Goal: Task Accomplishment & Management: Manage account settings

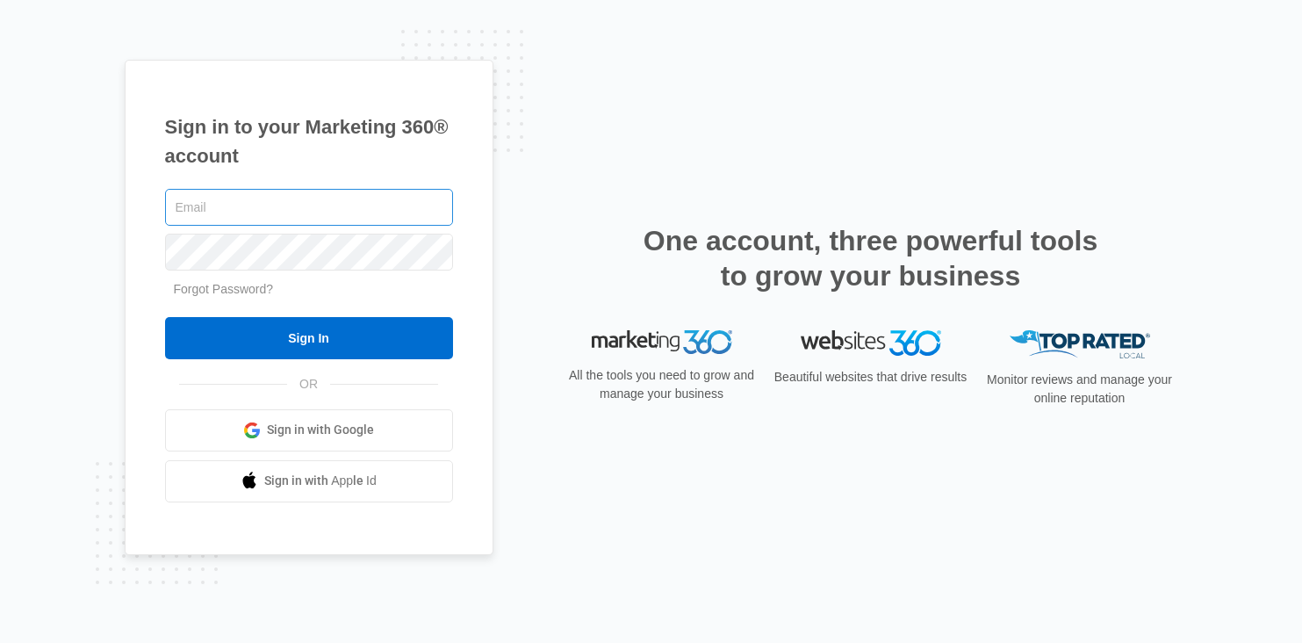
type input "[PERSON_NAME][EMAIL_ADDRESS][DOMAIN_NAME]"
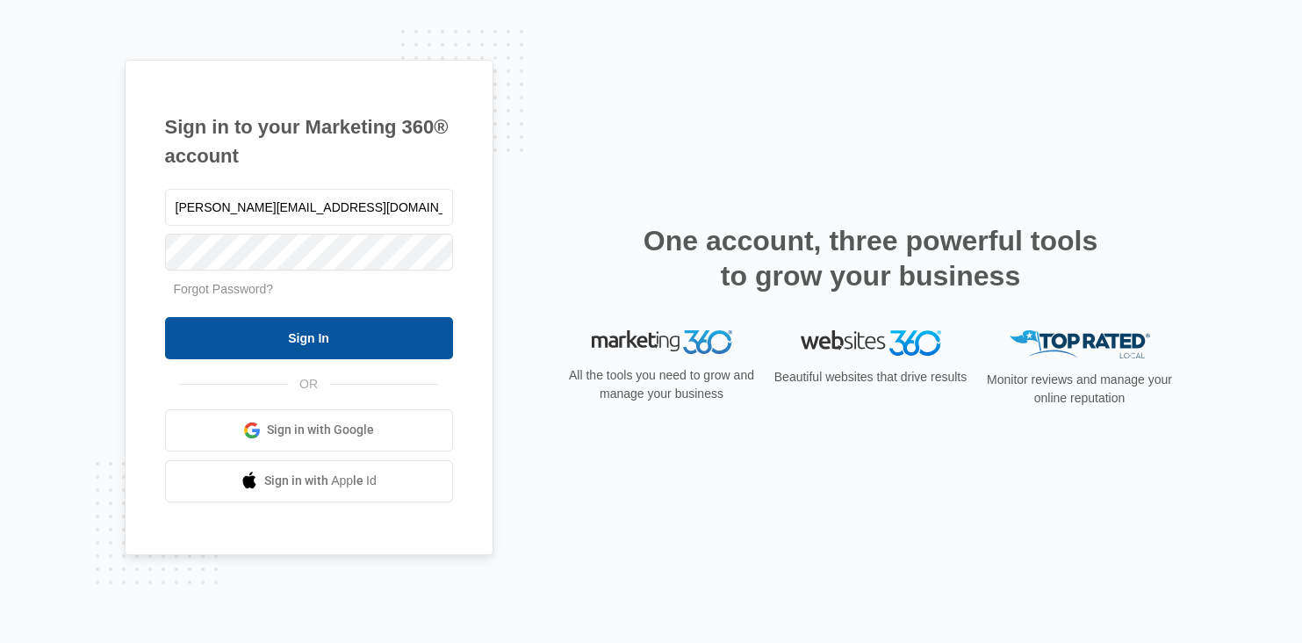
click at [311, 334] on input "Sign In" at bounding box center [309, 338] width 288 height 42
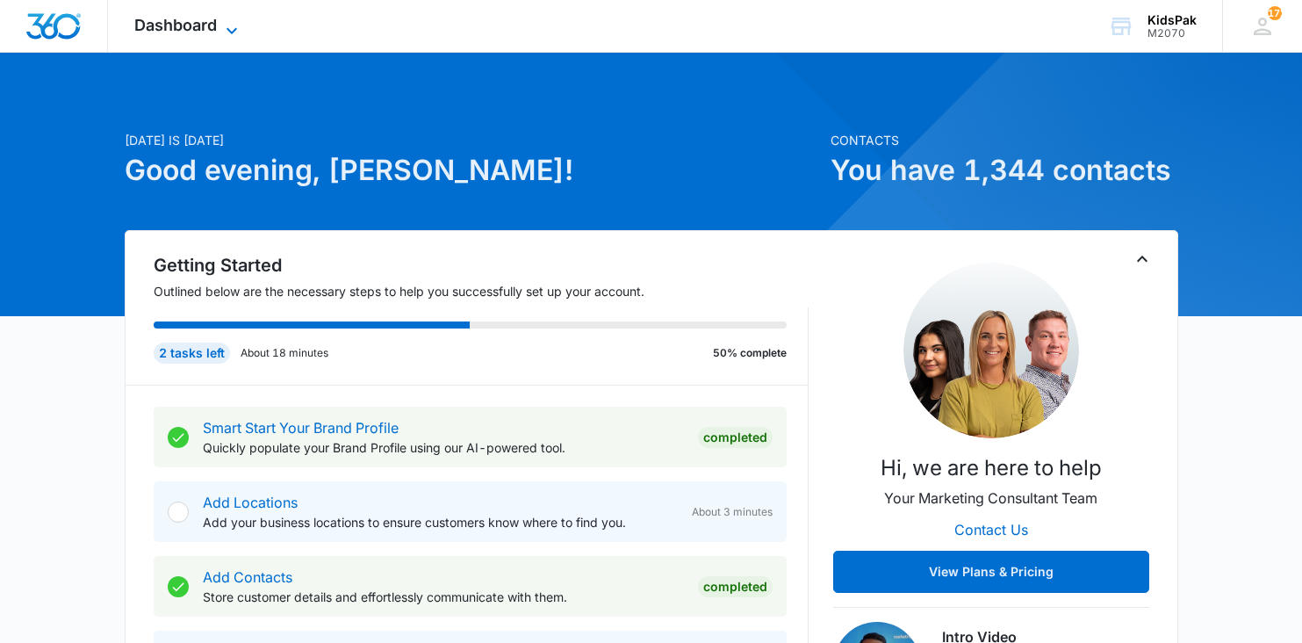
click at [189, 25] on span "Dashboard" at bounding box center [175, 25] width 83 height 18
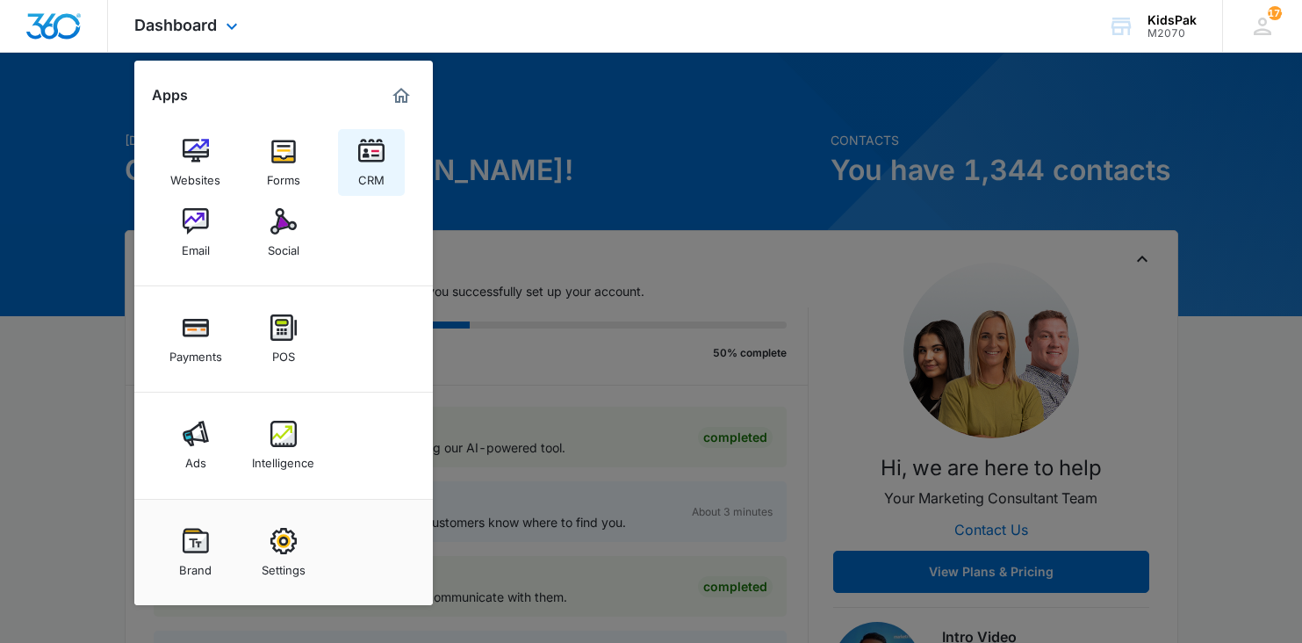
click at [372, 154] on img at bounding box center [371, 151] width 26 height 26
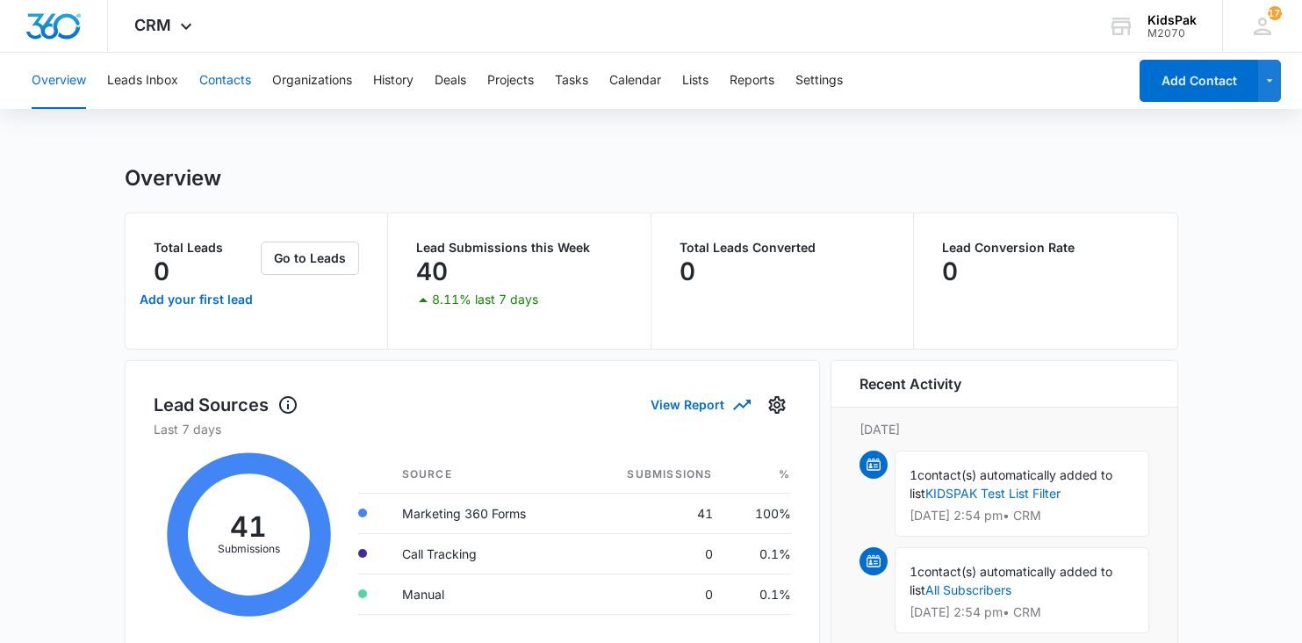
click at [235, 83] on button "Contacts" at bounding box center [225, 81] width 52 height 56
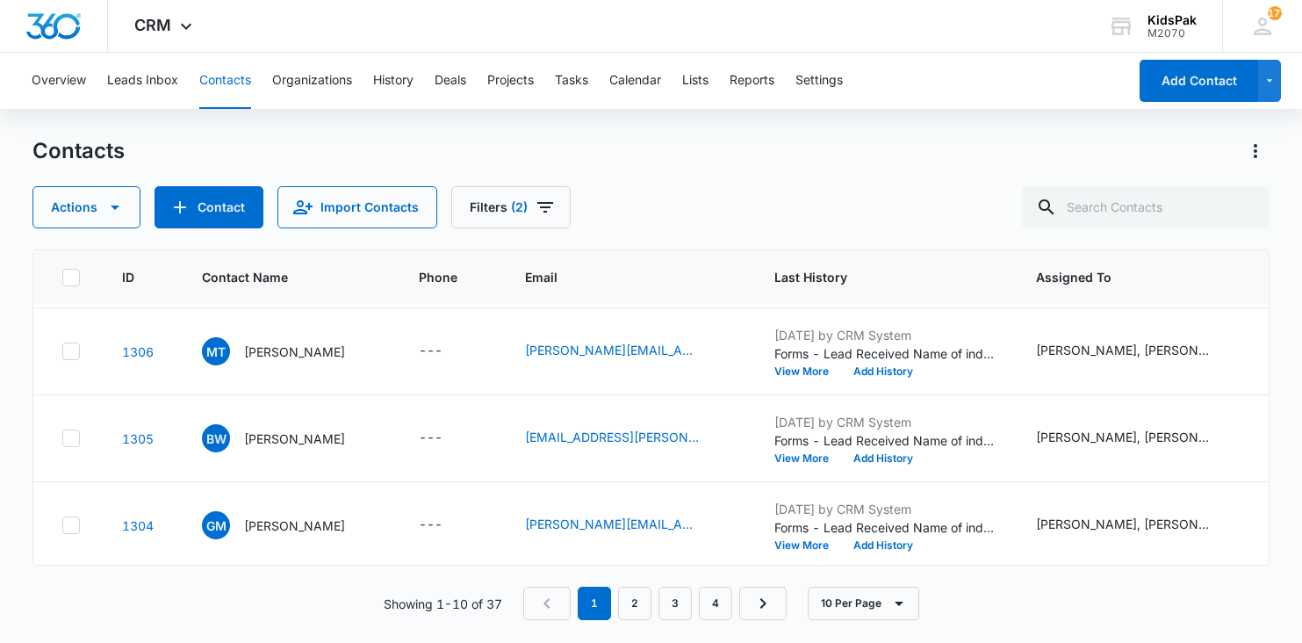
scroll to position [608, 0]
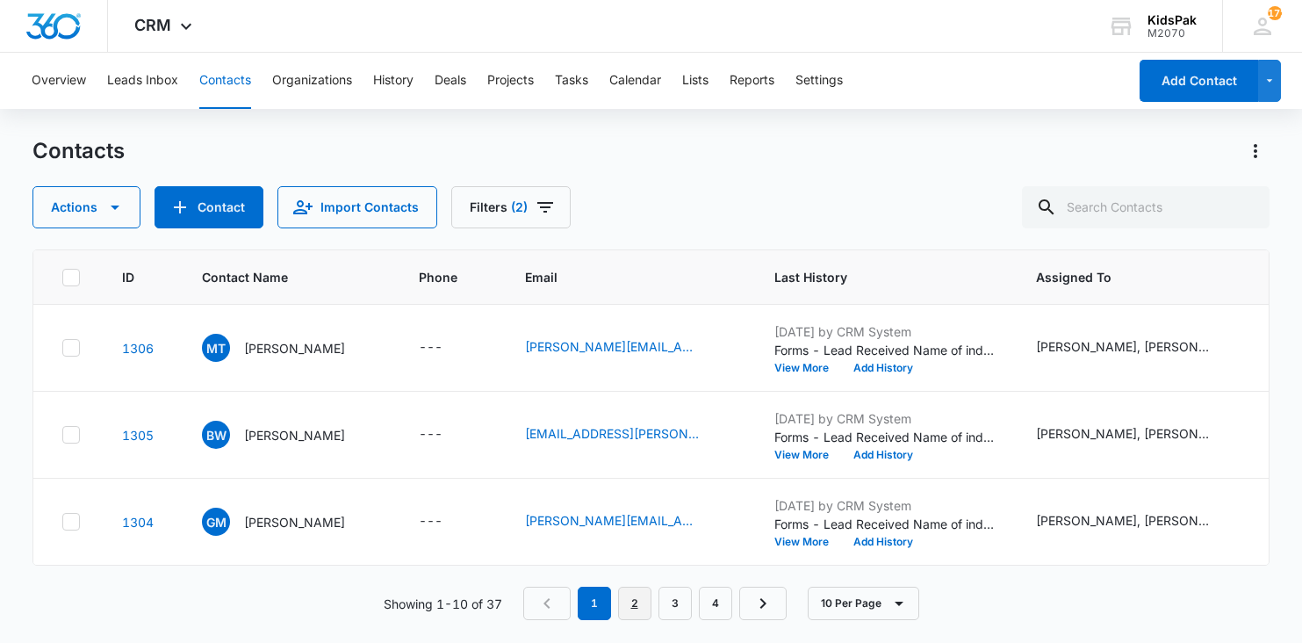
click at [643, 601] on link "2" at bounding box center [634, 602] width 33 height 33
click at [678, 604] on link "3" at bounding box center [678, 602] width 33 height 33
click at [722, 602] on link "4" at bounding box center [718, 602] width 33 height 33
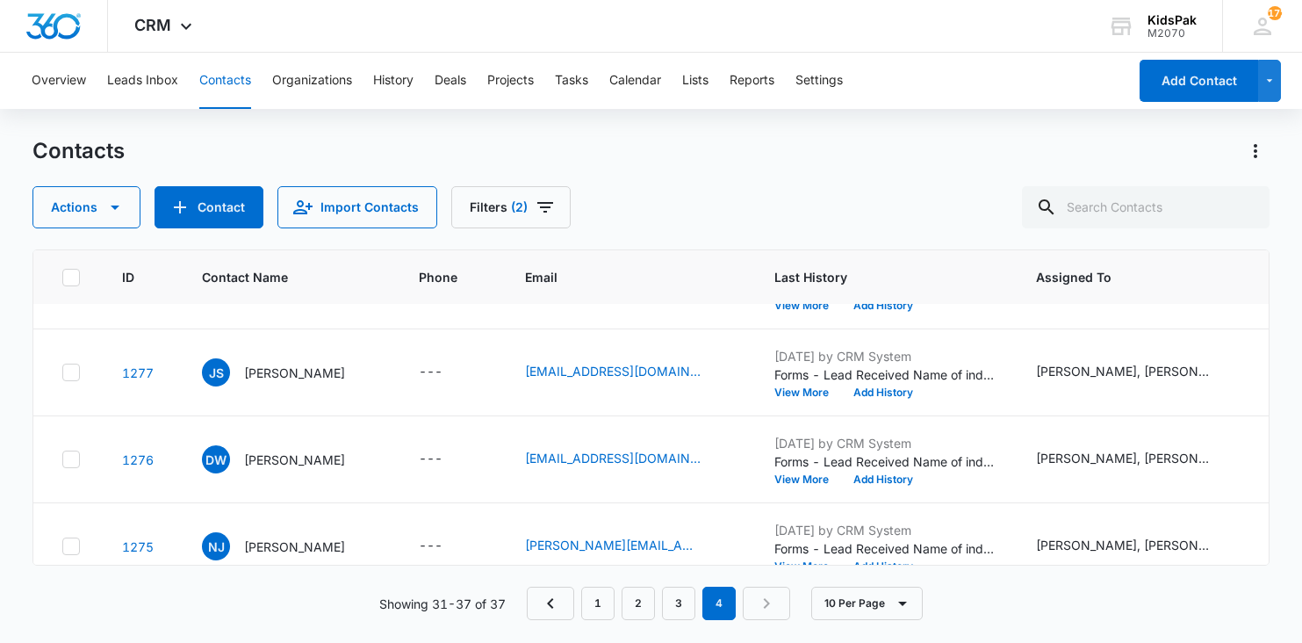
scroll to position [348, 0]
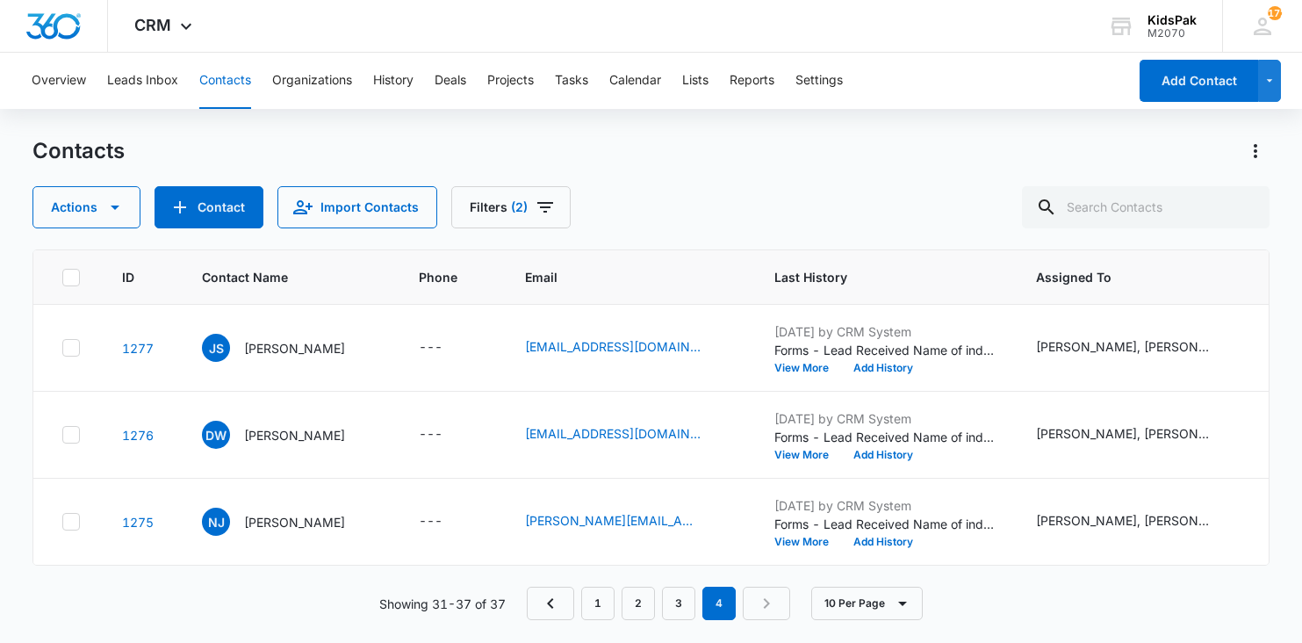
click at [1002, 139] on div "Contacts" at bounding box center [650, 151] width 1237 height 28
click at [1256, 151] on icon "Actions" at bounding box center [1256, 151] width 4 height 14
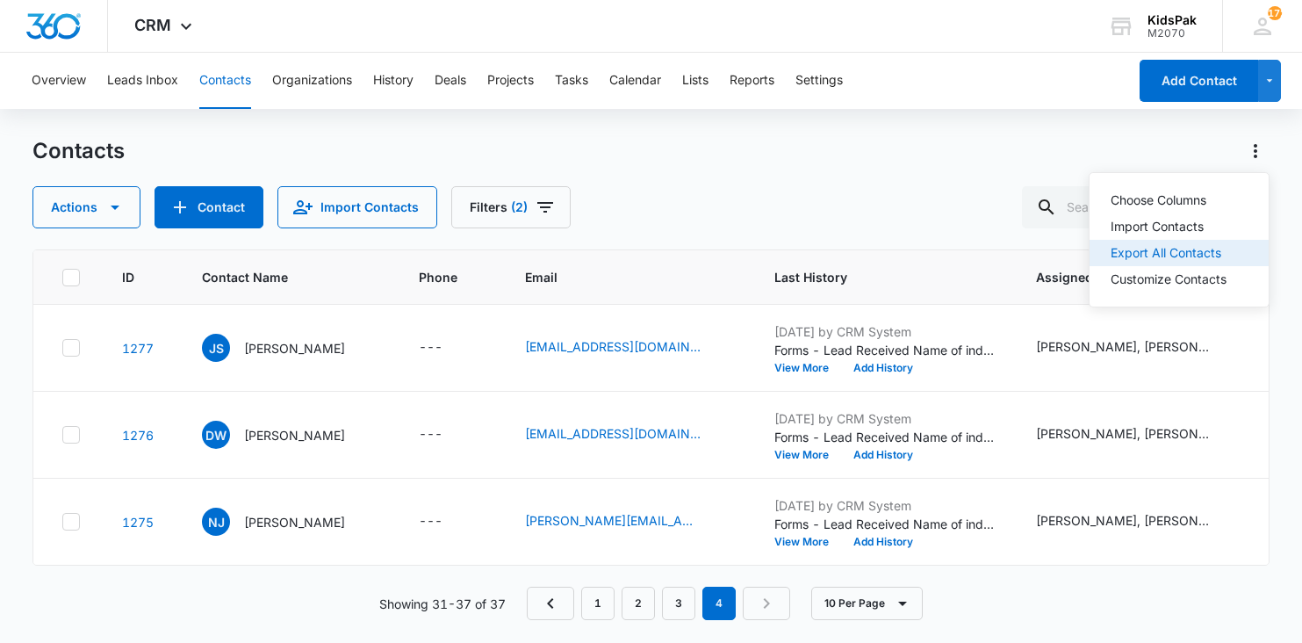
click at [1171, 253] on div "Export All Contacts" at bounding box center [1168, 253] width 116 height 12
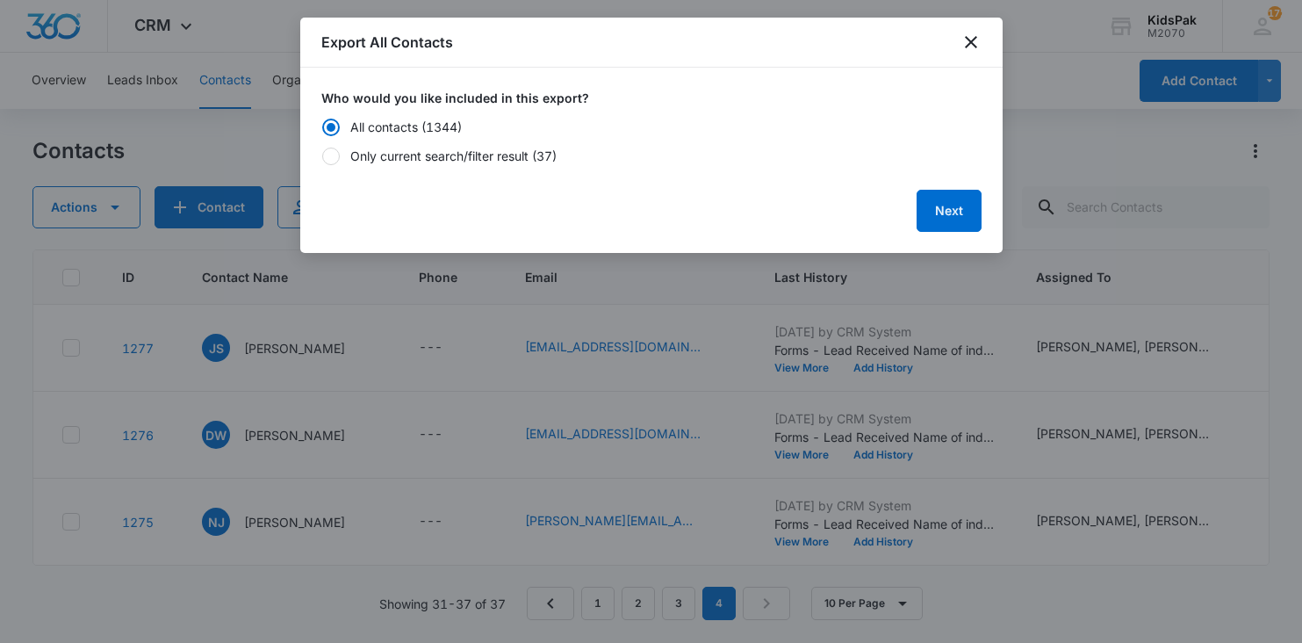
click at [458, 159] on div "Only current search/filter result (37)" at bounding box center [453, 156] width 206 height 18
click at [322, 156] on input "Only current search/filter result (37)" at bounding box center [321, 155] width 1 height 1
radio input "false"
radio input "true"
click at [944, 214] on button "Next" at bounding box center [948, 211] width 65 height 42
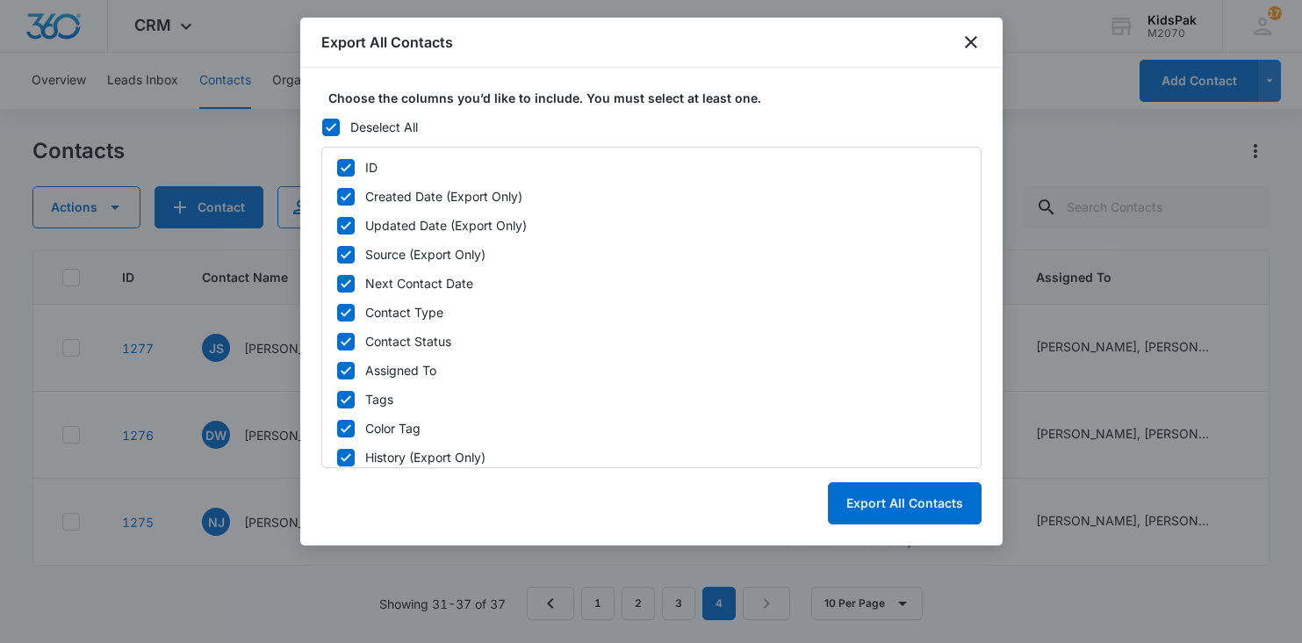
click at [329, 124] on icon at bounding box center [331, 127] width 16 height 16
click at [322, 126] on input "Deselect All" at bounding box center [321, 126] width 1 height 1
checkbox input "false"
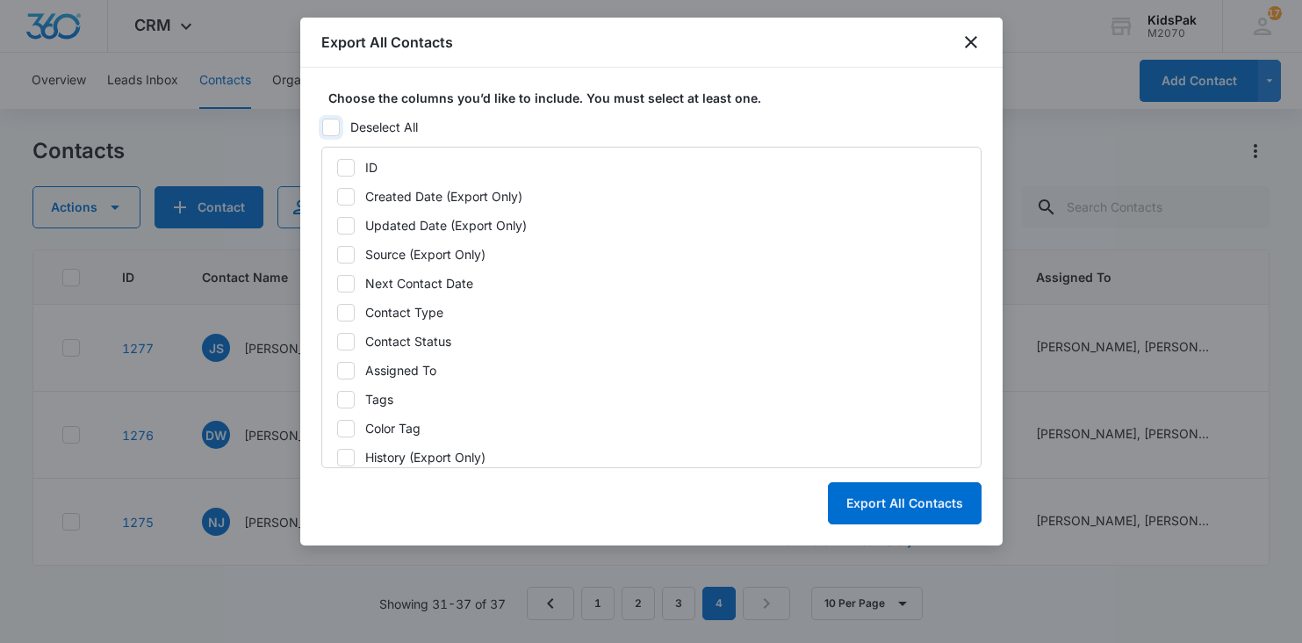
checkbox input "false"
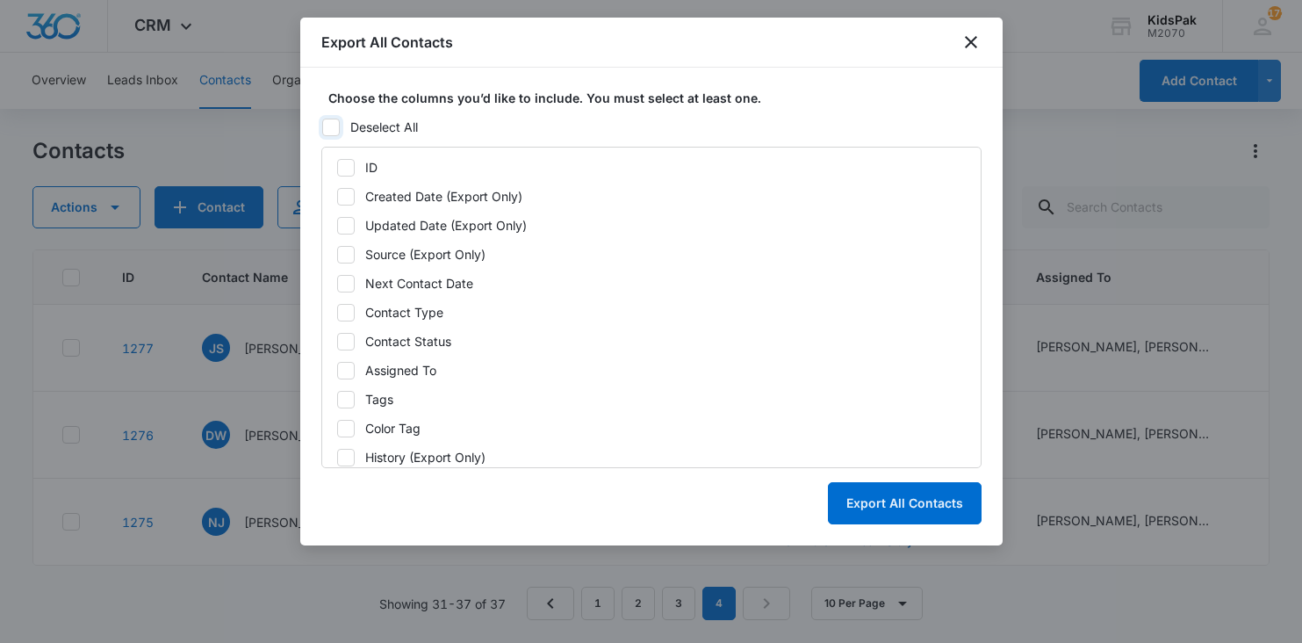
checkbox input "false"
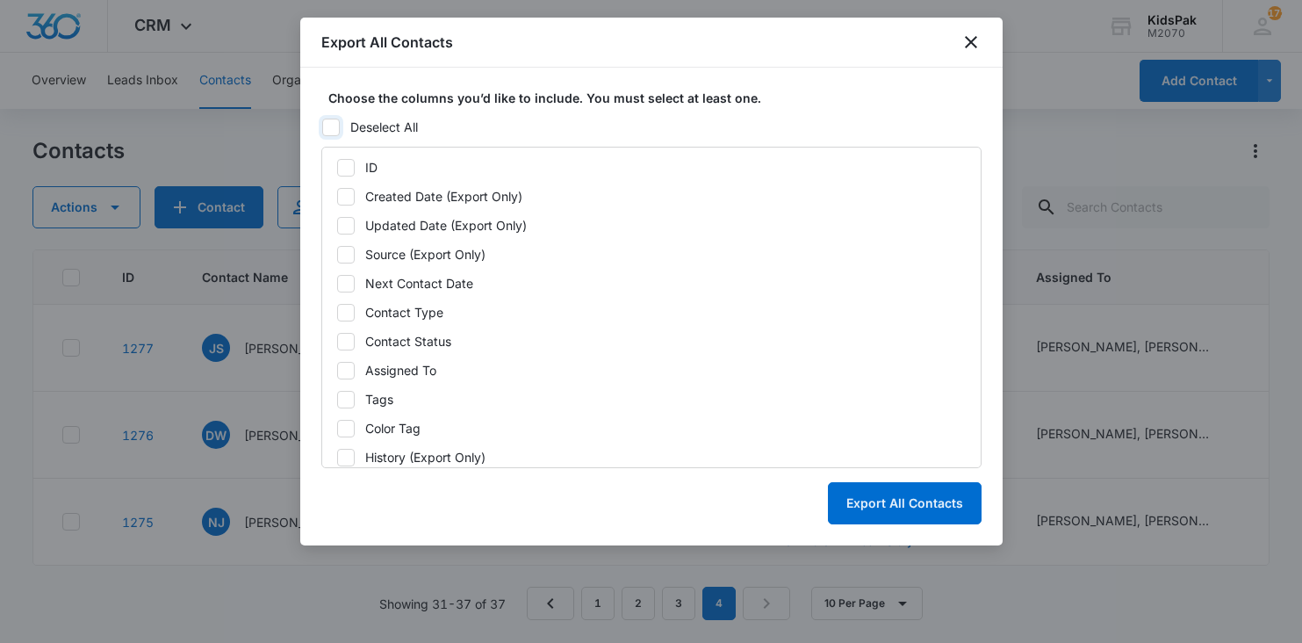
checkbox input "false"
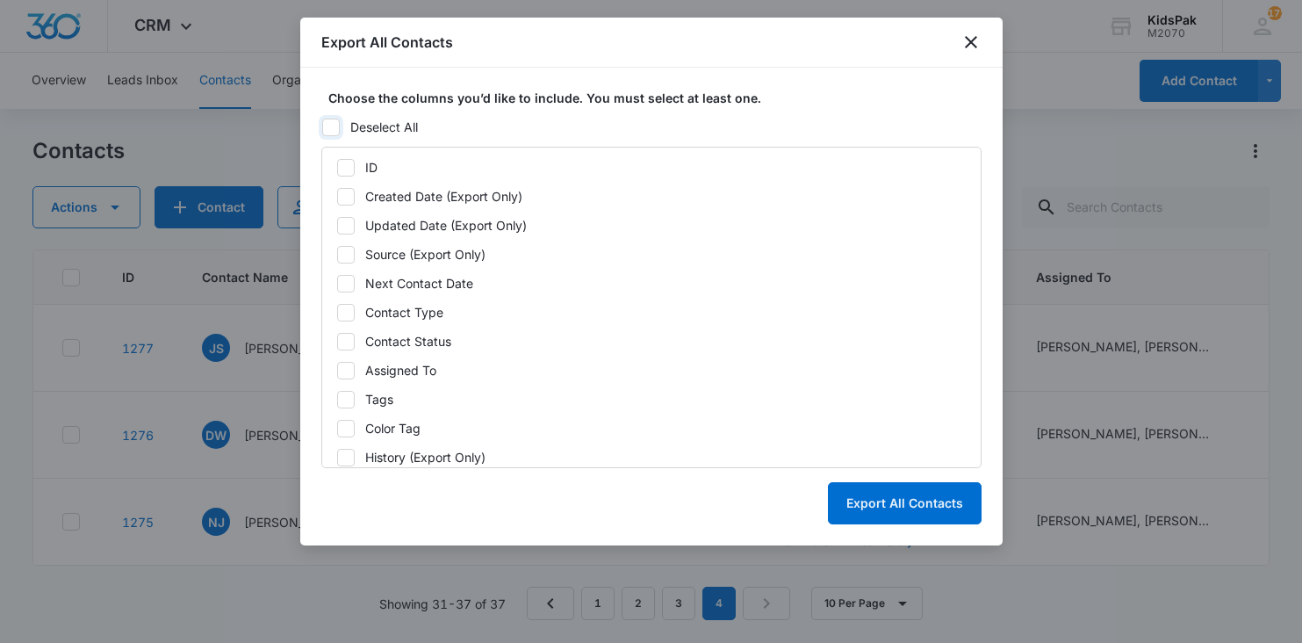
checkbox input "false"
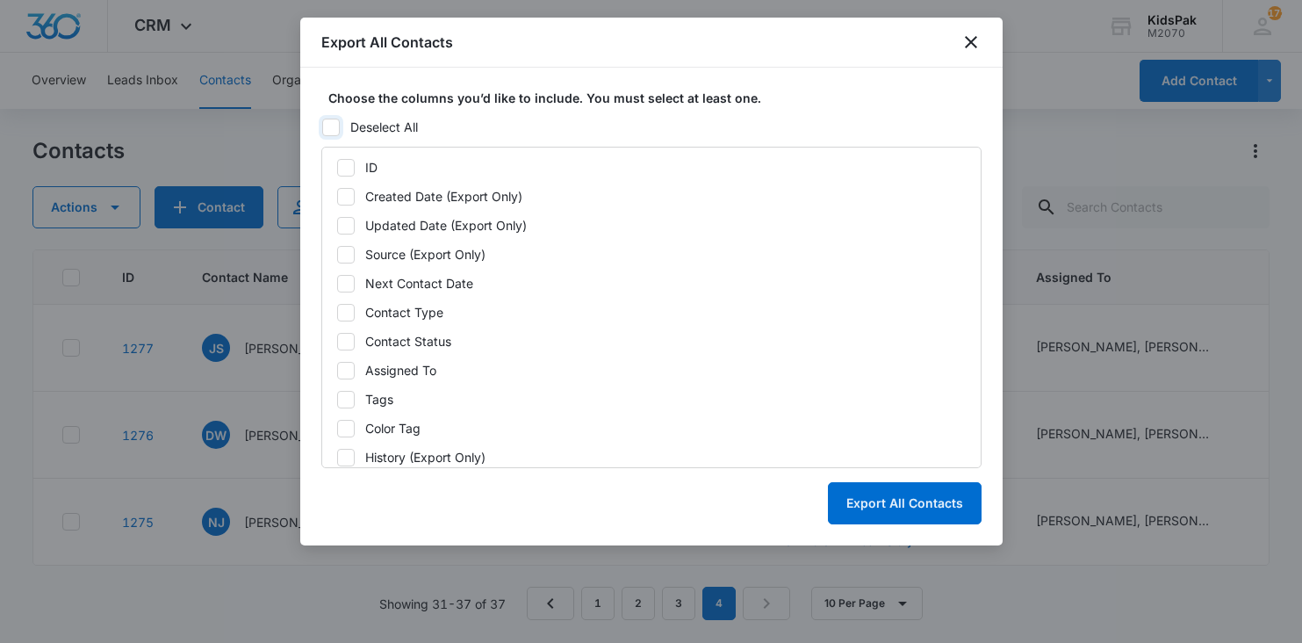
checkbox input "false"
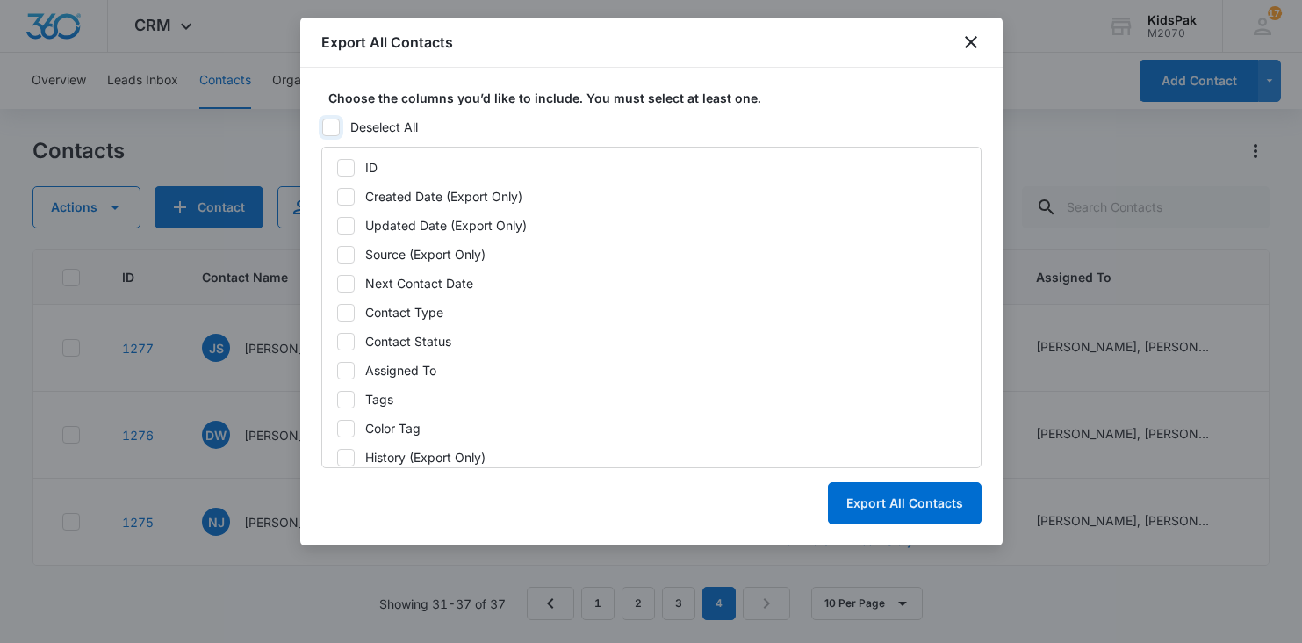
checkbox input "false"
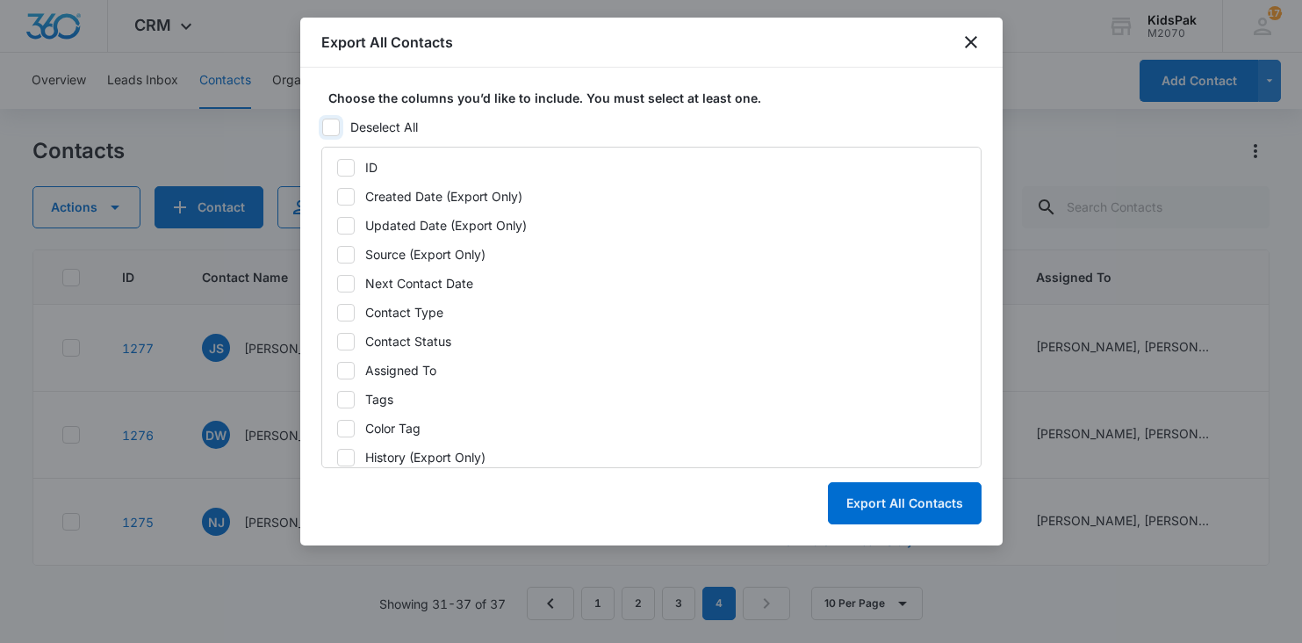
checkbox input "false"
click at [349, 169] on icon at bounding box center [346, 168] width 16 height 16
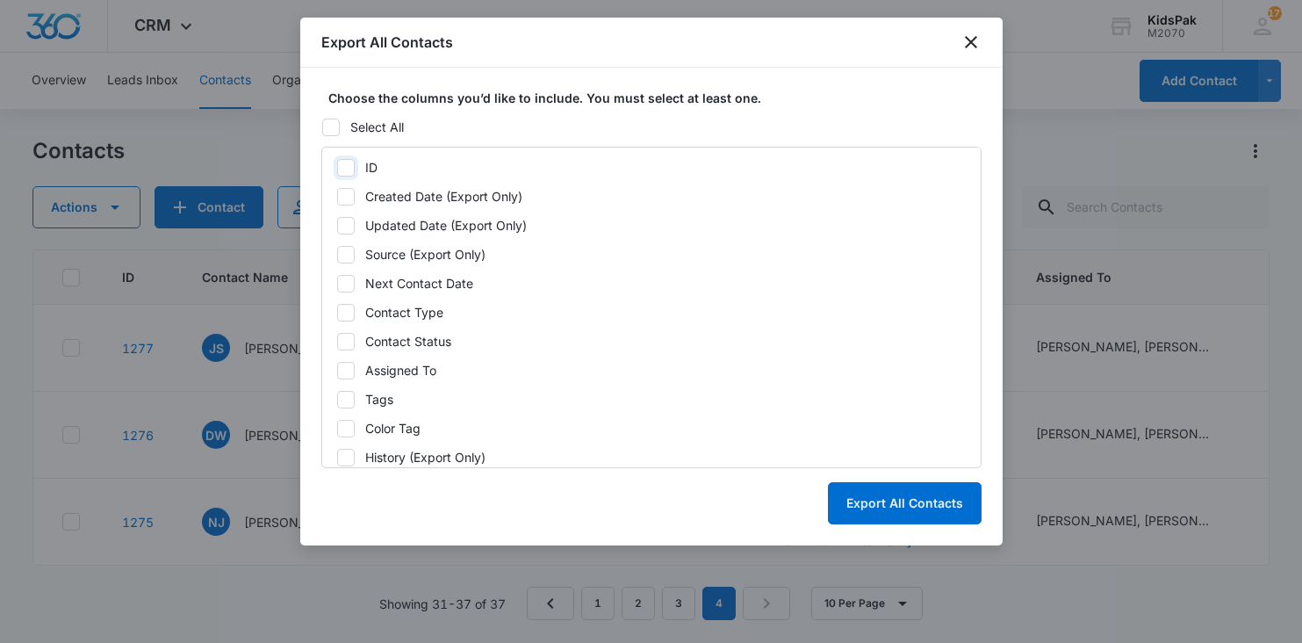
click at [337, 168] on input "ID" at bounding box center [336, 167] width 1 height 1
checkbox input "true"
click at [348, 197] on icon at bounding box center [346, 197] width 16 height 16
click at [337, 197] on input "Created Date (Export Only)" at bounding box center [336, 196] width 1 height 1
checkbox input "true"
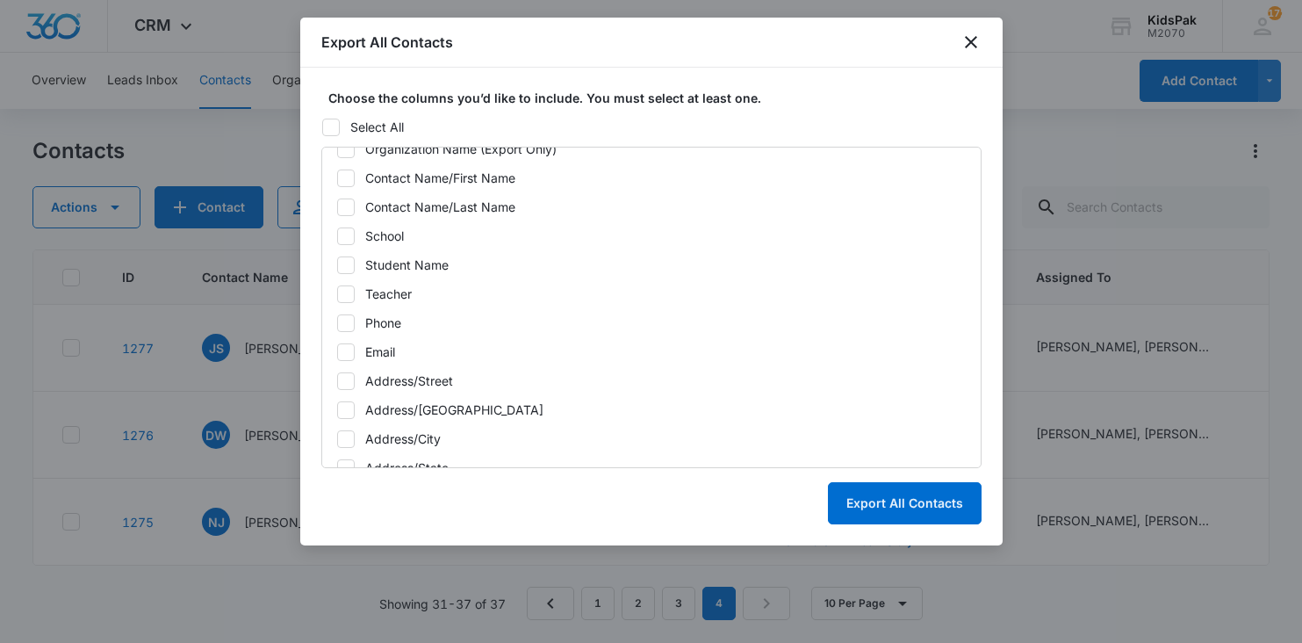
scroll to position [350, 0]
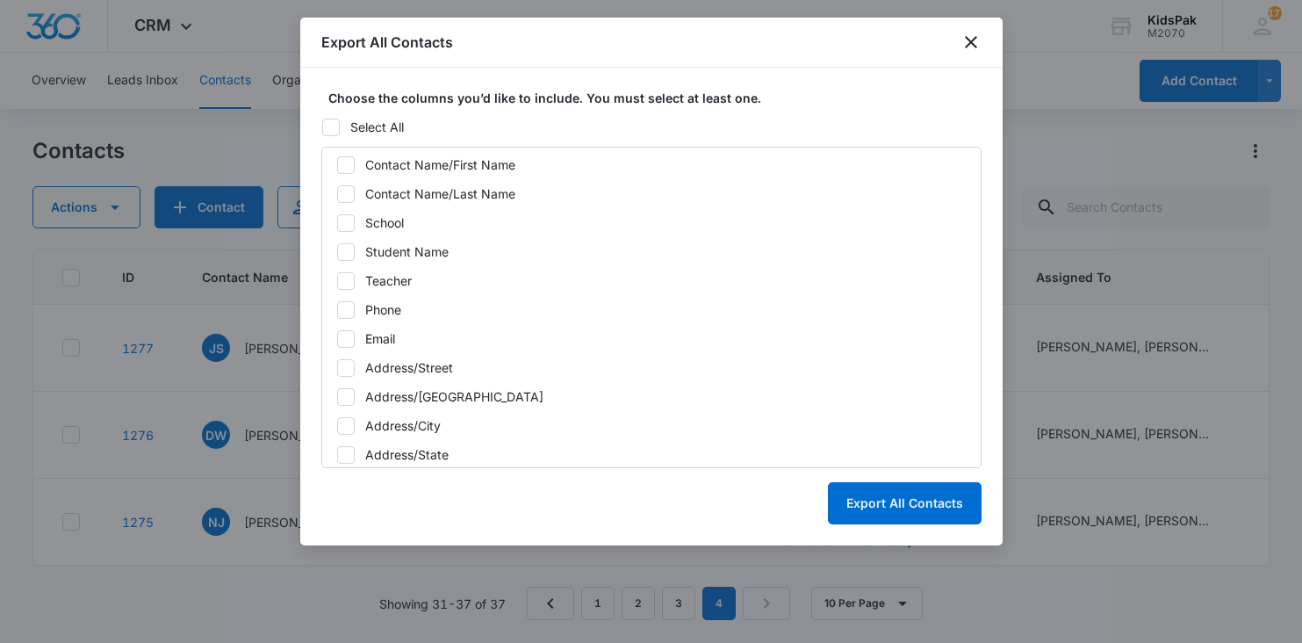
click at [344, 164] on icon at bounding box center [346, 165] width 16 height 16
click at [337, 164] on input "Contact Name/First Name" at bounding box center [336, 164] width 1 height 1
checkbox input "true"
click at [344, 196] on icon at bounding box center [346, 194] width 11 height 8
click at [337, 194] on input "Contact Name/Last Name" at bounding box center [336, 193] width 1 height 1
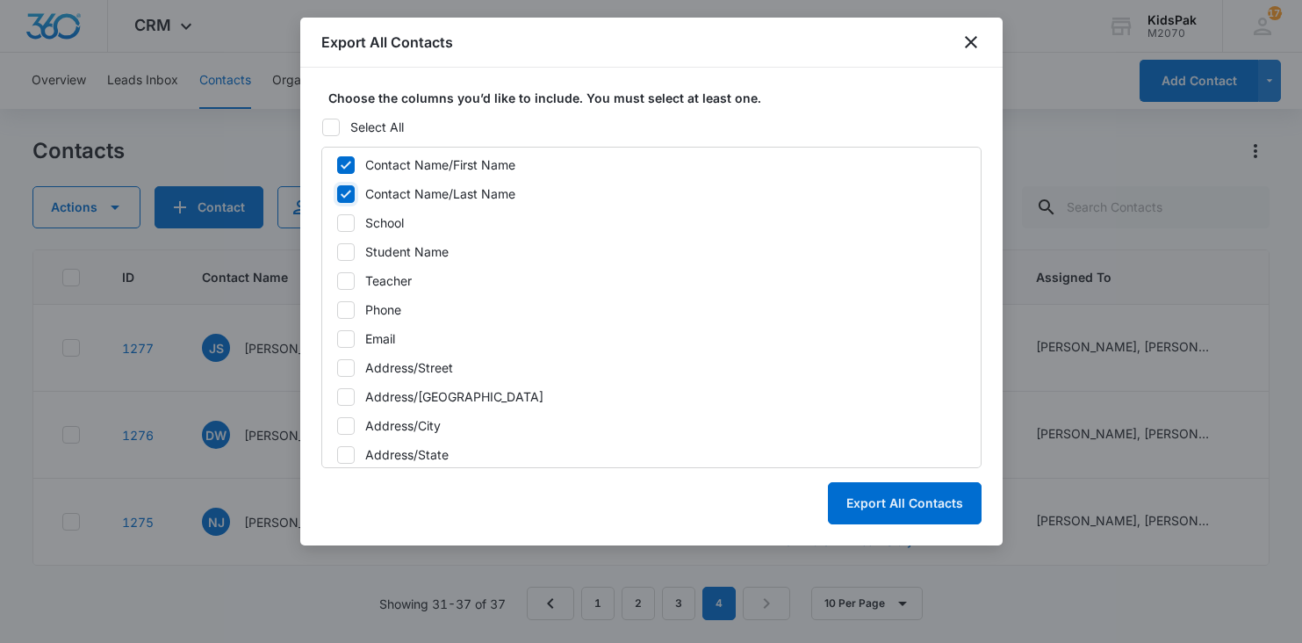
checkbox input "true"
click at [348, 335] on icon at bounding box center [346, 338] width 11 height 8
click at [337, 338] on input "Email" at bounding box center [336, 338] width 1 height 1
checkbox input "true"
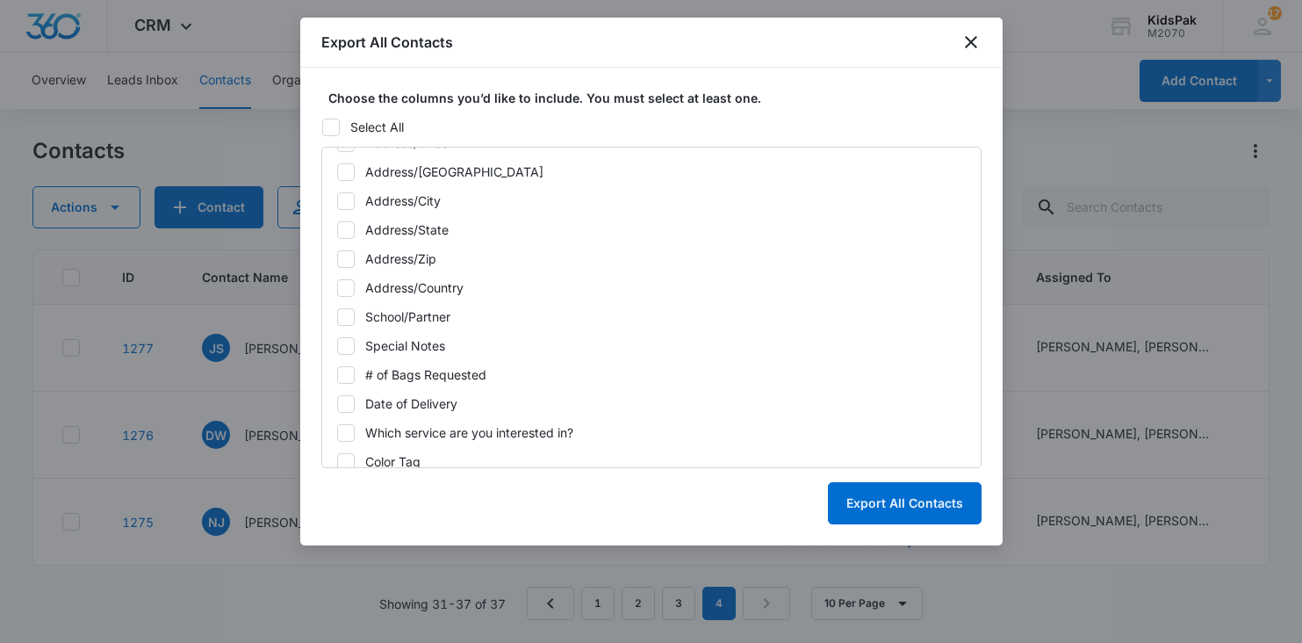
scroll to position [676, 0]
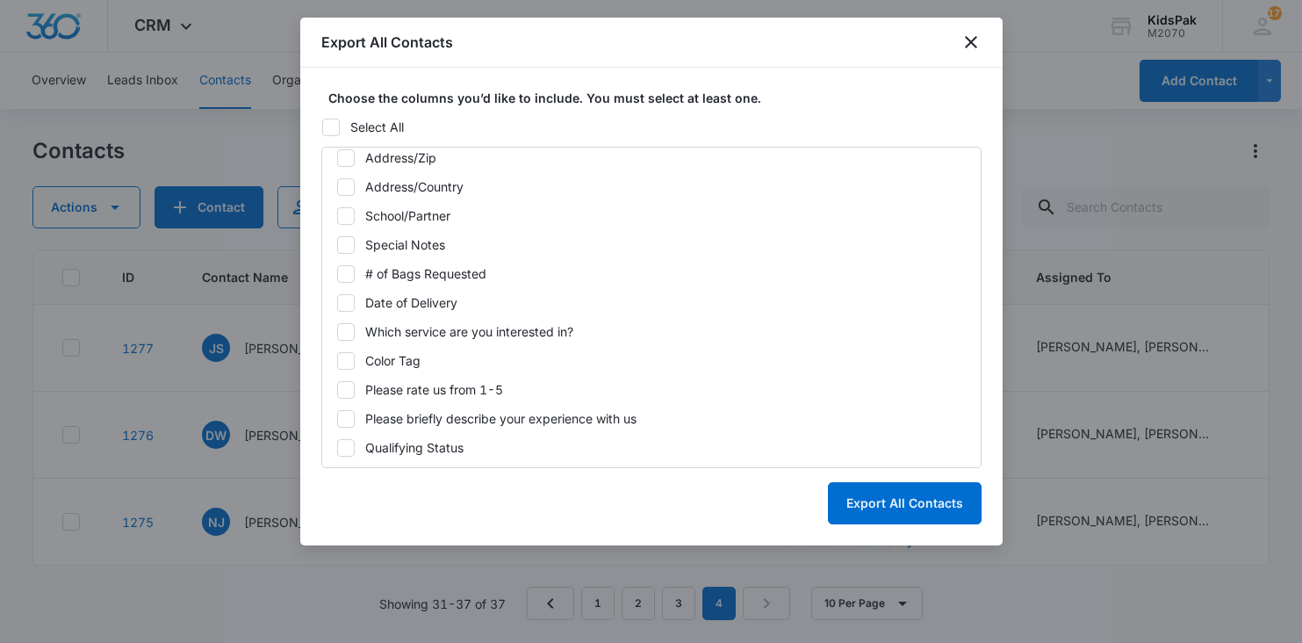
click at [344, 215] on icon at bounding box center [346, 216] width 16 height 16
click at [337, 215] on input "School/Partner" at bounding box center [336, 215] width 1 height 1
checkbox input "true"
click at [348, 272] on icon at bounding box center [346, 274] width 16 height 16
click at [337, 273] on input "# of Bags Requested" at bounding box center [336, 273] width 1 height 1
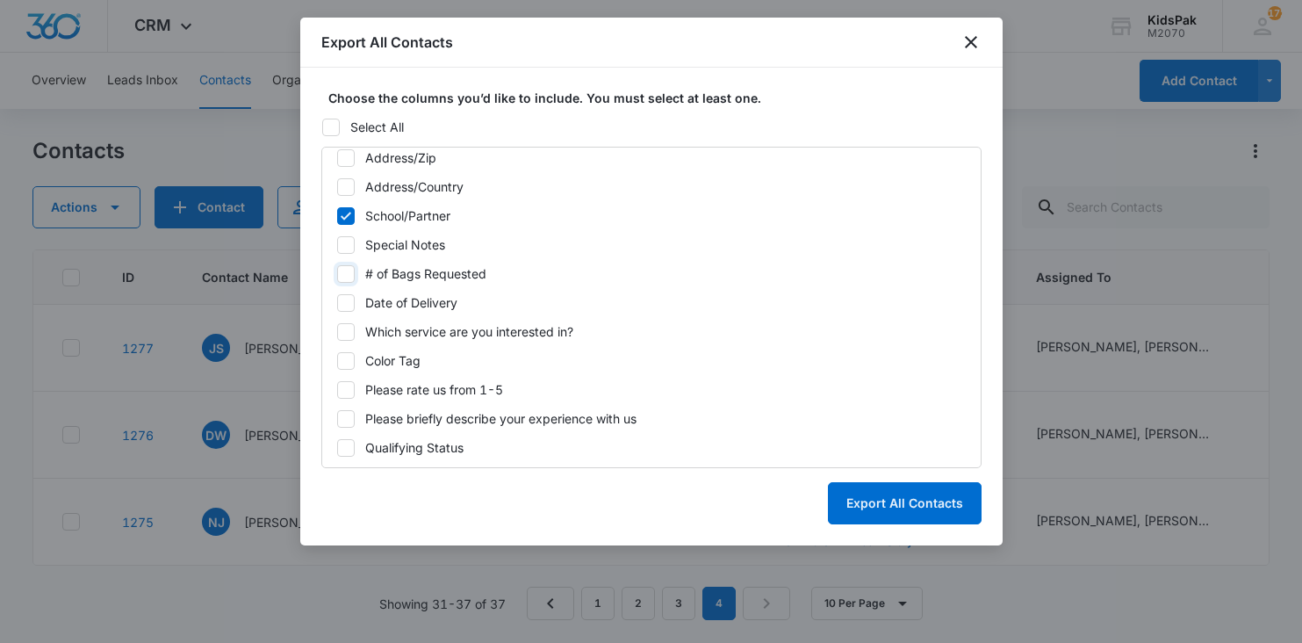
checkbox input "true"
click at [348, 419] on icon at bounding box center [346, 419] width 16 height 16
click at [337, 419] on input "Please briefly describe your experience with us" at bounding box center [336, 418] width 1 height 1
checkbox input "true"
click at [885, 507] on button "Export All Contacts" at bounding box center [905, 503] width 154 height 42
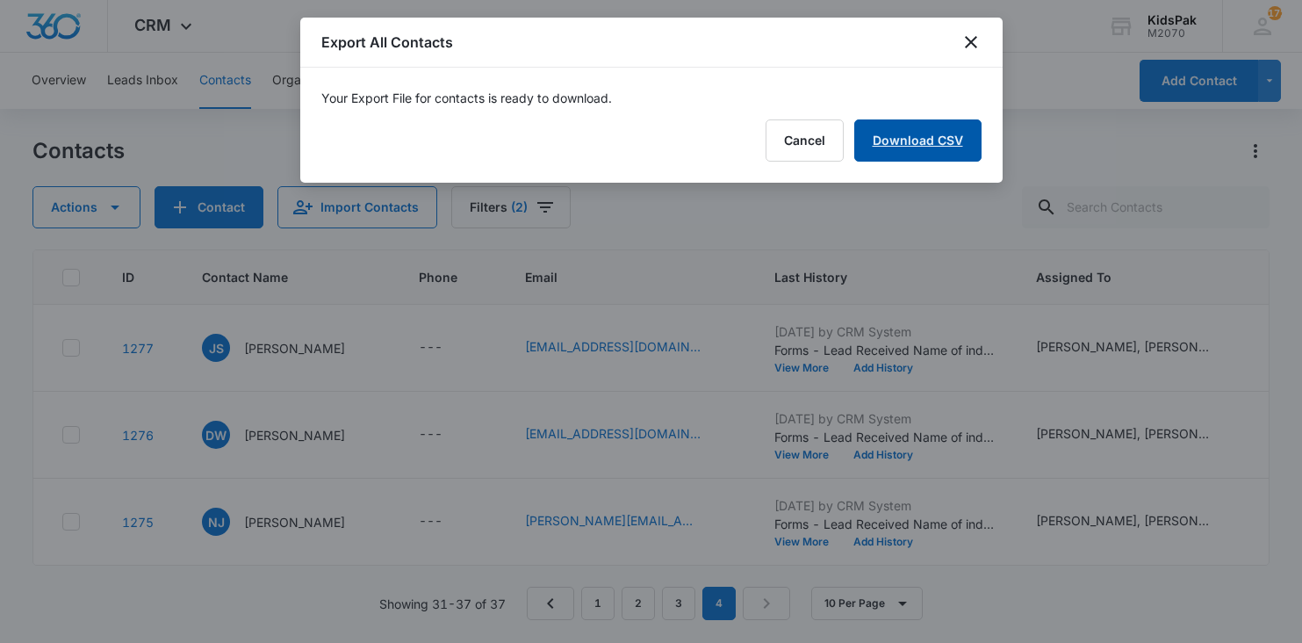
click at [910, 143] on link "Download CSV" at bounding box center [917, 140] width 127 height 42
click at [952, 144] on button "Finish" at bounding box center [945, 140] width 74 height 42
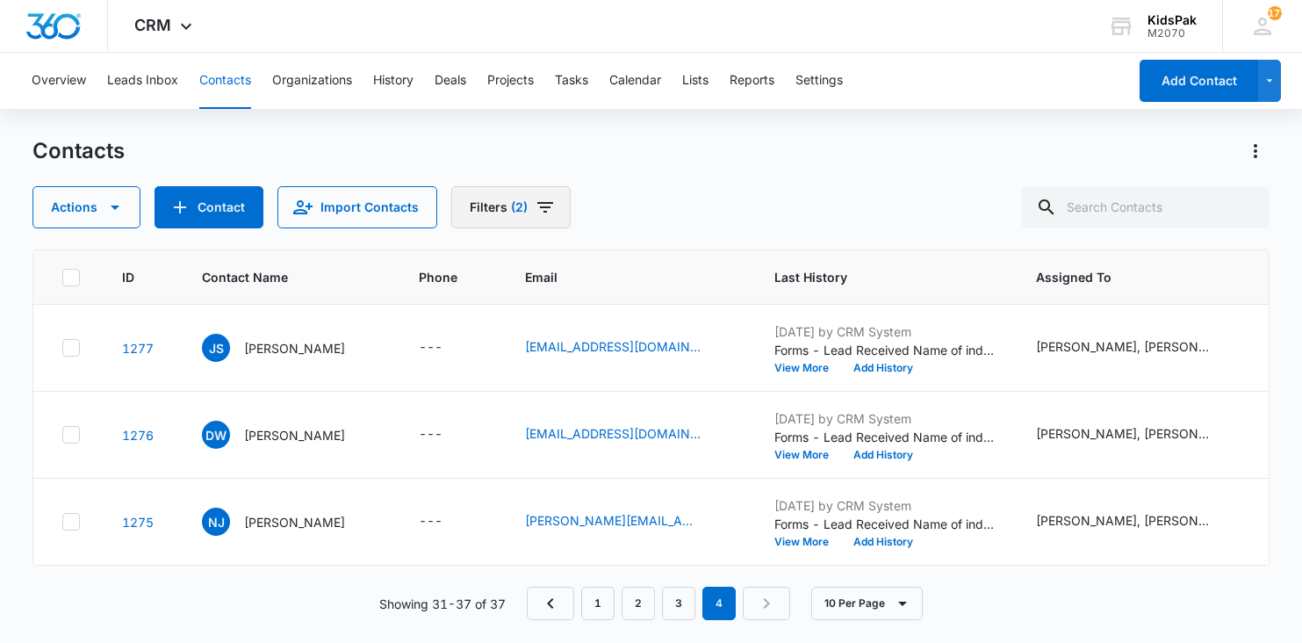
click at [540, 205] on icon "Filters" at bounding box center [545, 207] width 21 height 21
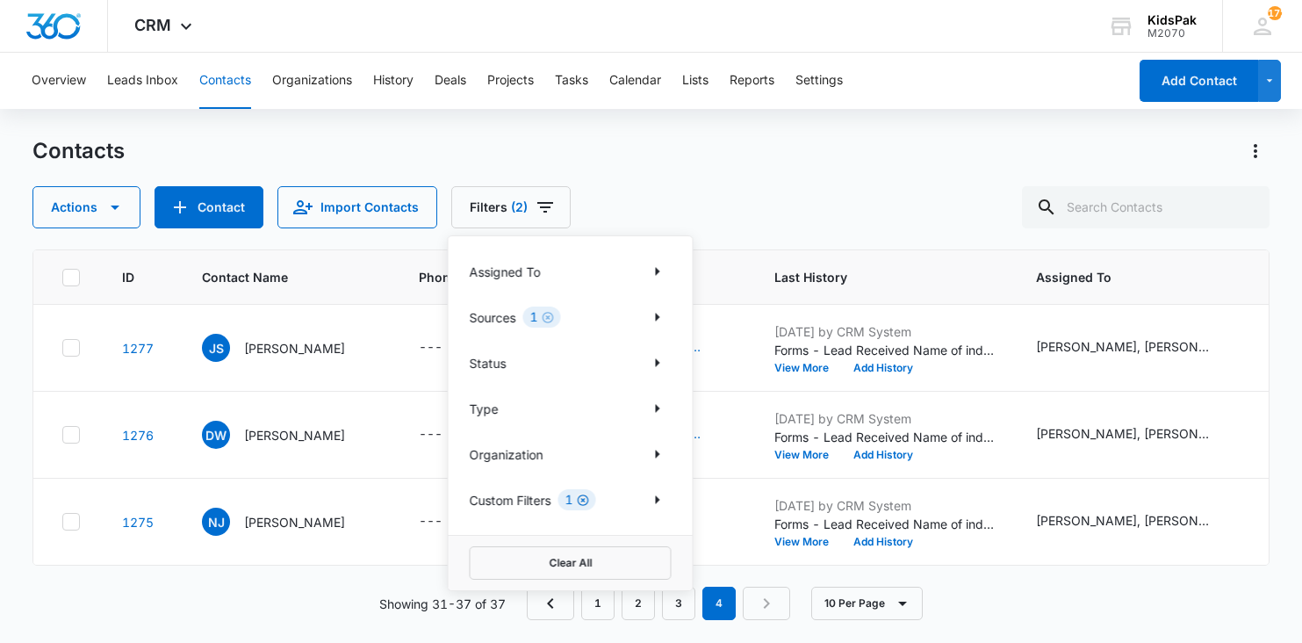
click at [583, 497] on icon "Clear" at bounding box center [583, 499] width 13 height 13
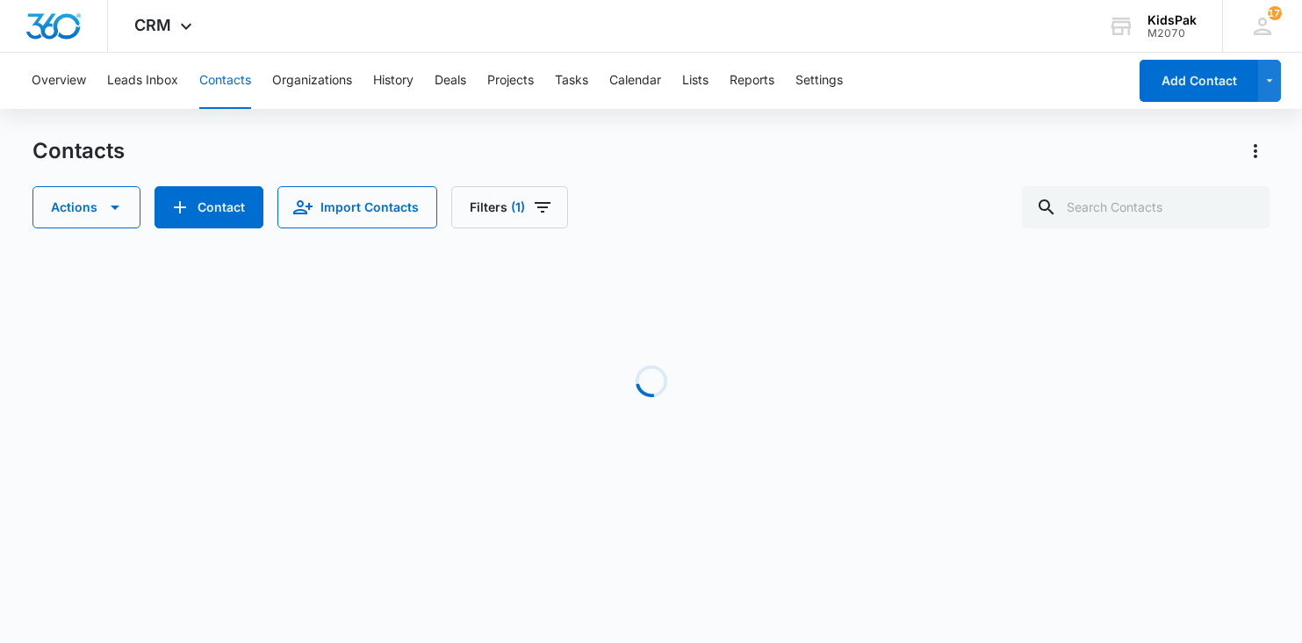
click at [736, 149] on div "Contacts" at bounding box center [650, 151] width 1237 height 28
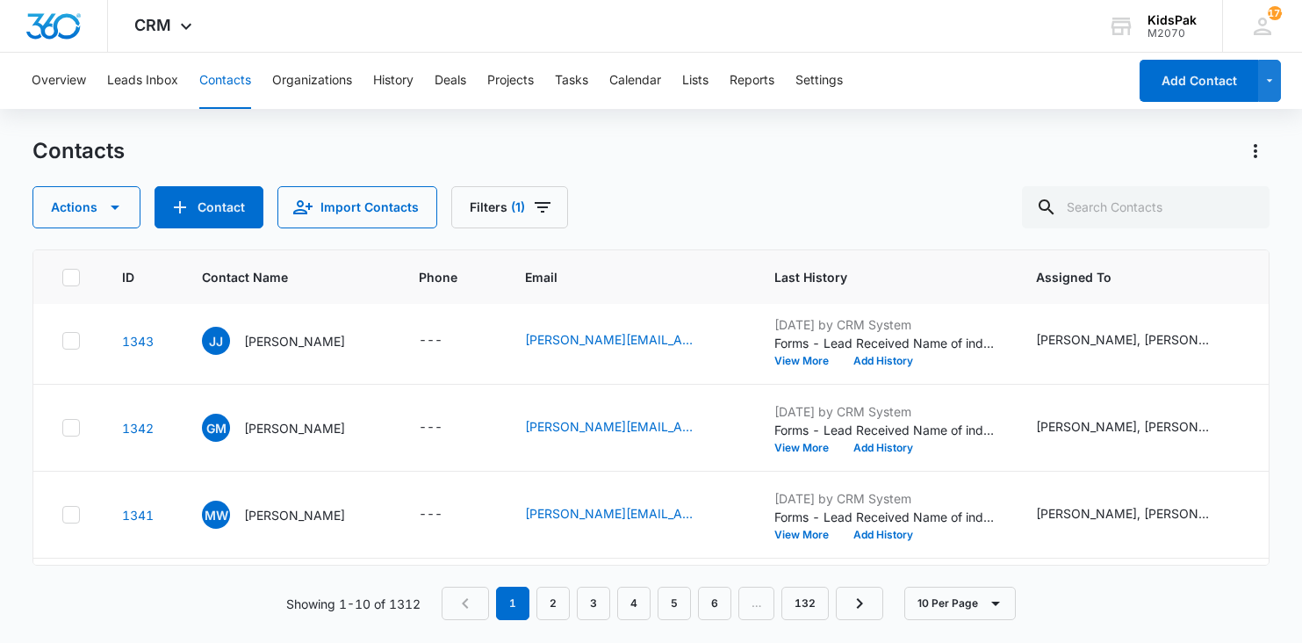
scroll to position [608, 0]
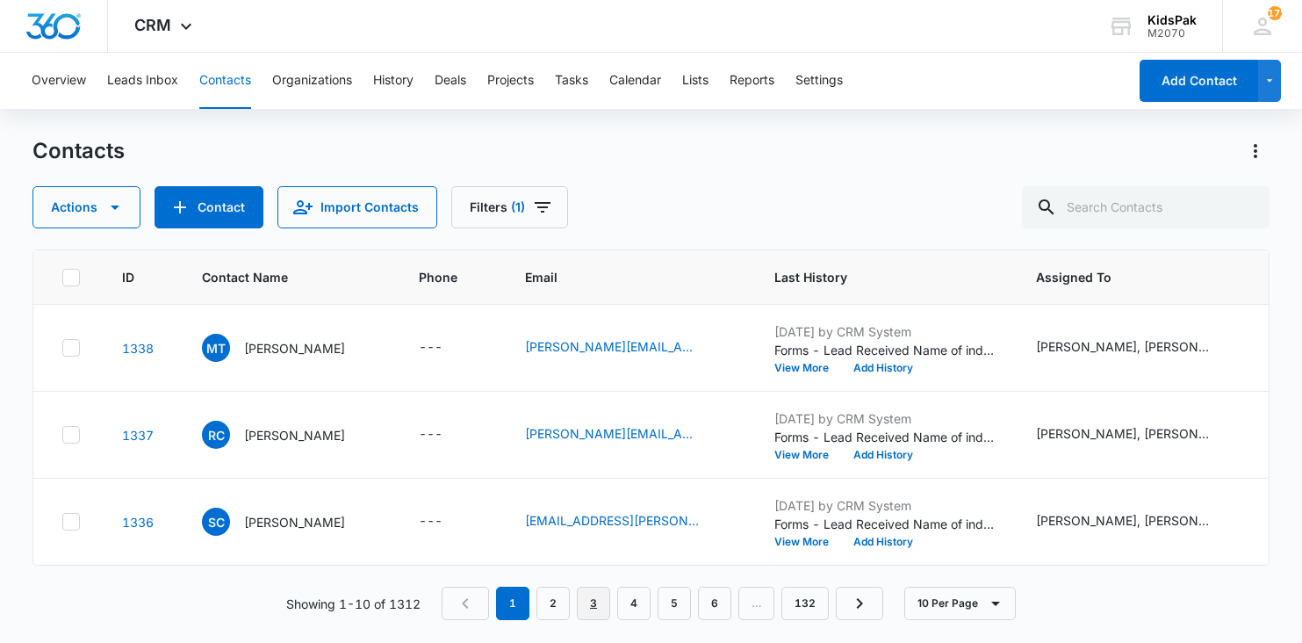
click at [591, 602] on link "3" at bounding box center [593, 602] width 33 height 33
click at [643, 609] on link "4" at bounding box center [637, 602] width 33 height 33
click at [681, 601] on link "5" at bounding box center [678, 602] width 33 height 33
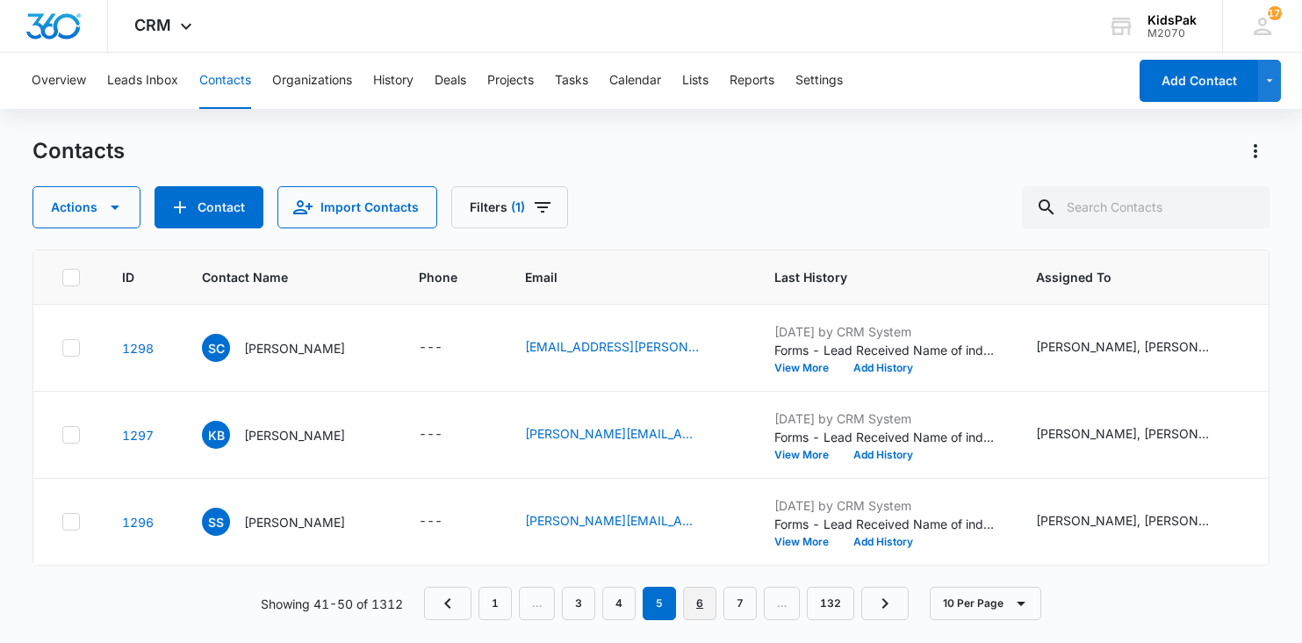
click at [700, 600] on link "6" at bounding box center [699, 602] width 33 height 33
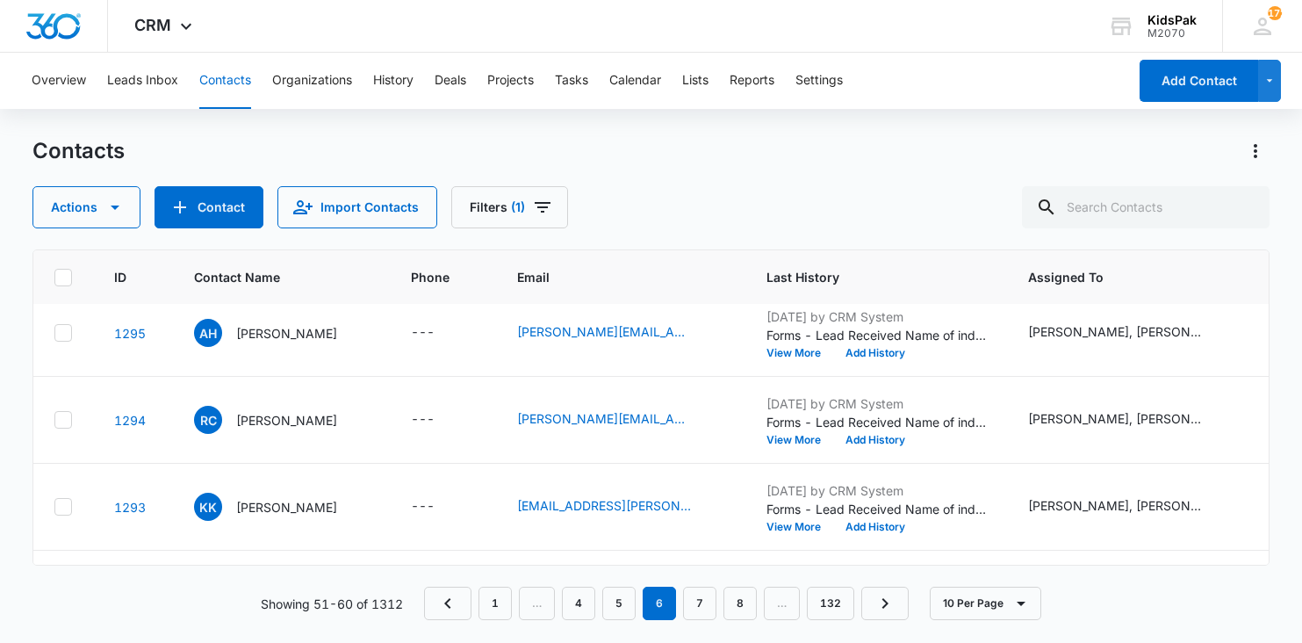
scroll to position [4, 8]
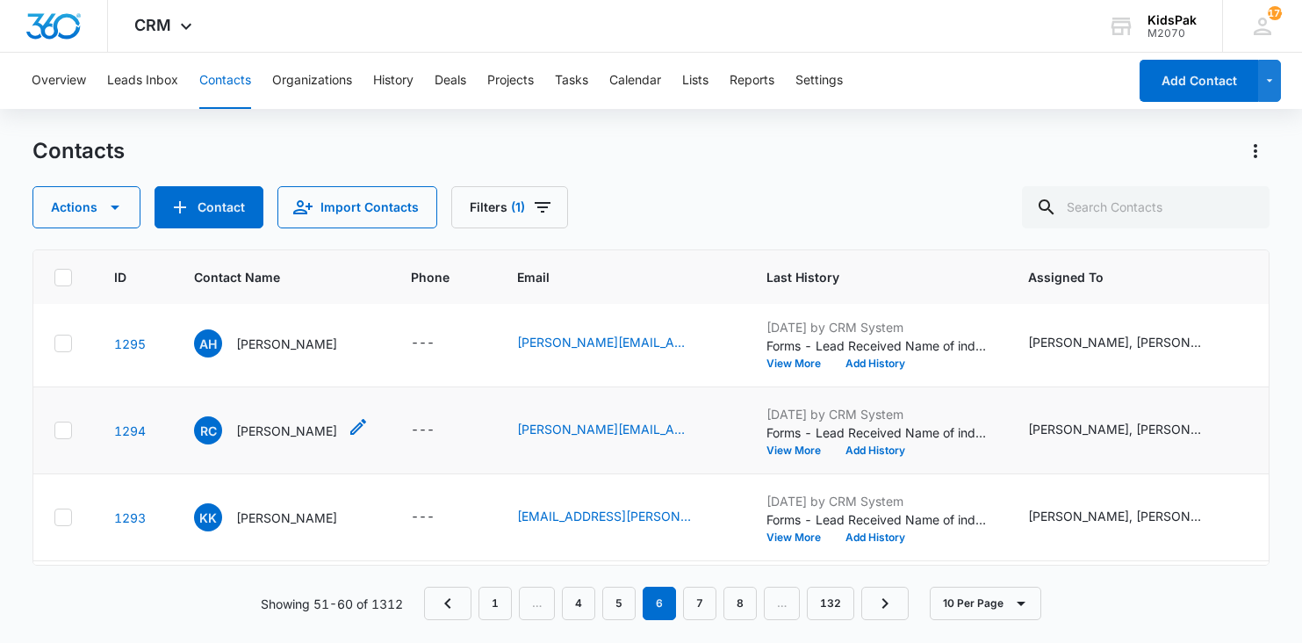
click at [292, 428] on p "Raquell Castillo" at bounding box center [286, 430] width 101 height 18
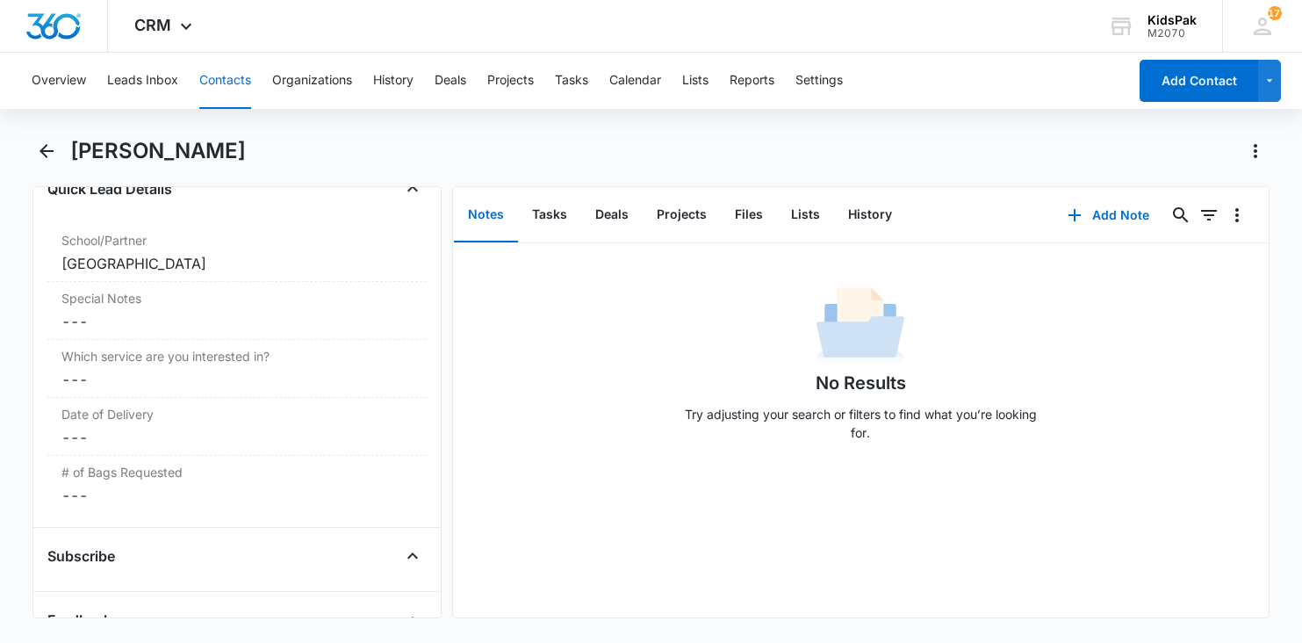
scroll to position [1570, 0]
click at [45, 150] on icon "Back" at bounding box center [47, 151] width 14 height 14
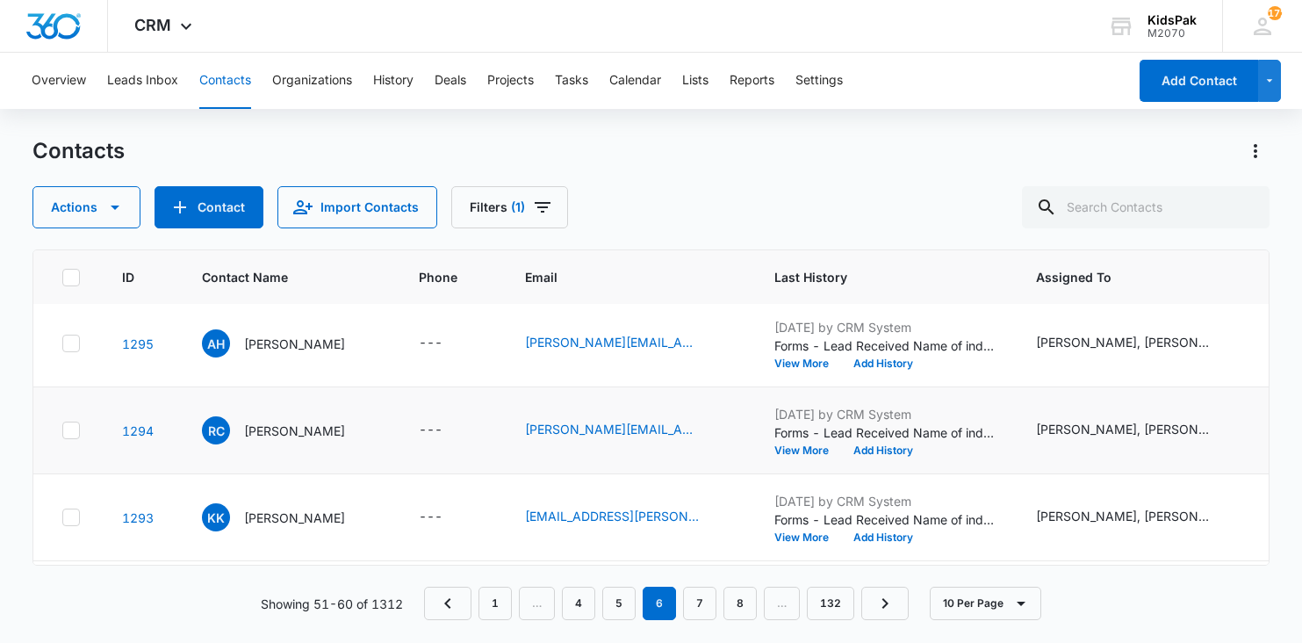
scroll to position [608, 0]
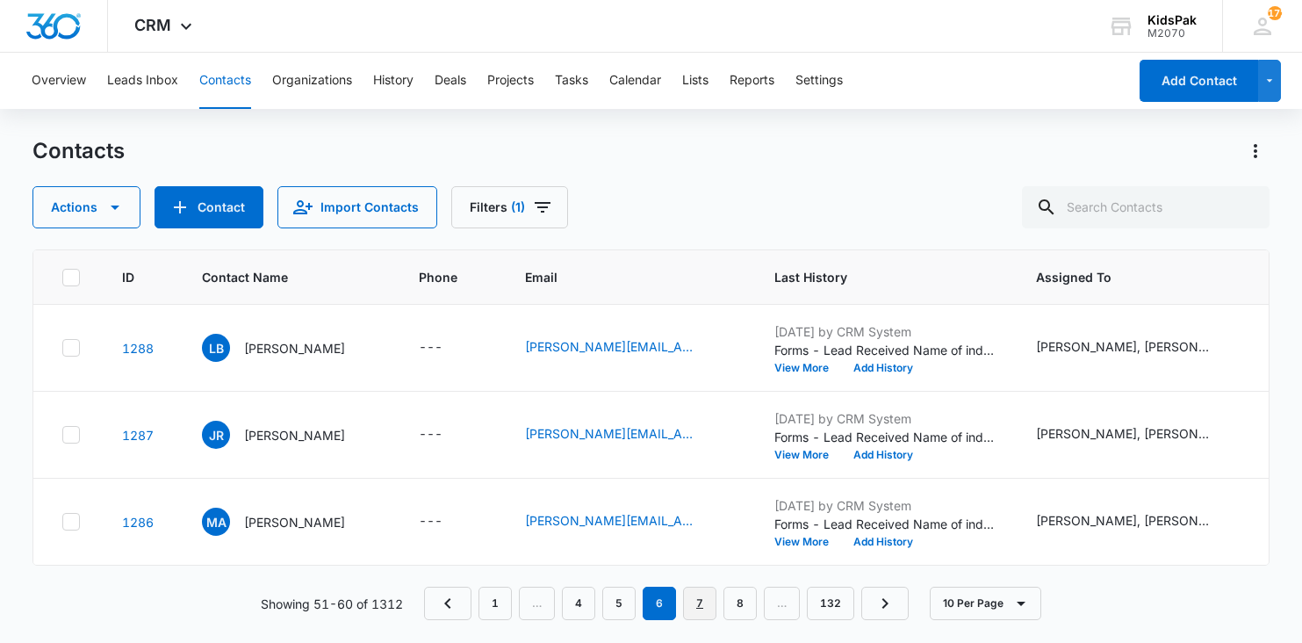
click at [700, 601] on link "7" at bounding box center [699, 602] width 33 height 33
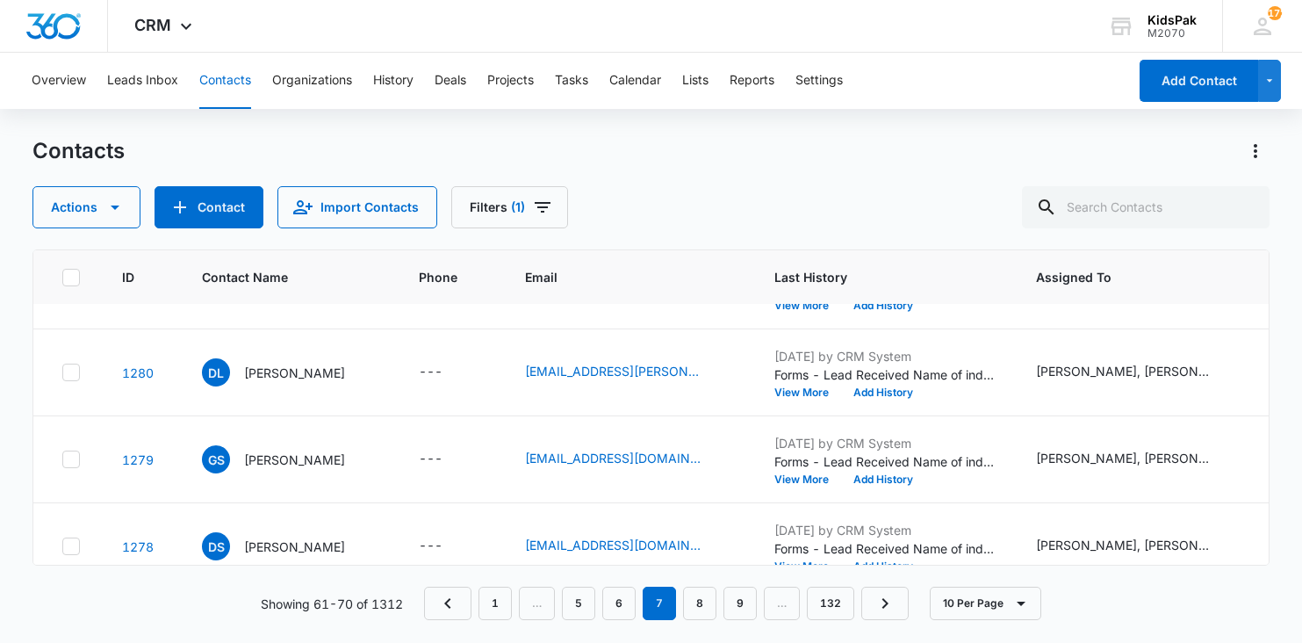
scroll to position [405, 0]
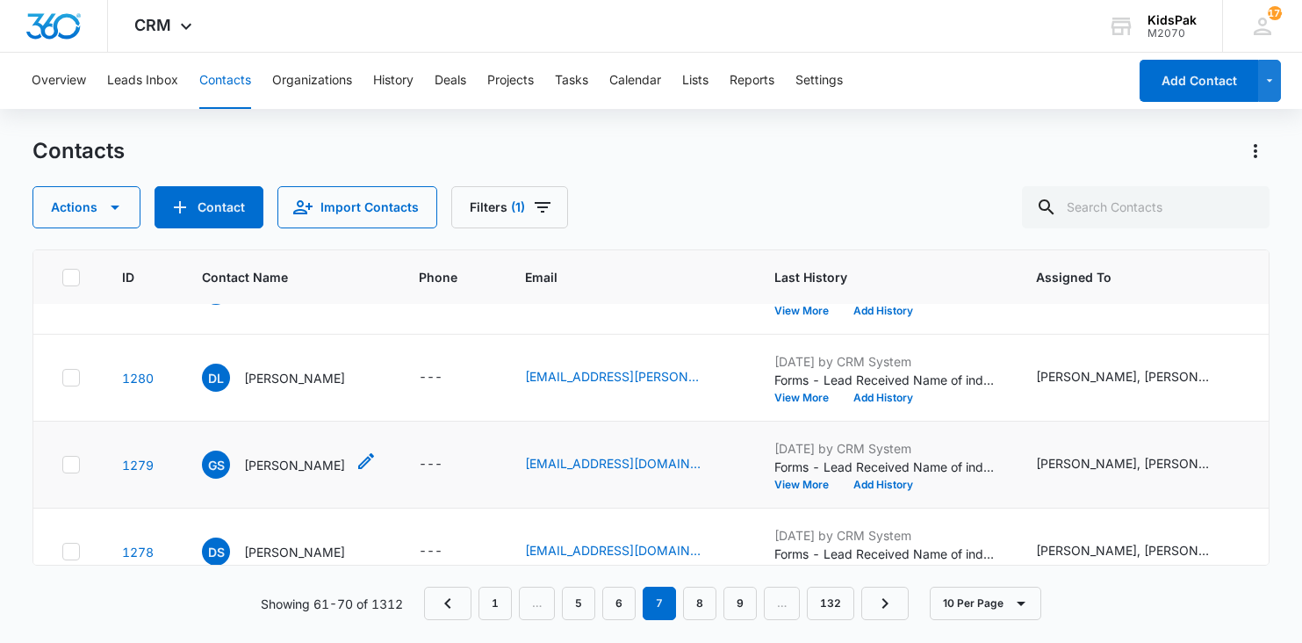
click at [298, 462] on p "Gaby Salvador" at bounding box center [294, 465] width 101 height 18
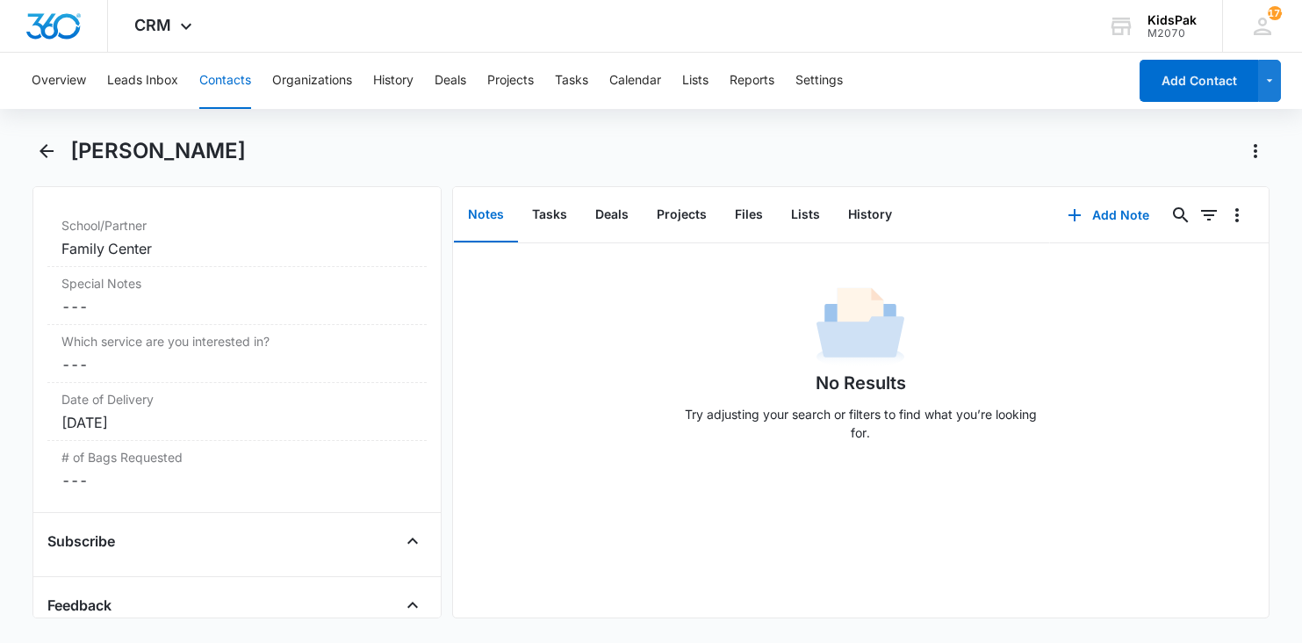
scroll to position [1591, 0]
click at [48, 147] on icon "Back" at bounding box center [46, 150] width 21 height 21
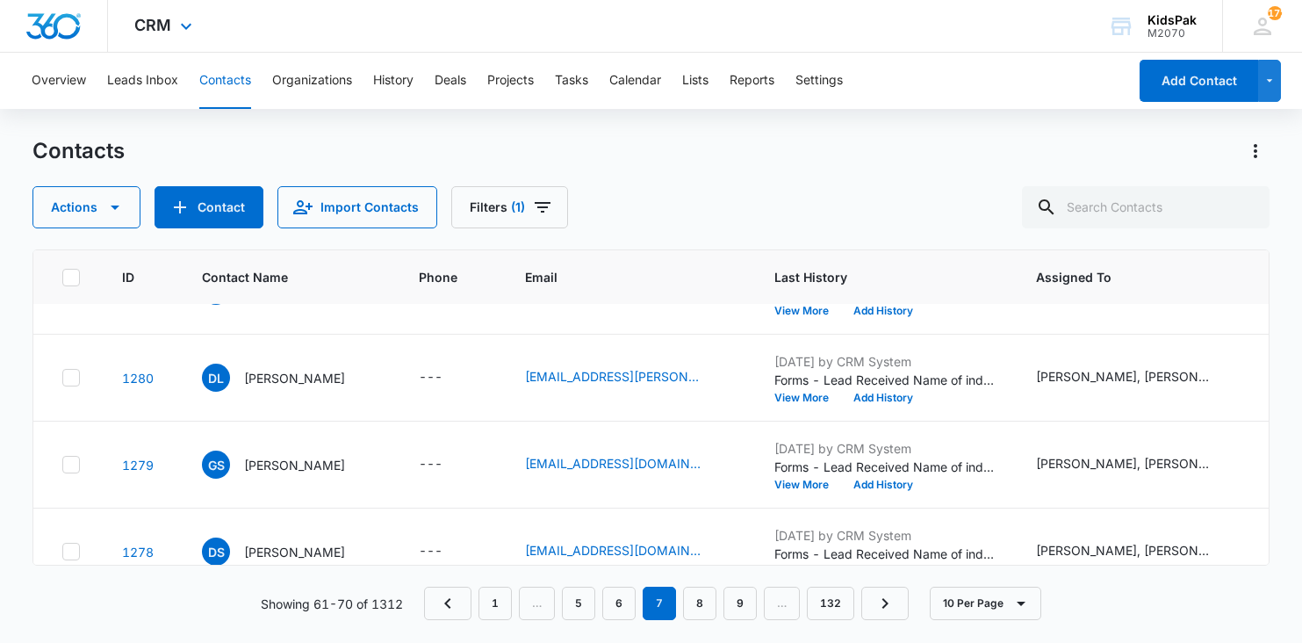
scroll to position [405, 0]
click at [499, 605] on link "1" at bounding box center [494, 602] width 33 height 33
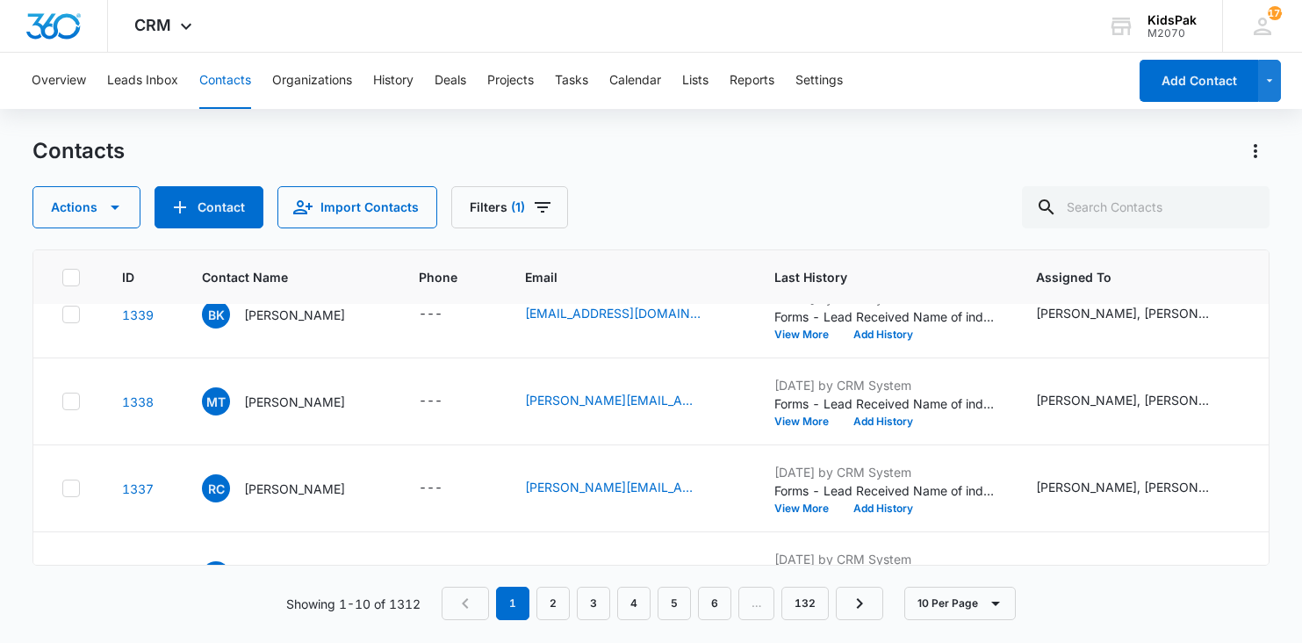
scroll to position [608, 0]
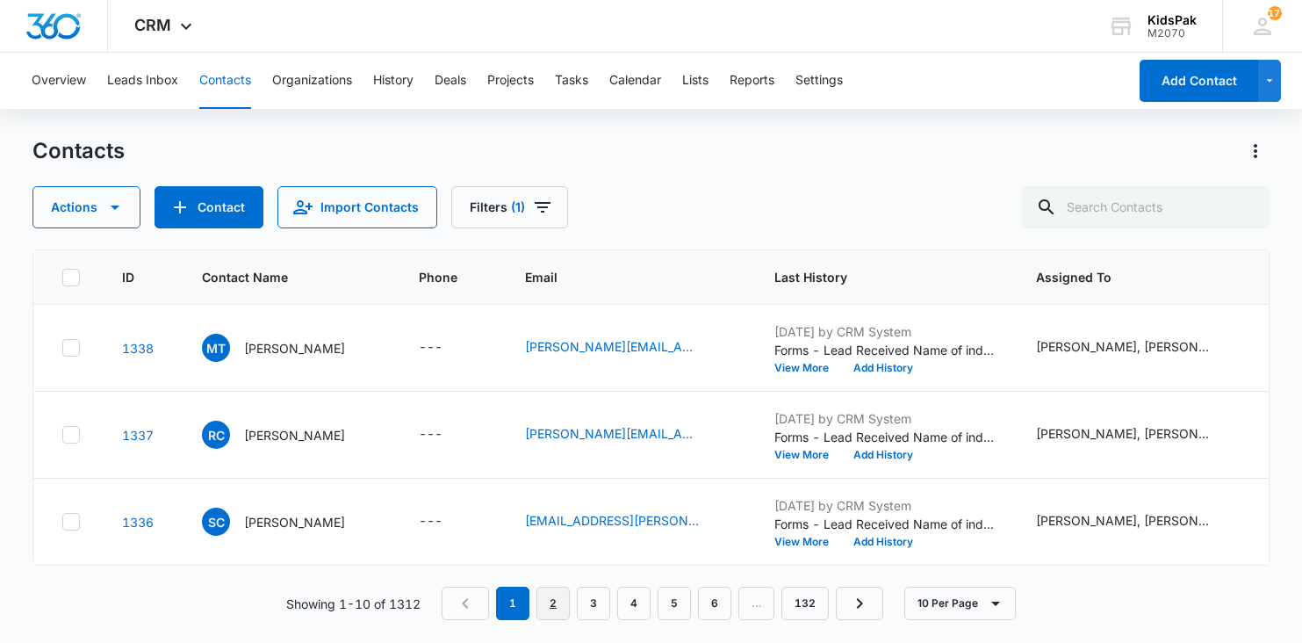
click at [558, 607] on link "2" at bounding box center [552, 602] width 33 height 33
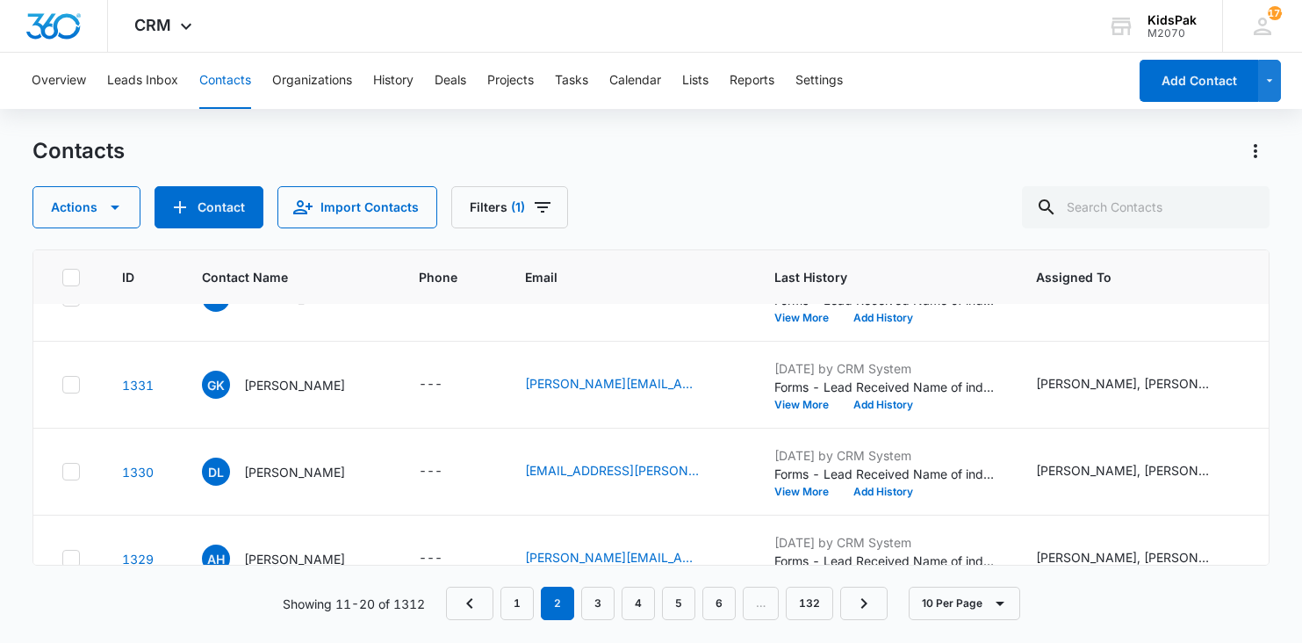
scroll to position [306, 0]
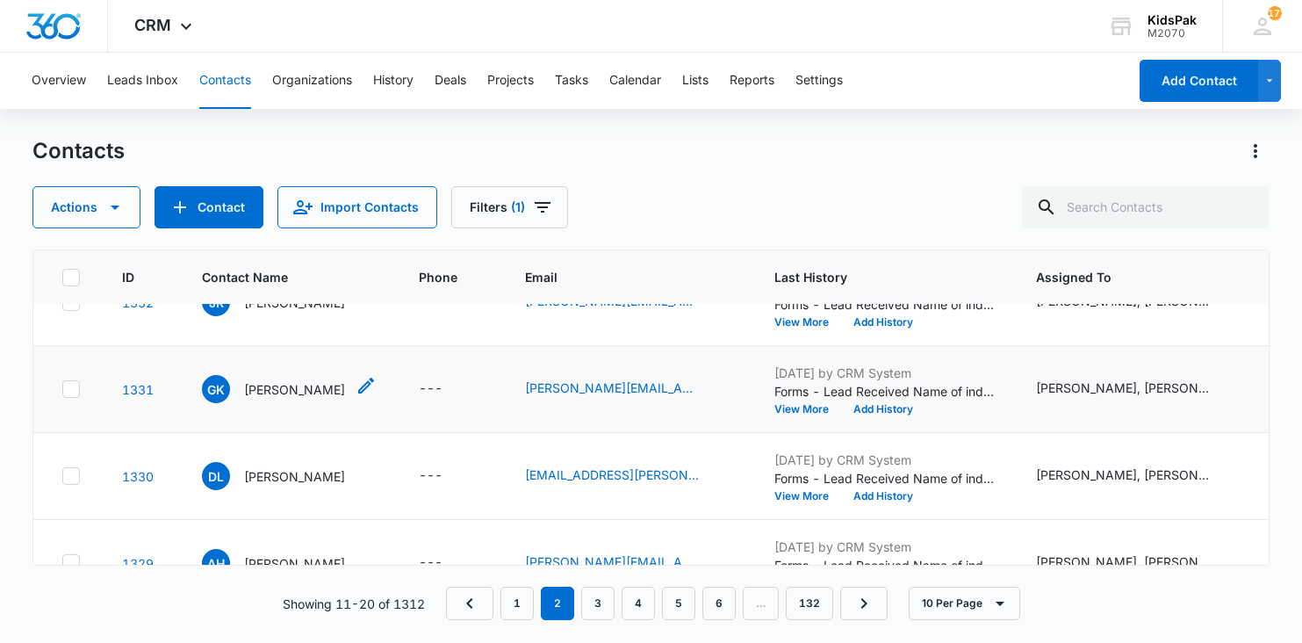
click at [271, 390] on p "Glenna Keil" at bounding box center [294, 389] width 101 height 18
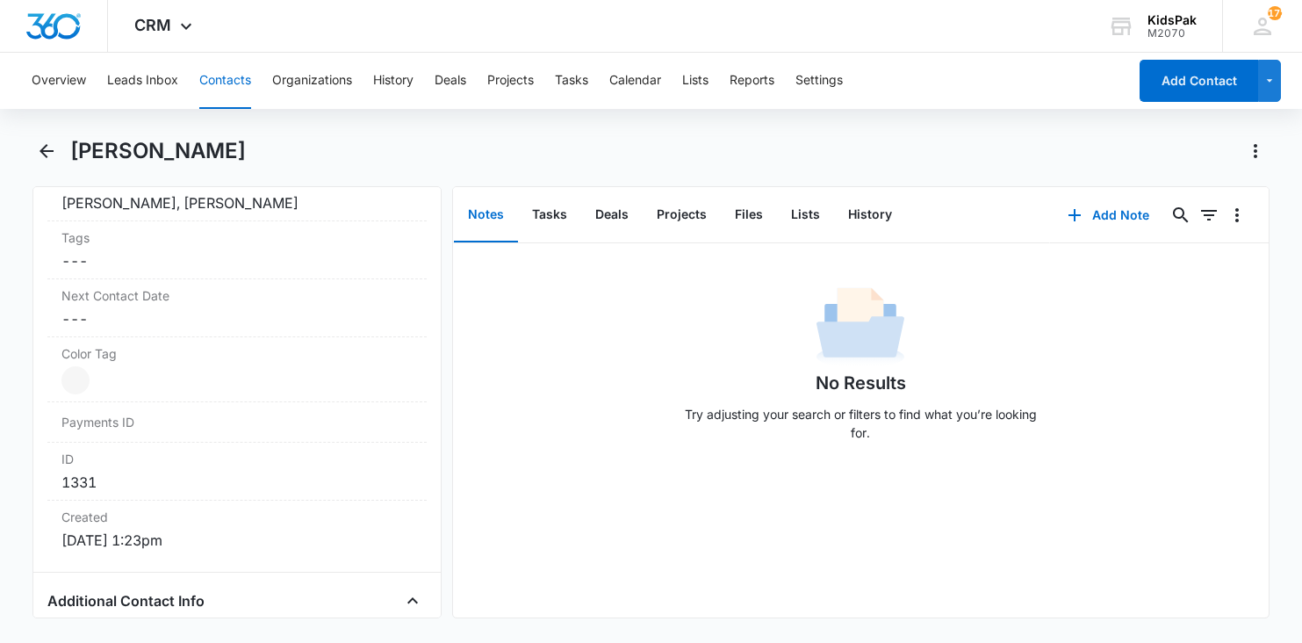
scroll to position [943, 0]
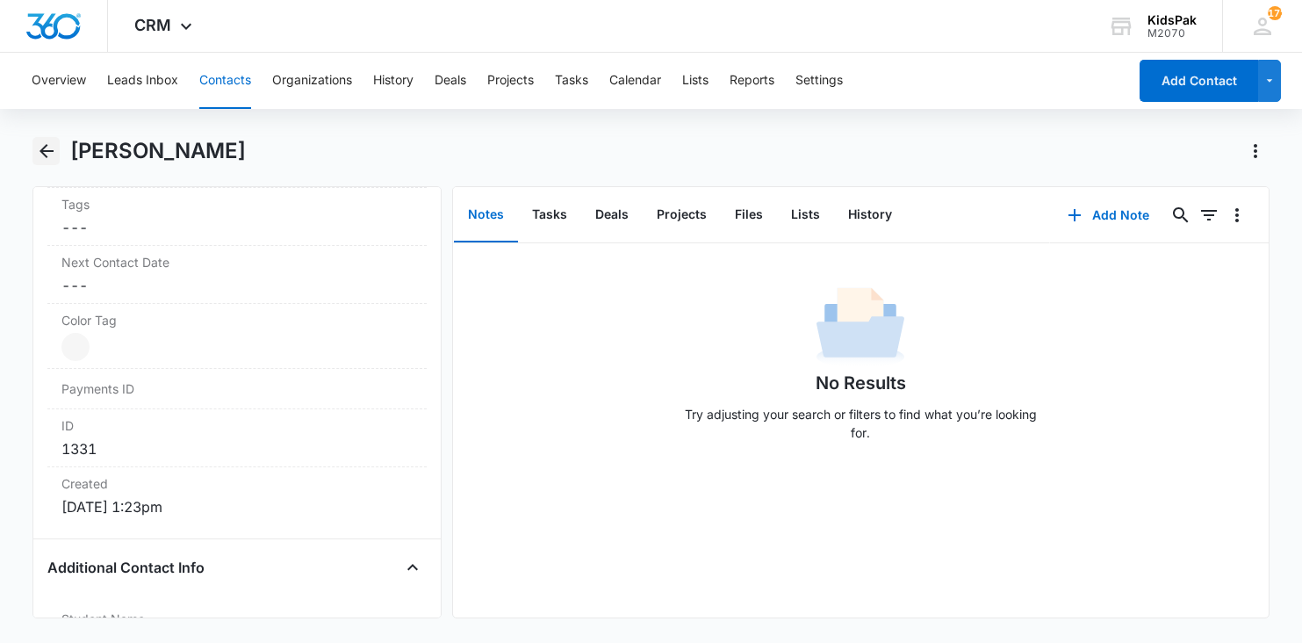
click at [44, 152] on icon "Back" at bounding box center [46, 150] width 21 height 21
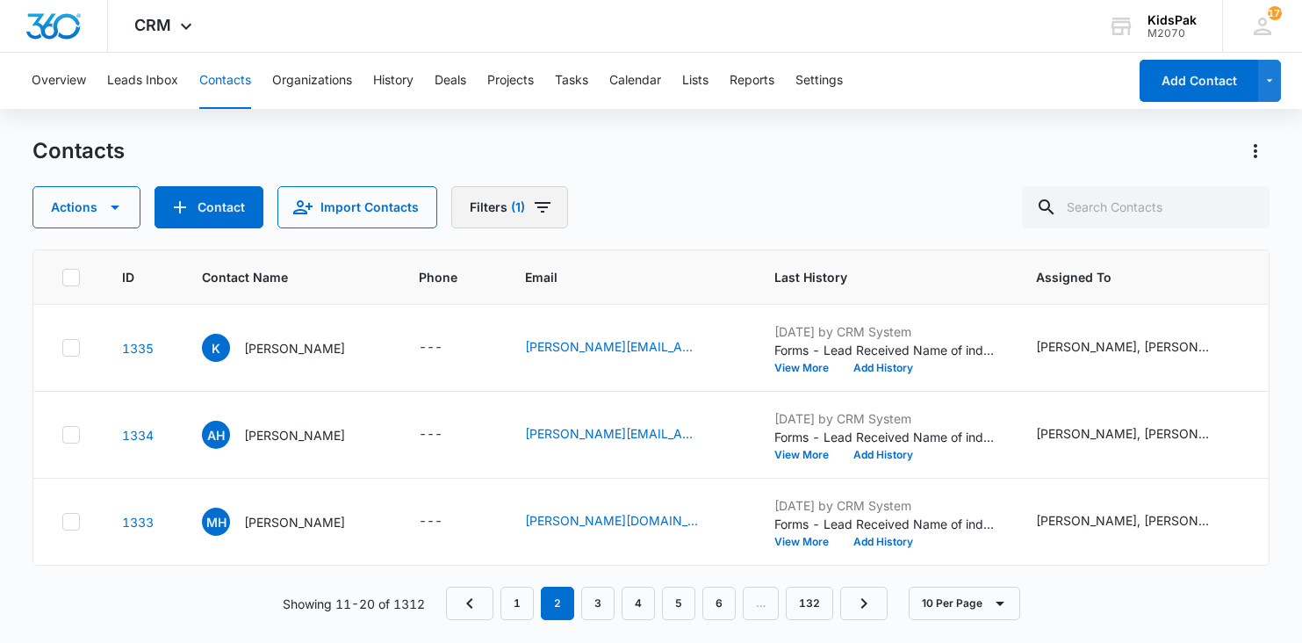
click at [536, 208] on icon "Filters" at bounding box center [542, 207] width 21 height 21
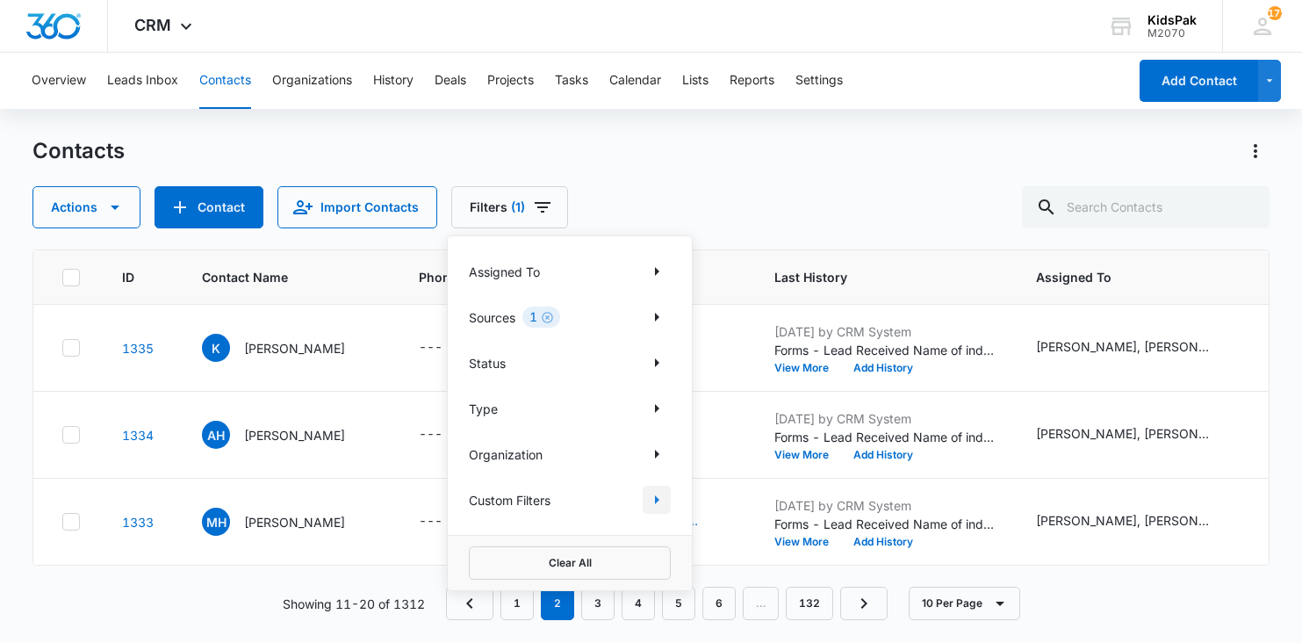
click at [656, 499] on icon "Show Custom Filters filters" at bounding box center [657, 499] width 4 height 9
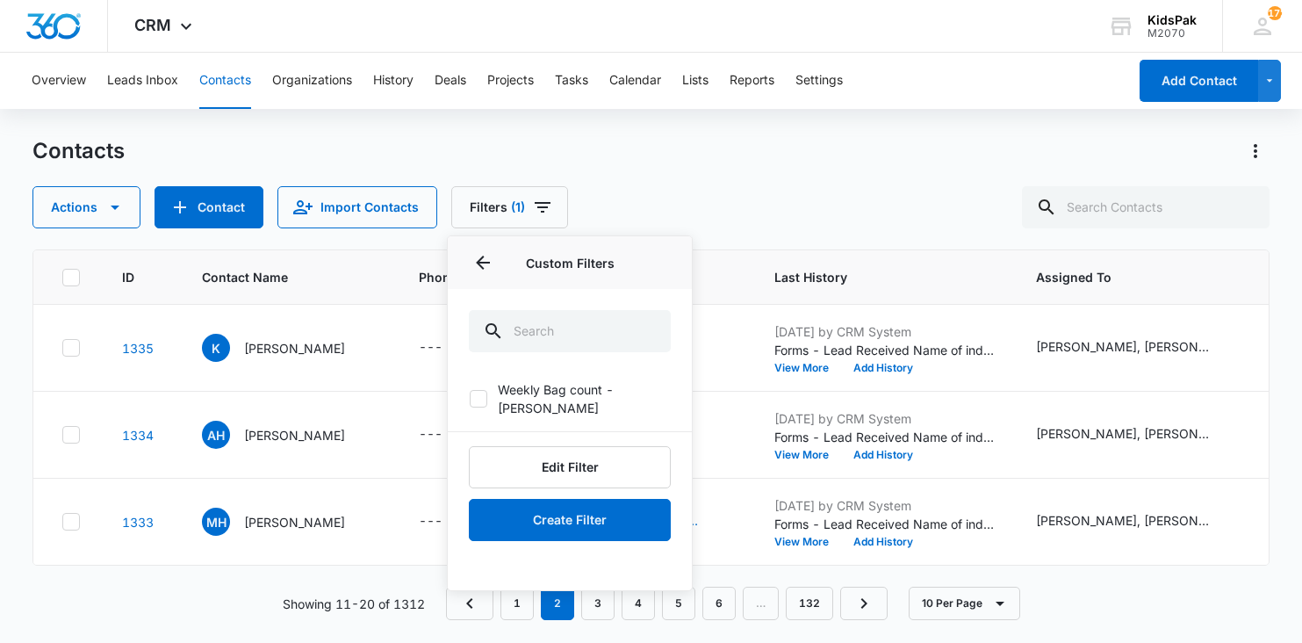
click at [478, 391] on icon at bounding box center [479, 399] width 16 height 16
click at [470, 399] on input "Weekly Bag count - stan" at bounding box center [469, 399] width 1 height 1
checkbox input "true"
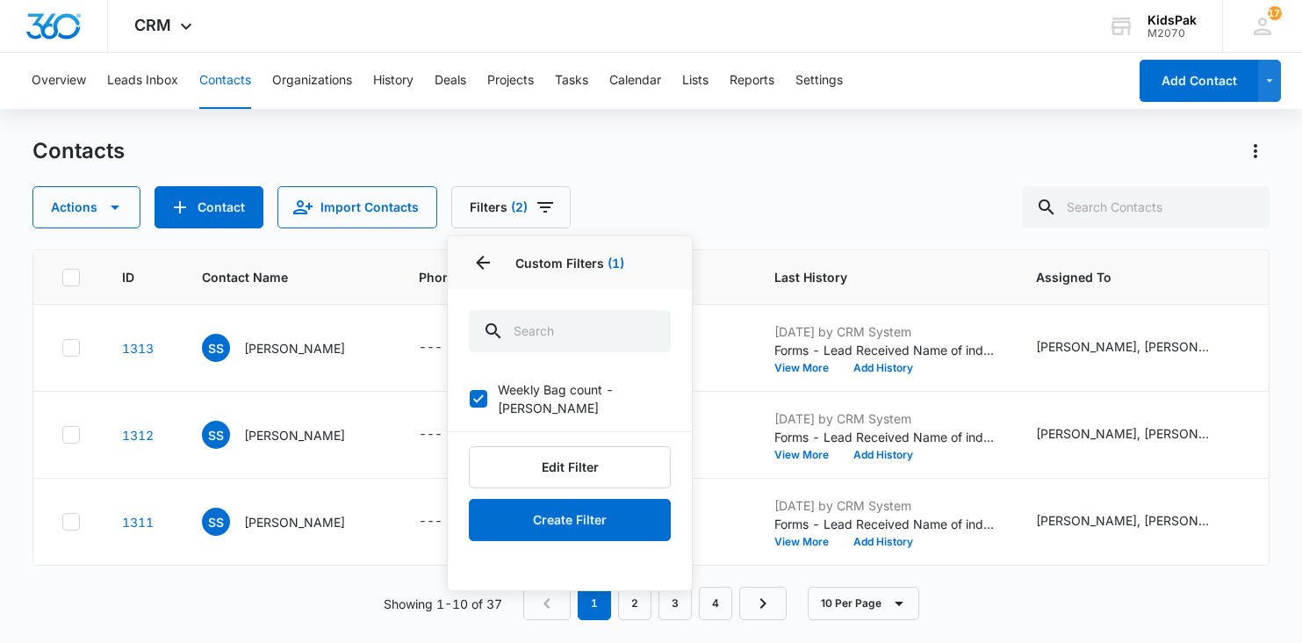
click at [732, 175] on div "Contacts Actions Contact Import Contacts Filters (2) Assigned To Sources 1 Stat…" at bounding box center [650, 182] width 1237 height 91
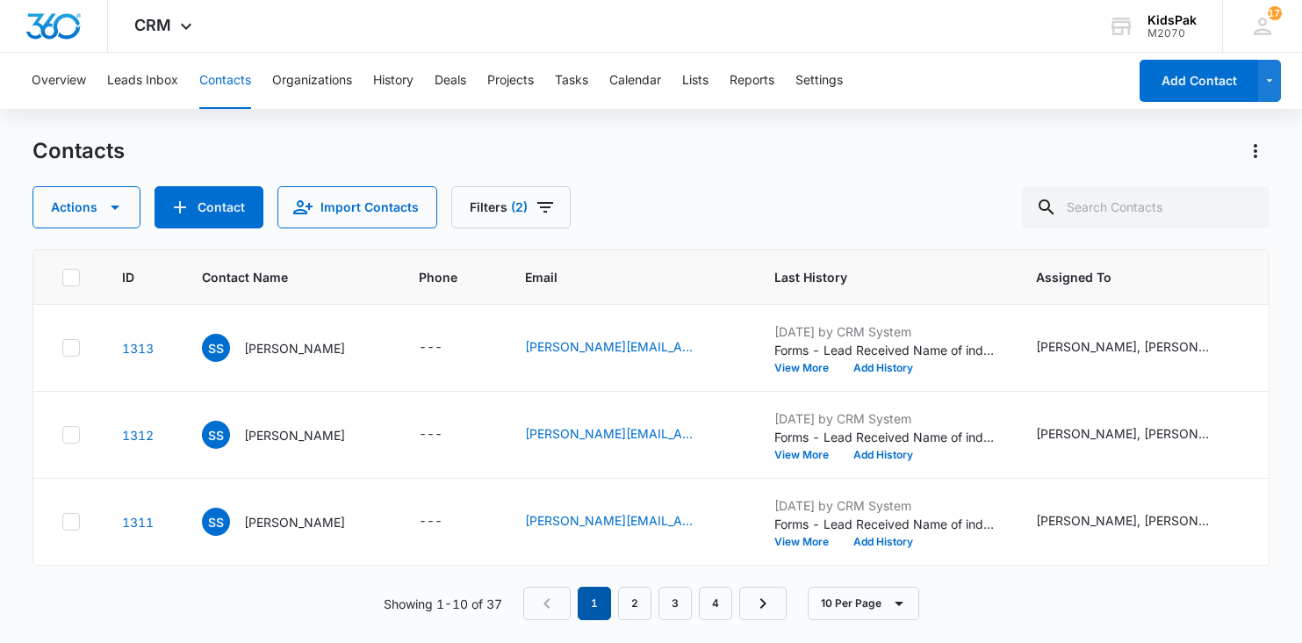
click at [598, 600] on em "1" at bounding box center [594, 602] width 33 height 33
click at [538, 205] on icon "Filters" at bounding box center [545, 207] width 21 height 21
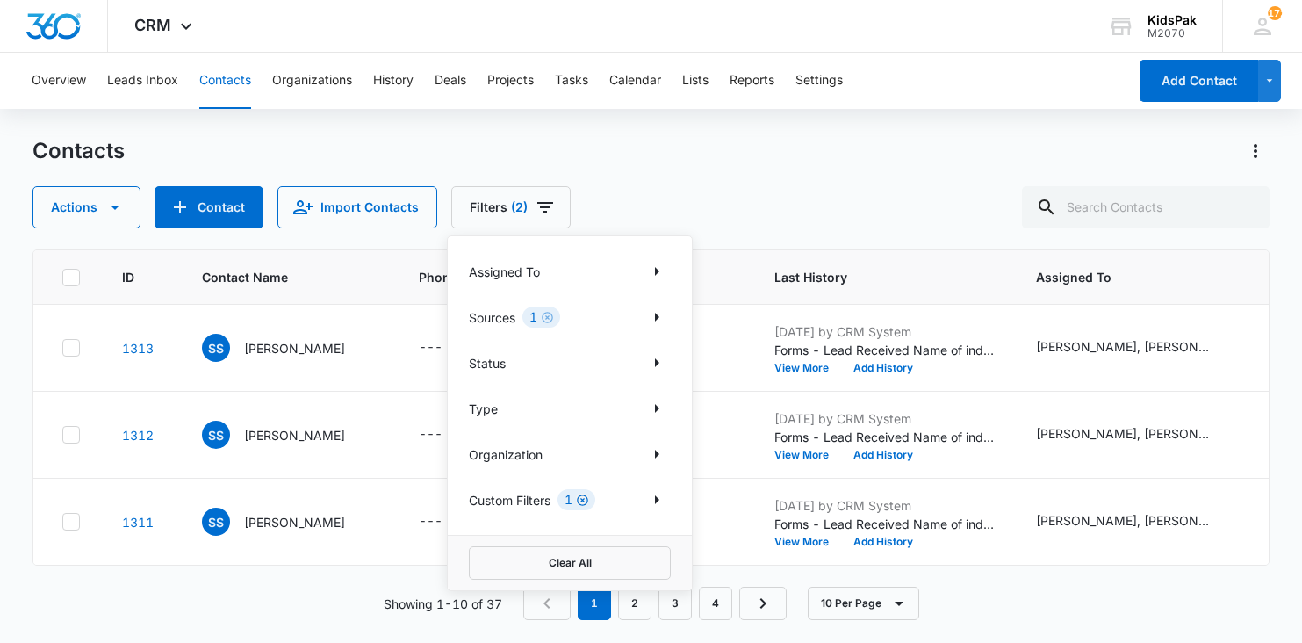
click at [583, 498] on icon "Clear" at bounding box center [582, 499] width 13 height 13
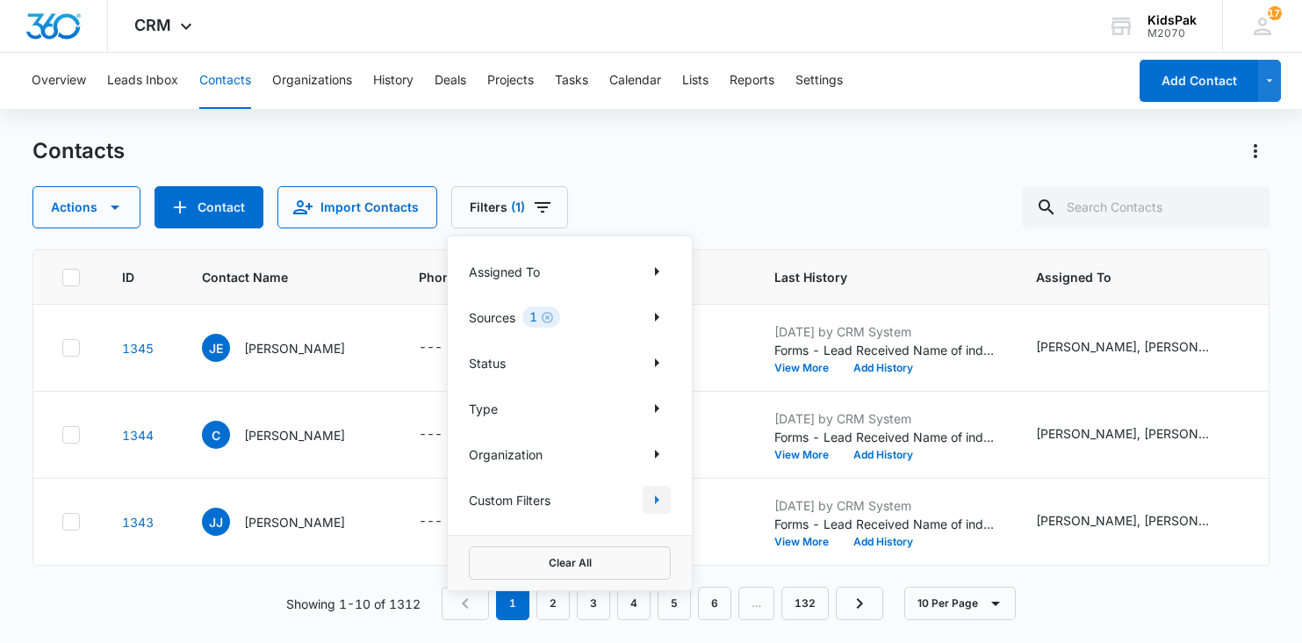
click at [656, 501] on icon "Show Custom Filters filters" at bounding box center [657, 499] width 4 height 9
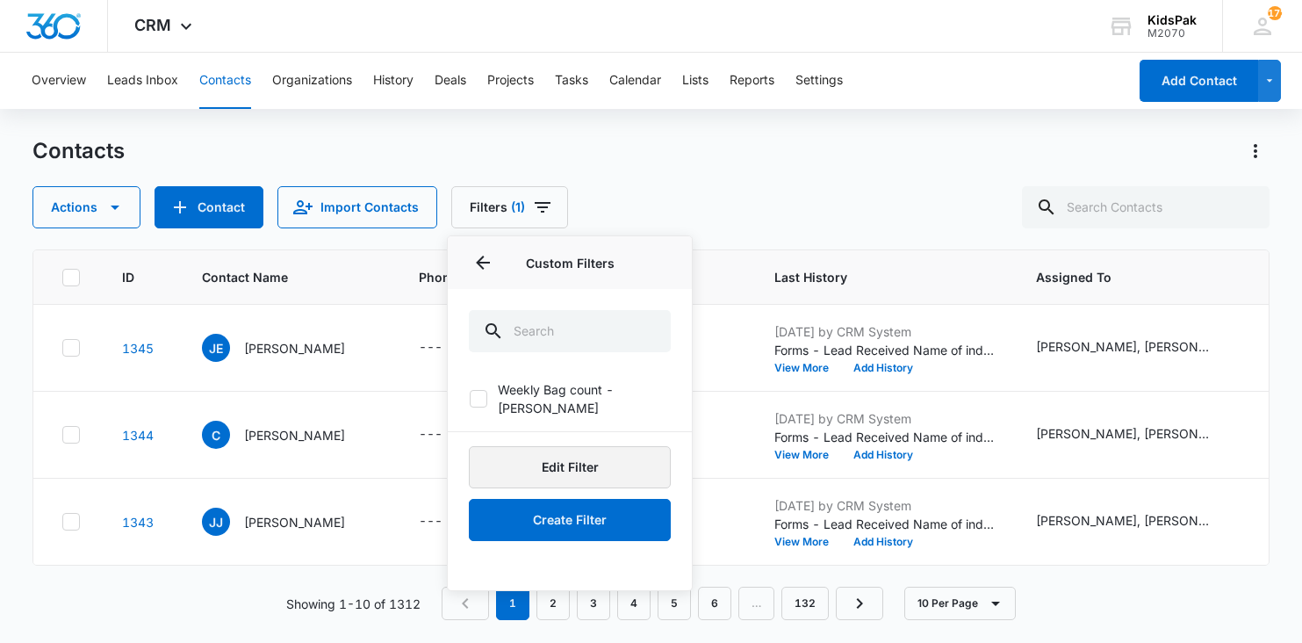
click at [567, 449] on button "Edit Filter" at bounding box center [570, 467] width 202 height 42
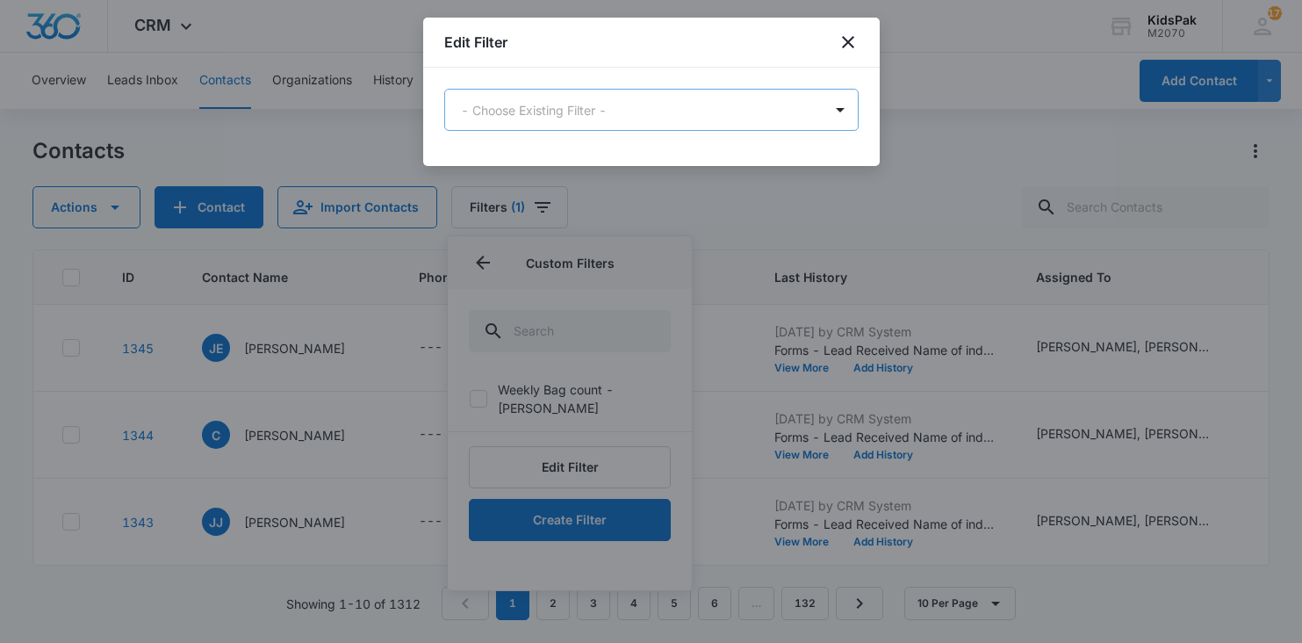
click at [582, 112] on body "CRM Apps Websites Forms CRM Email Social Payments POS Ads Intelligence Brand Se…" at bounding box center [651, 321] width 1302 height 643
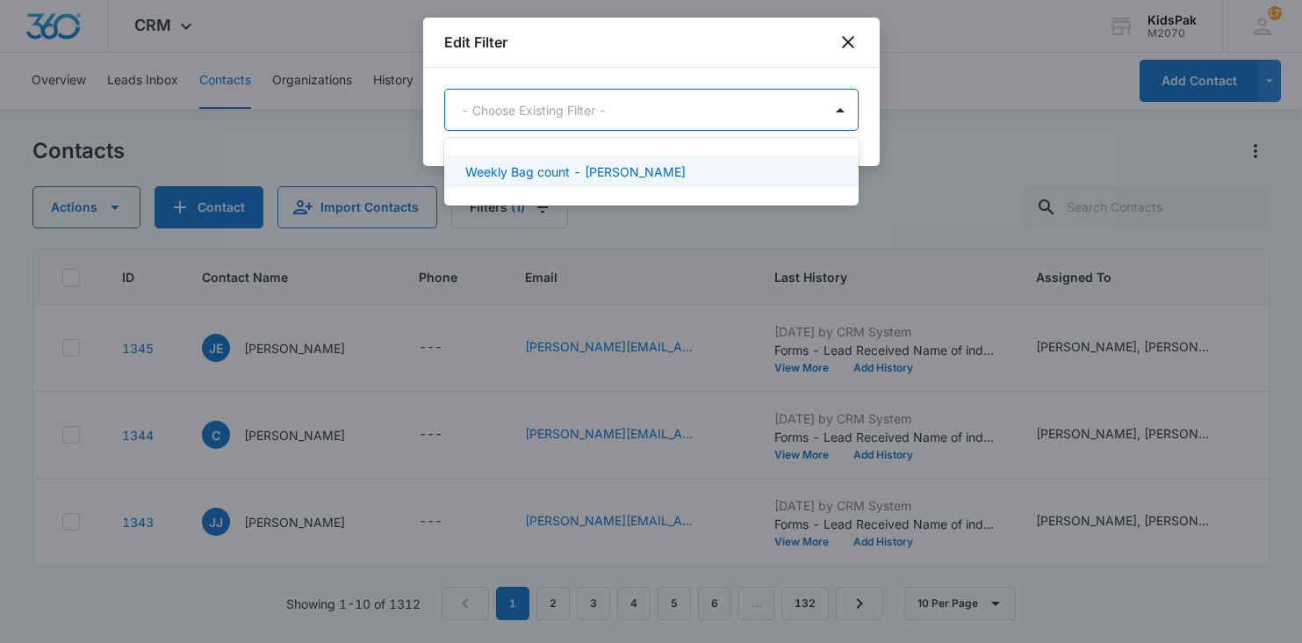
click at [576, 174] on p "Weekly Bag count - stan" at bounding box center [575, 171] width 220 height 18
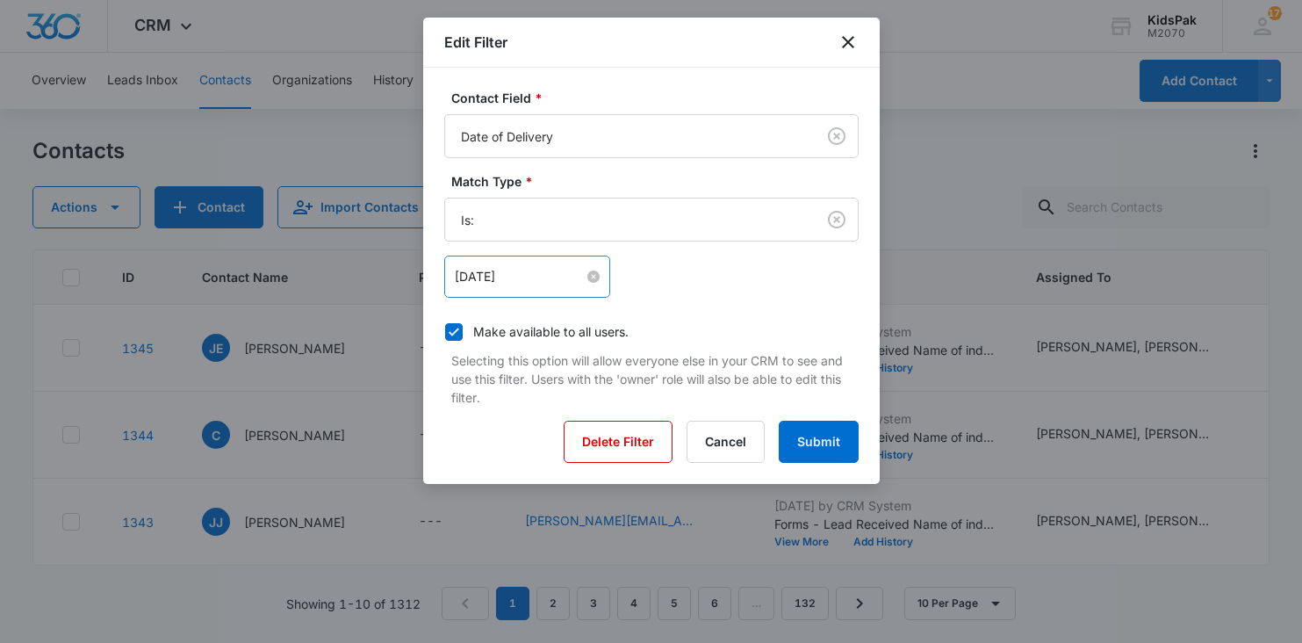
click at [493, 274] on input "Sep 10, 2025" at bounding box center [519, 276] width 129 height 19
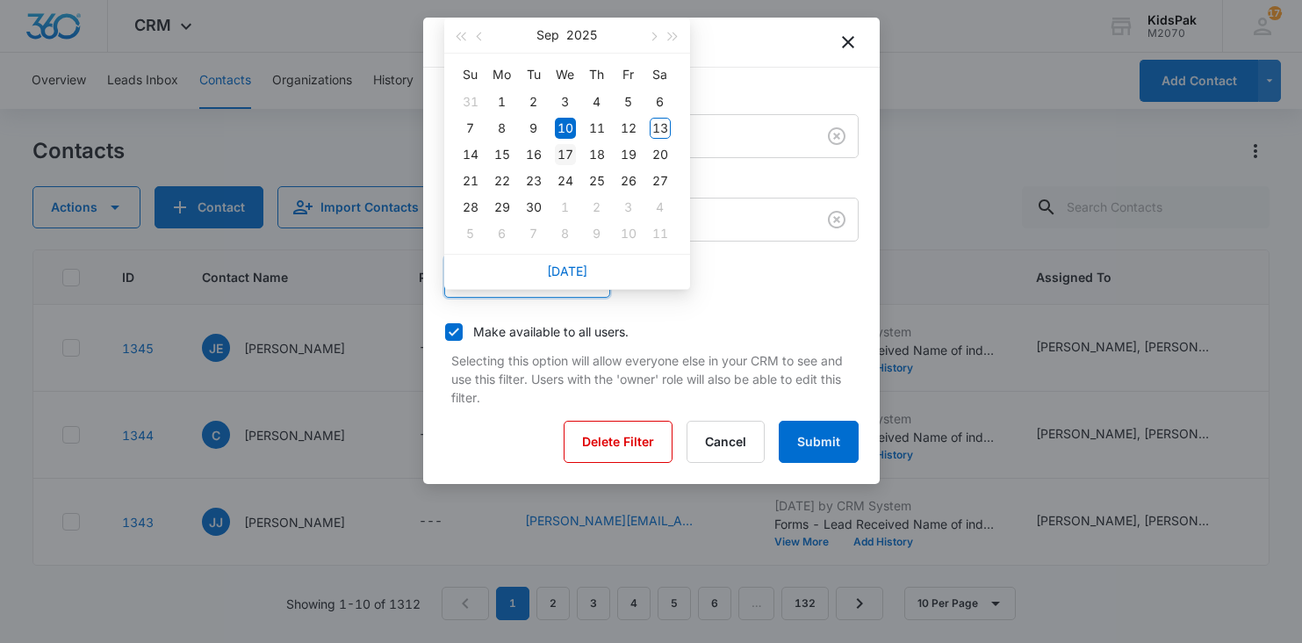
type input "Sep 17, 2025"
click at [567, 146] on div "17" at bounding box center [565, 154] width 21 height 21
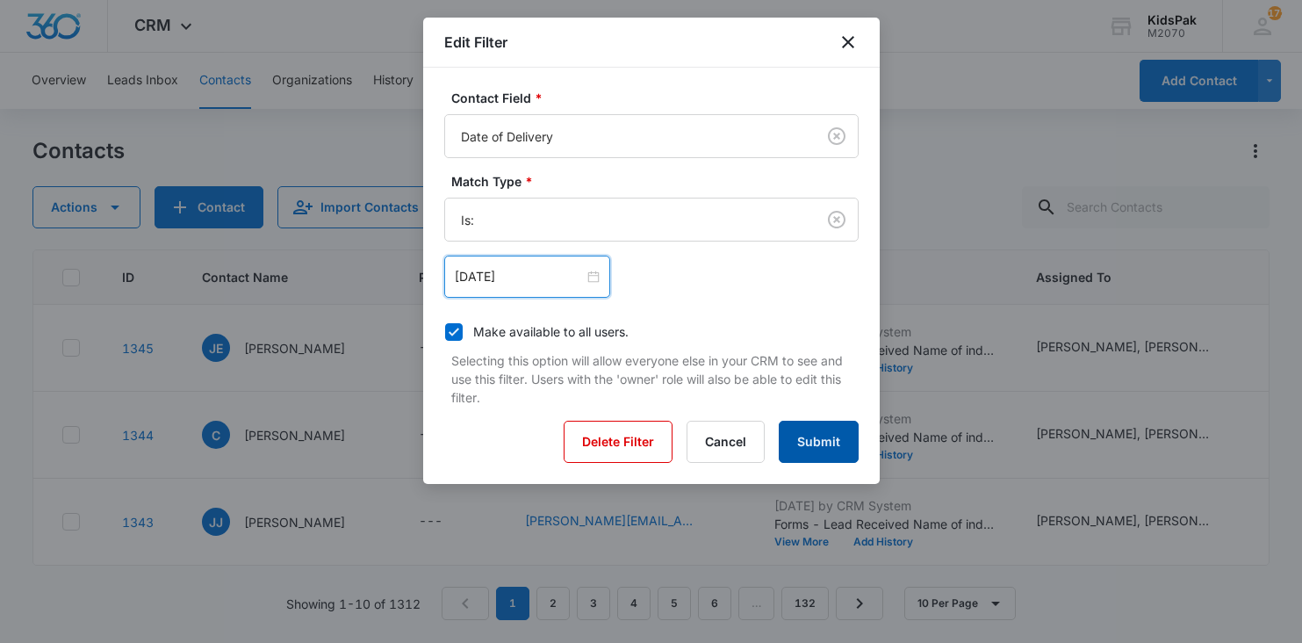
click at [821, 441] on button "Submit" at bounding box center [819, 441] width 80 height 42
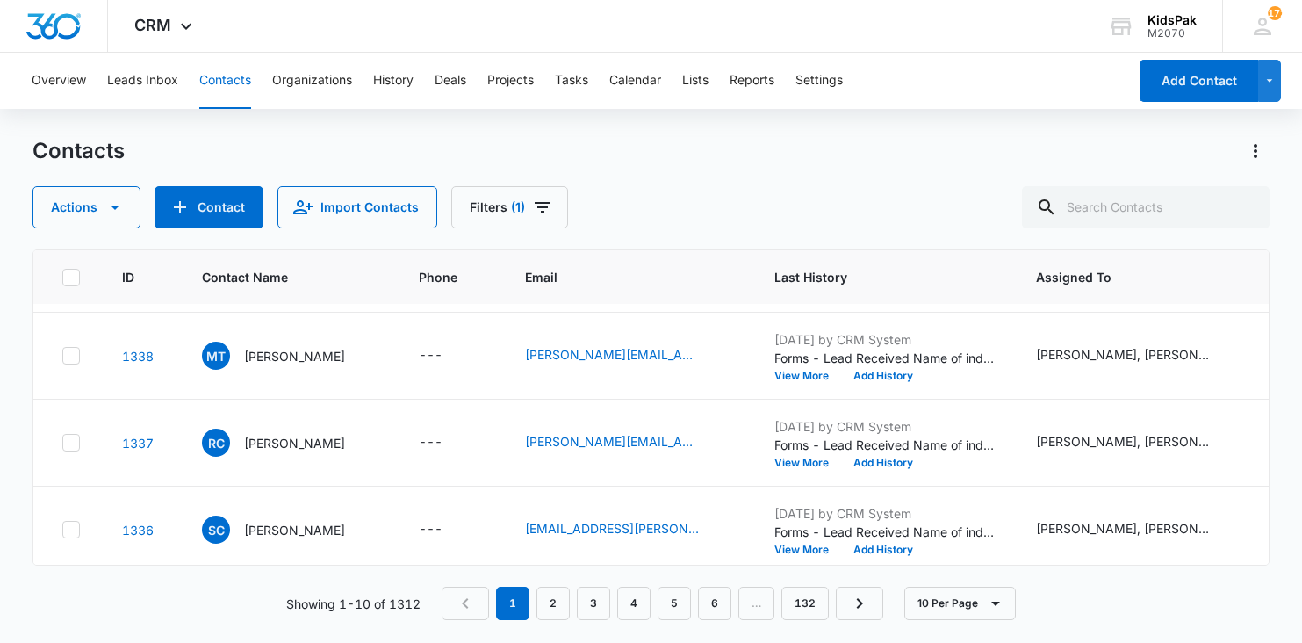
scroll to position [608, 0]
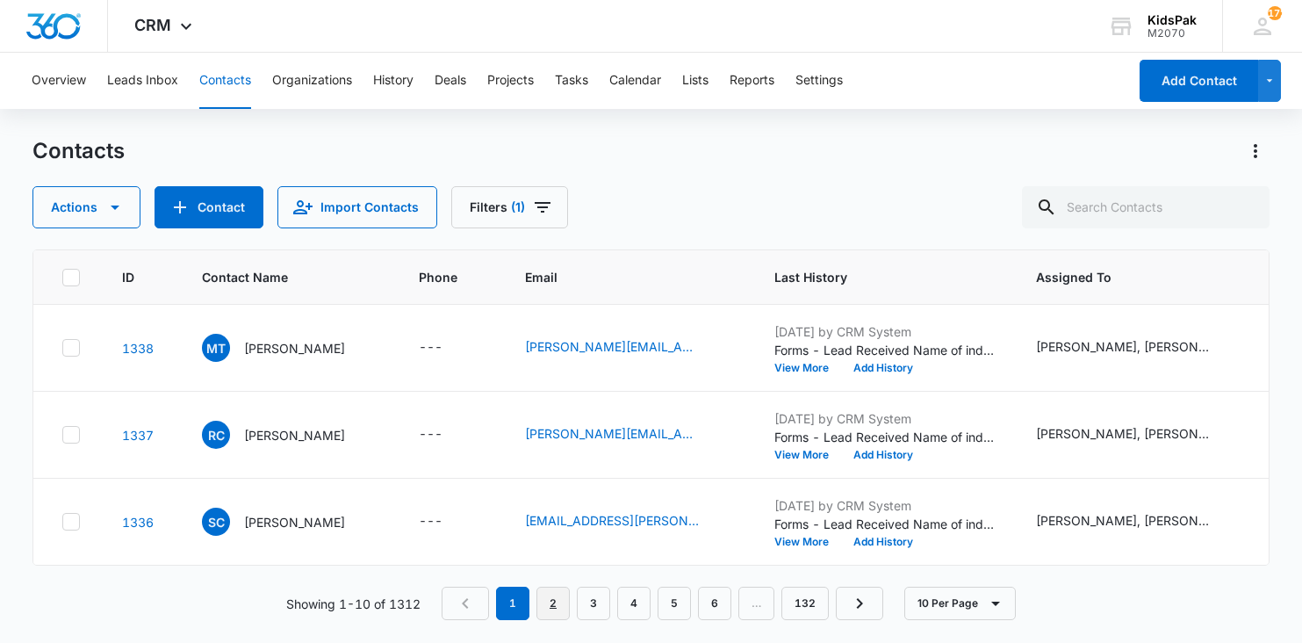
click at [552, 609] on link "2" at bounding box center [552, 602] width 33 height 33
click at [598, 601] on link "3" at bounding box center [597, 602] width 33 height 33
click at [641, 600] on link "4" at bounding box center [637, 602] width 33 height 33
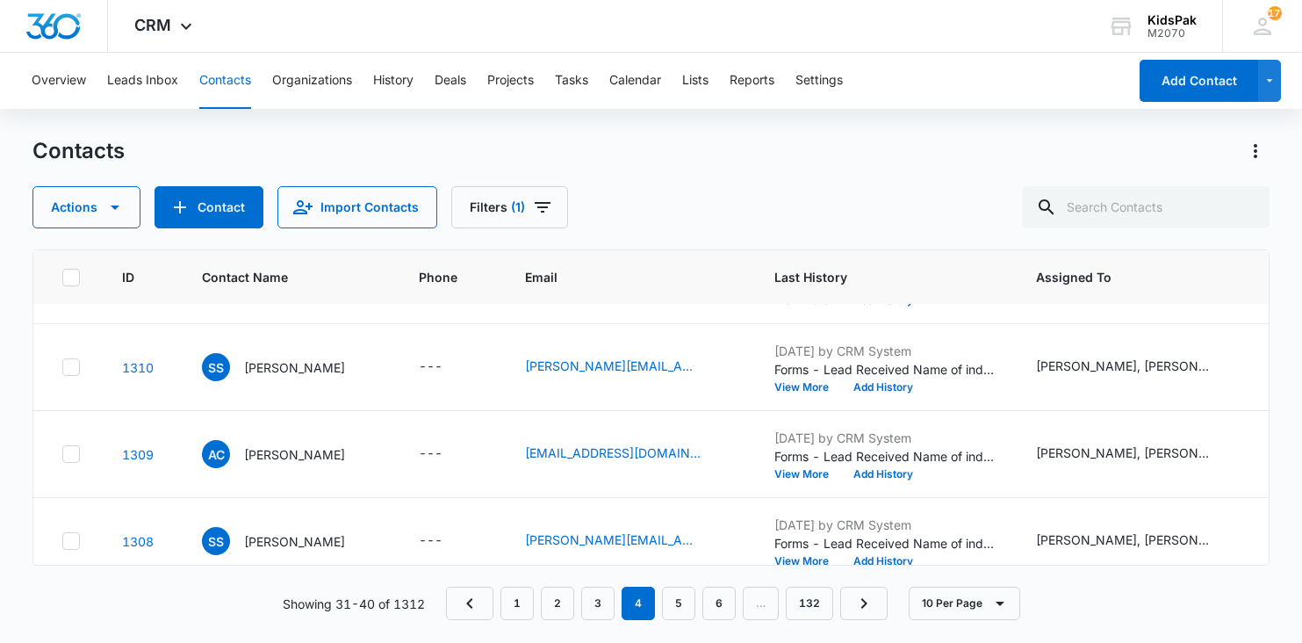
scroll to position [420, 0]
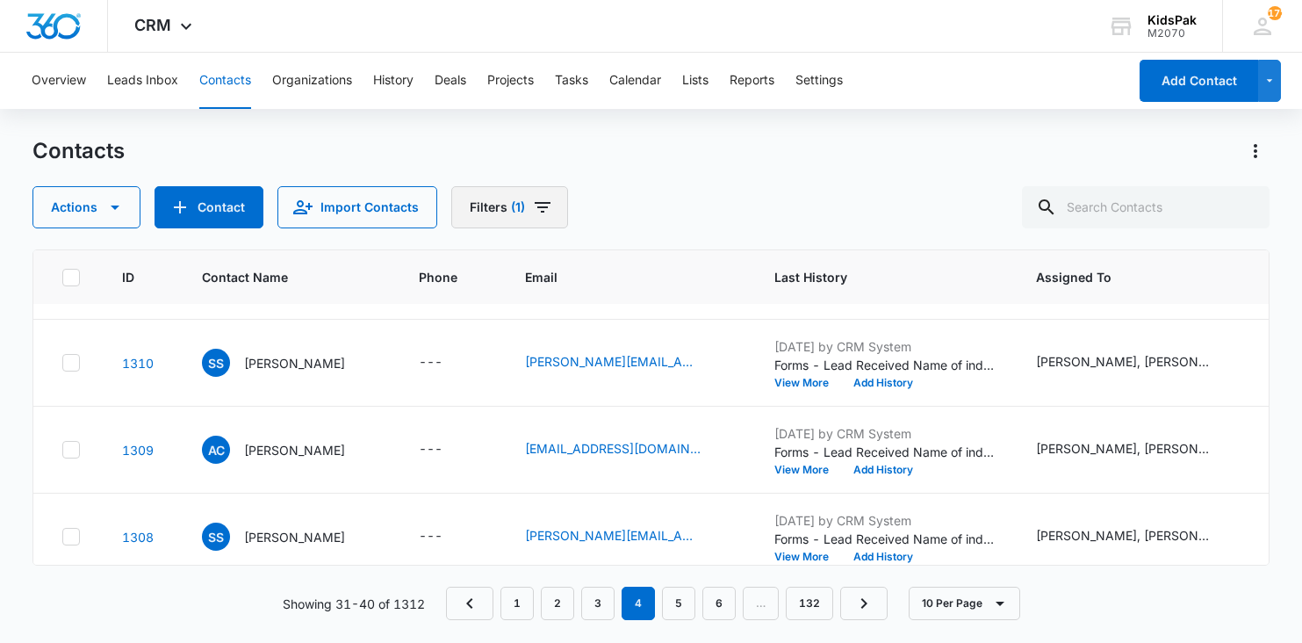
click at [533, 210] on icon "Filters" at bounding box center [542, 207] width 21 height 21
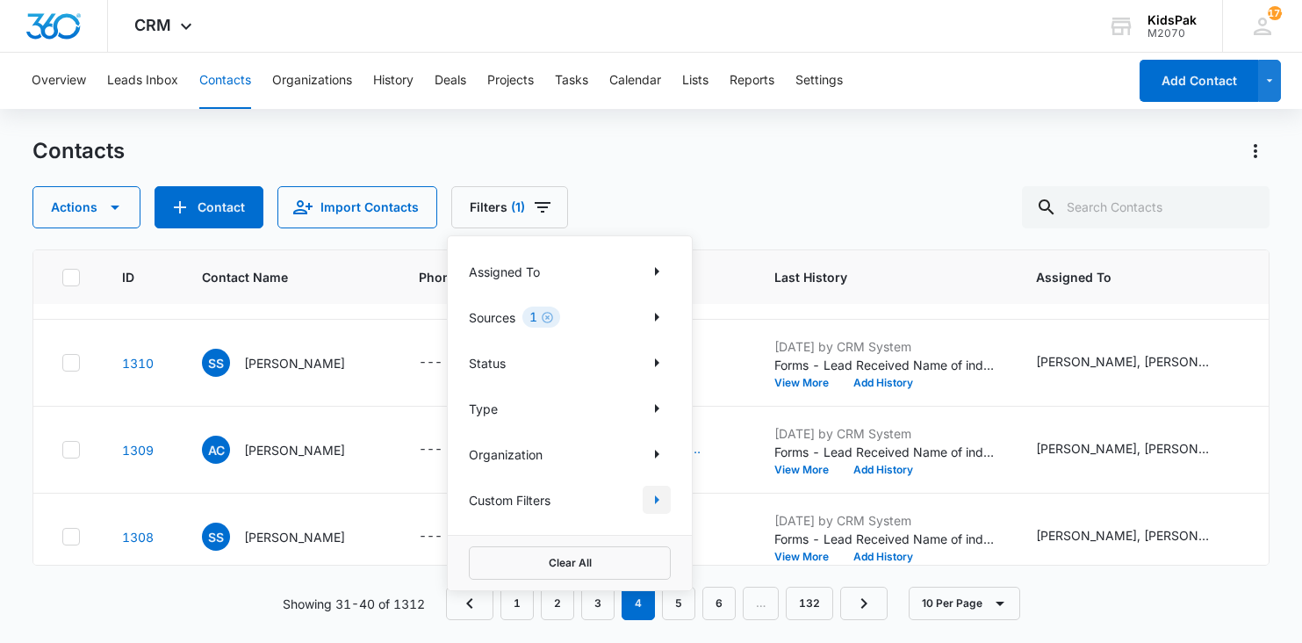
click at [654, 492] on icon "Show Custom Filters filters" at bounding box center [656, 499] width 21 height 21
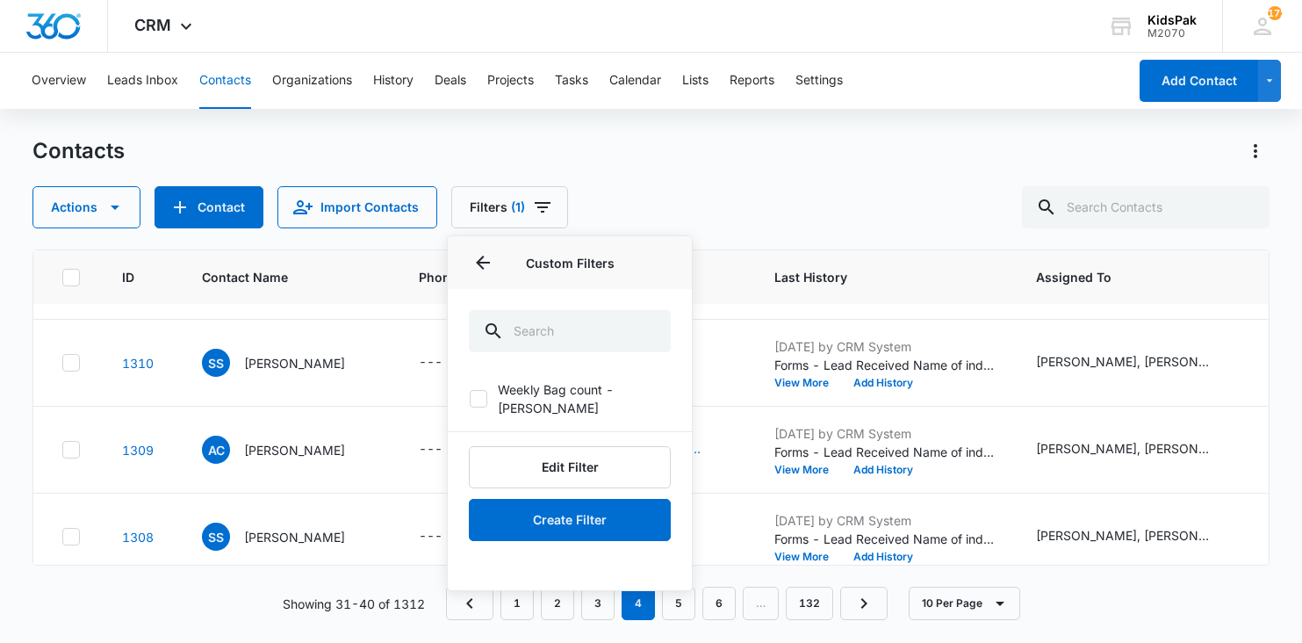
click at [480, 394] on icon at bounding box center [478, 398] width 11 height 8
click at [470, 399] on input "Weekly Bag count - stan" at bounding box center [469, 399] width 1 height 1
checkbox input "true"
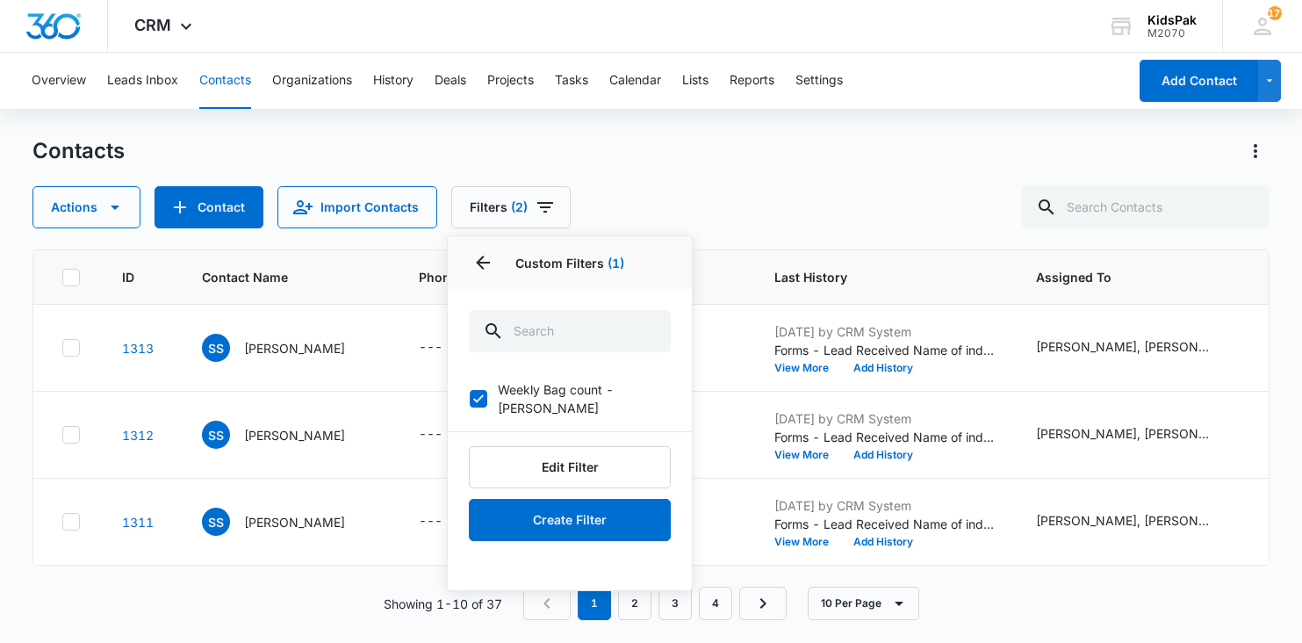
click at [710, 176] on div "Contacts Actions Contact Import Contacts Filters (2) Assigned To Sources 1 Stat…" at bounding box center [650, 182] width 1237 height 91
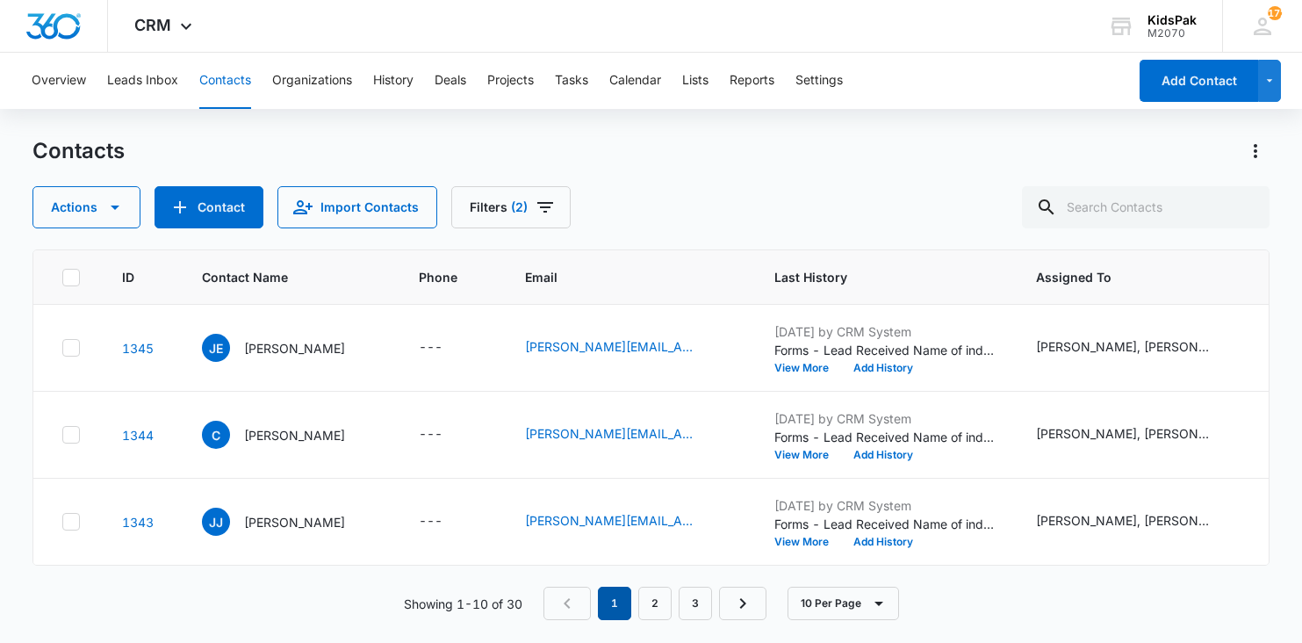
click at [616, 604] on em "1" at bounding box center [614, 602] width 33 height 33
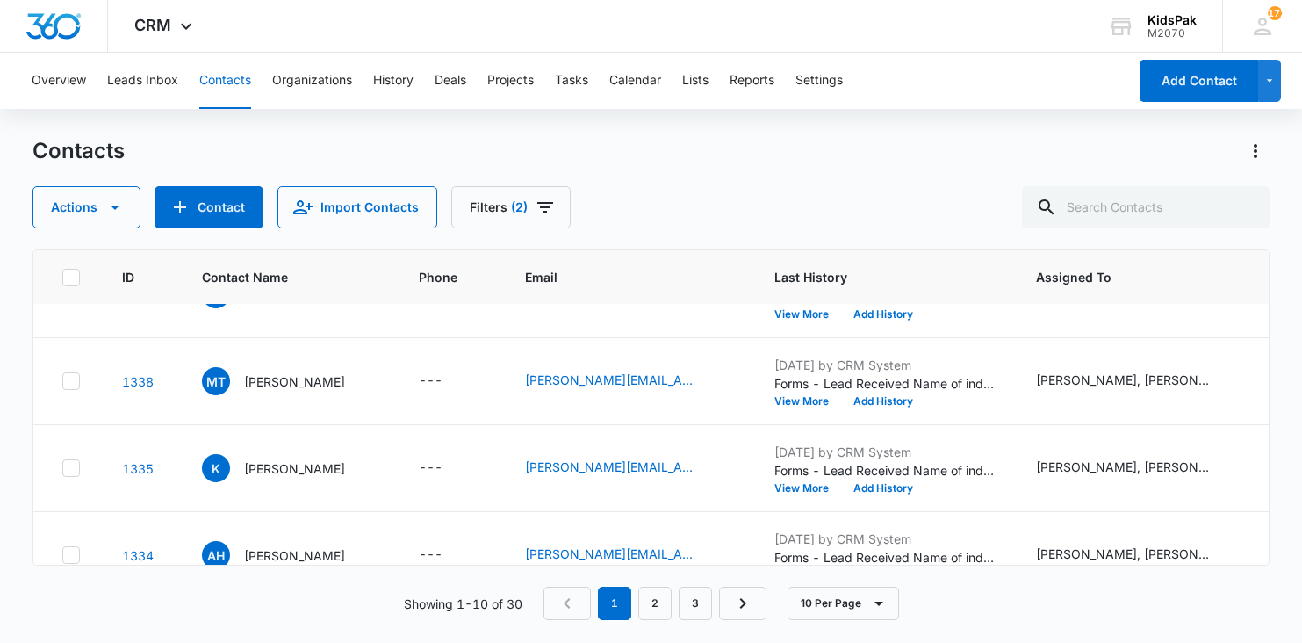
scroll to position [608, 0]
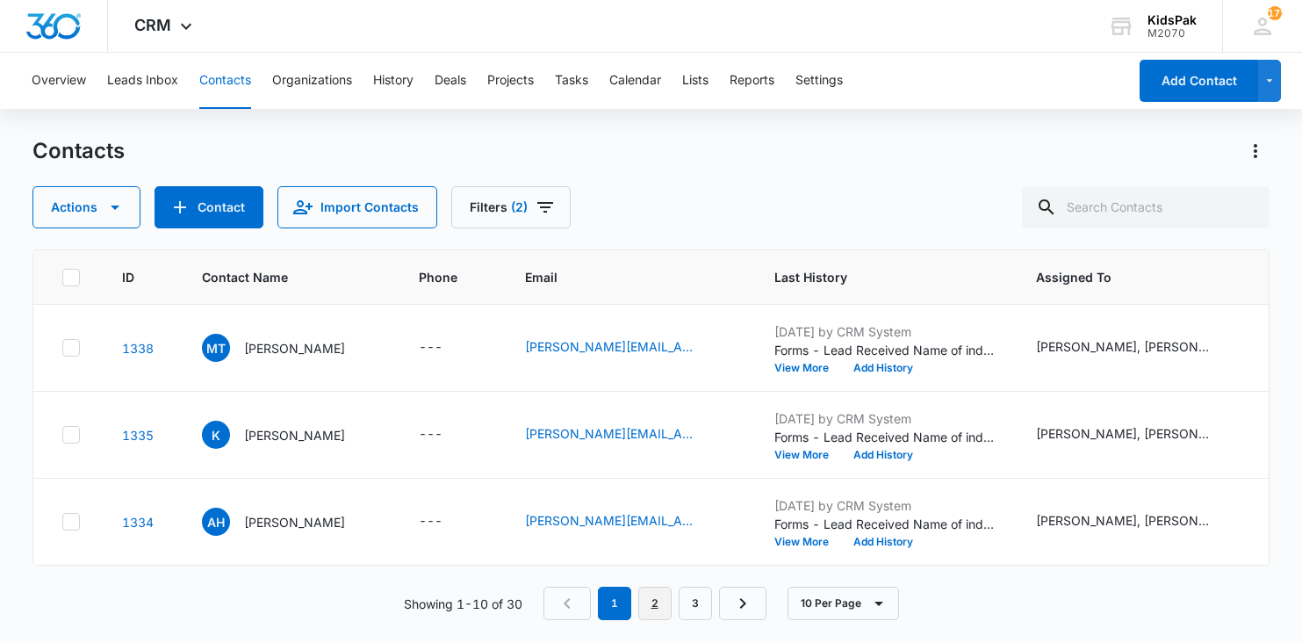
click at [653, 604] on link "2" at bounding box center [654, 602] width 33 height 33
click at [701, 608] on link "3" at bounding box center [698, 602] width 33 height 33
click at [535, 210] on icon "Filters" at bounding box center [545, 207] width 21 height 21
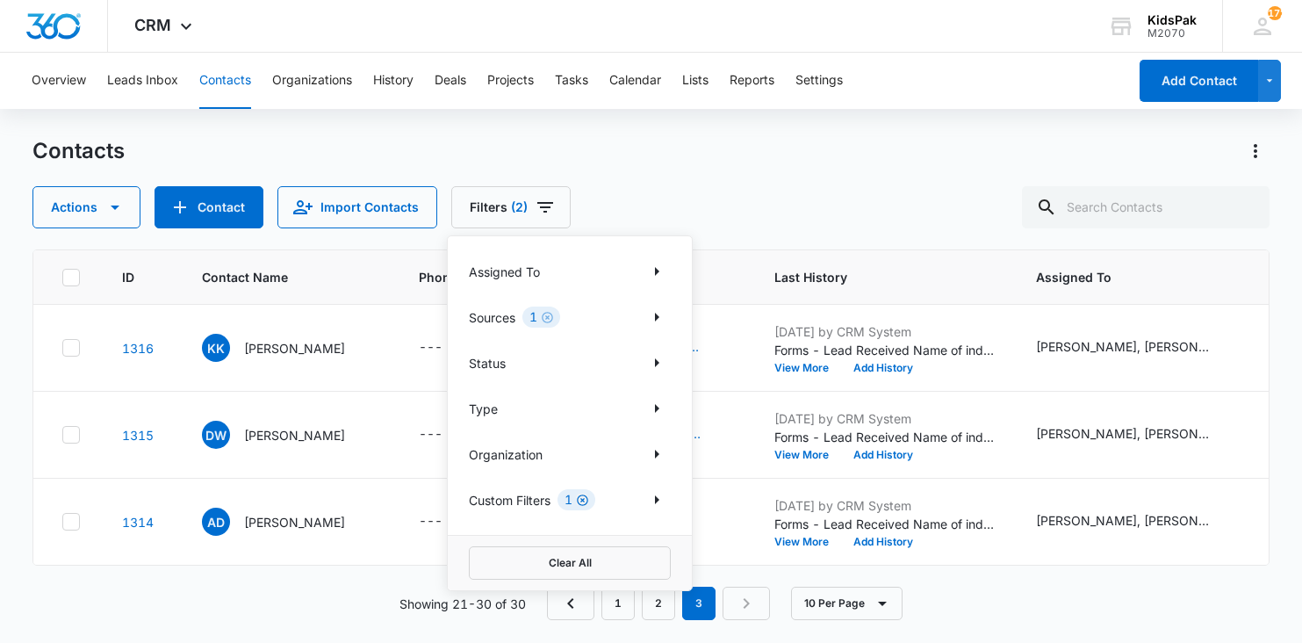
click at [585, 499] on icon "Clear" at bounding box center [582, 499] width 11 height 11
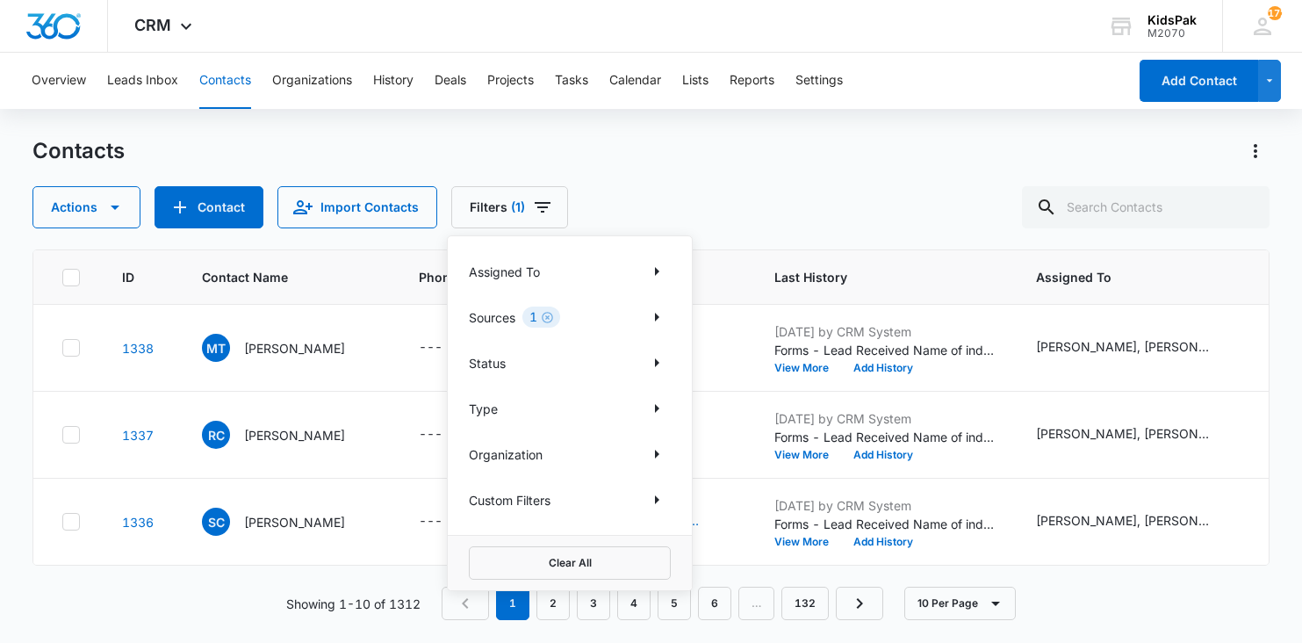
scroll to position [0, 0]
click at [677, 176] on div "Contacts Actions Contact Import Contacts Filters (1) Assigned To Sources 1 Stat…" at bounding box center [650, 182] width 1237 height 91
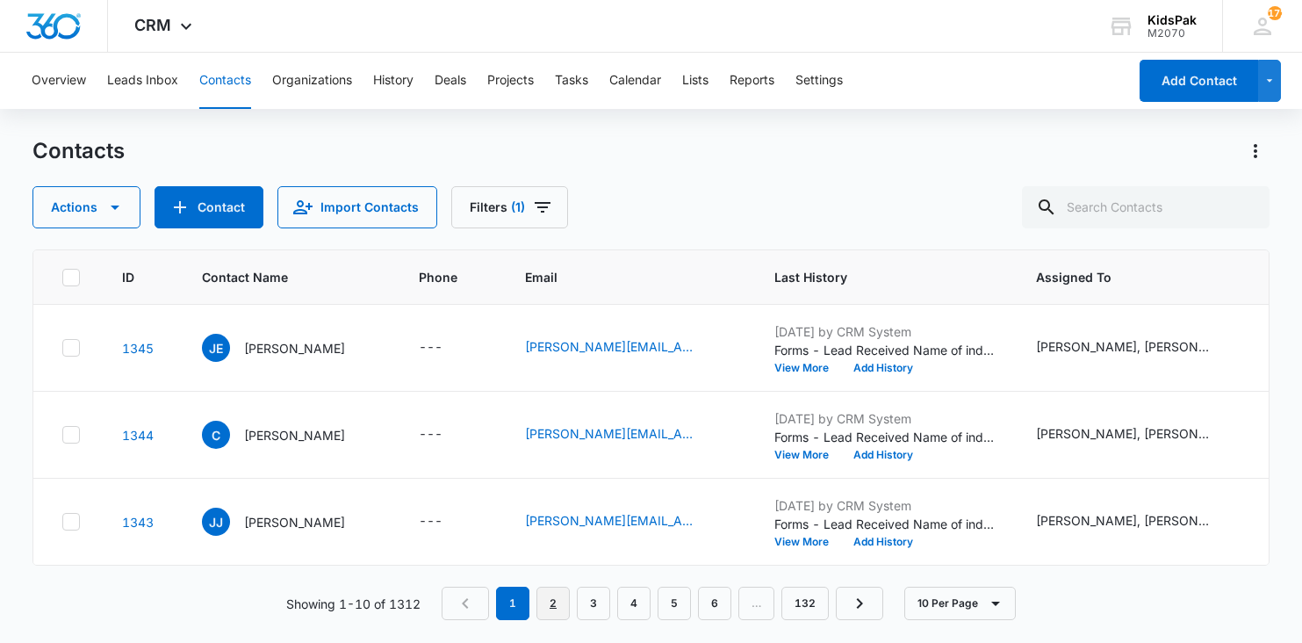
click at [555, 604] on link "2" at bounding box center [552, 602] width 33 height 33
click at [524, 600] on link "1" at bounding box center [516, 602] width 33 height 33
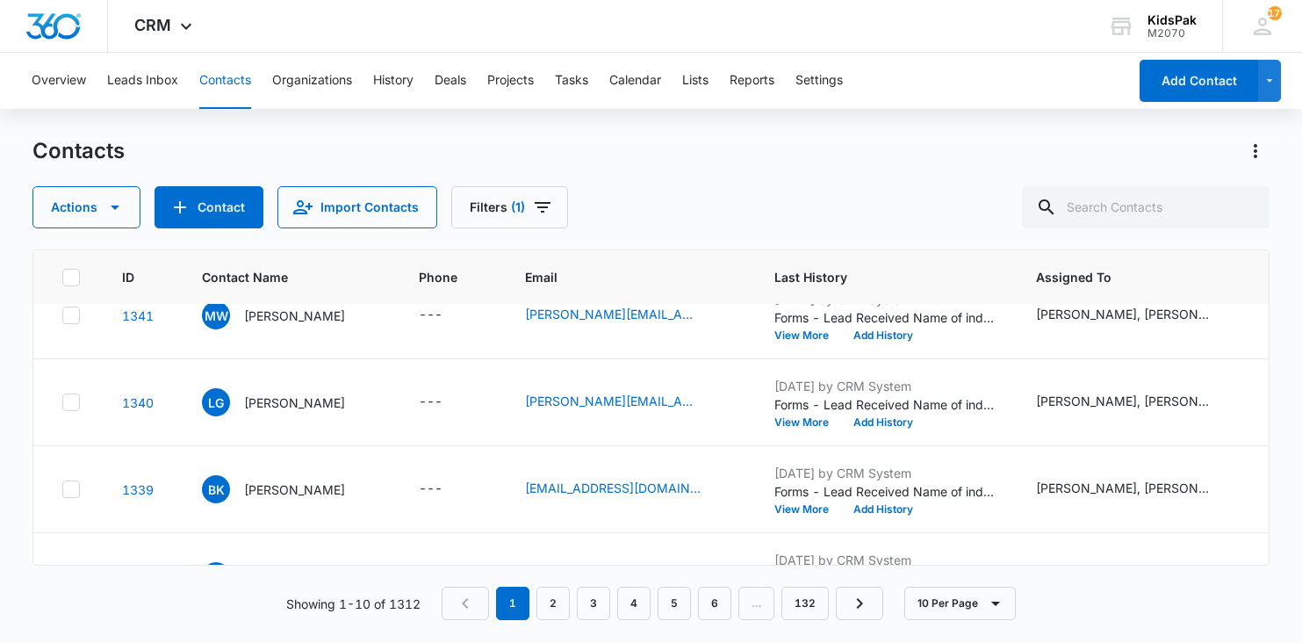
scroll to position [608, 0]
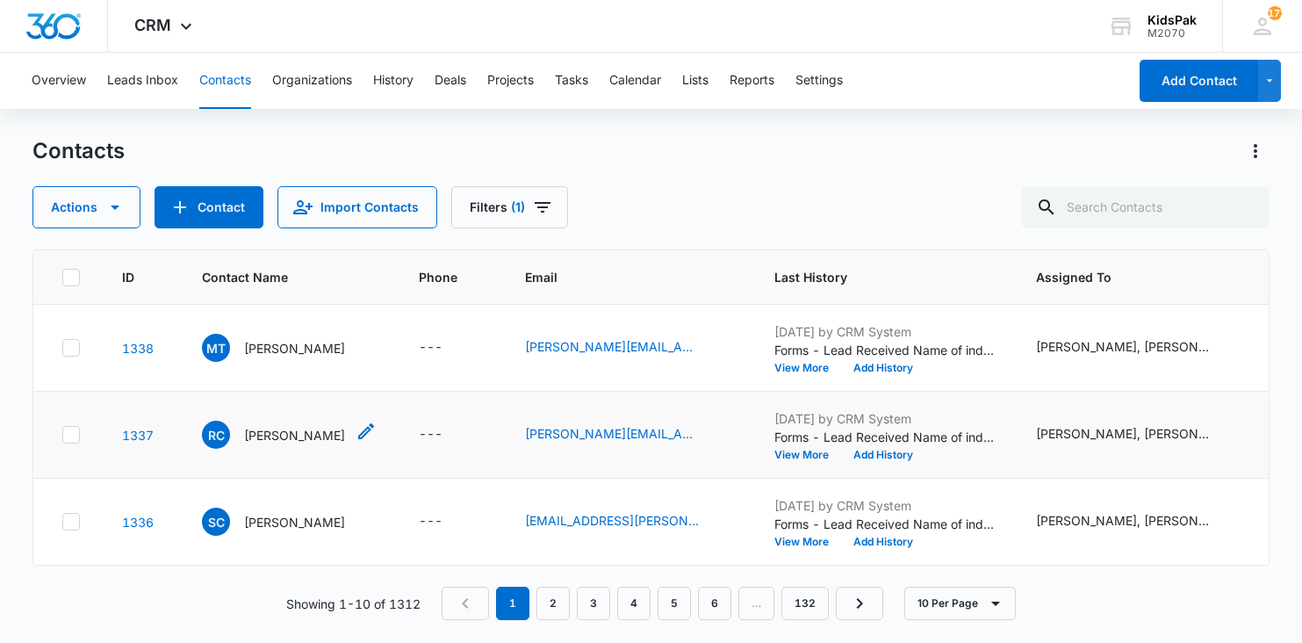
click at [265, 434] on p "Raquell Castillo" at bounding box center [294, 435] width 101 height 18
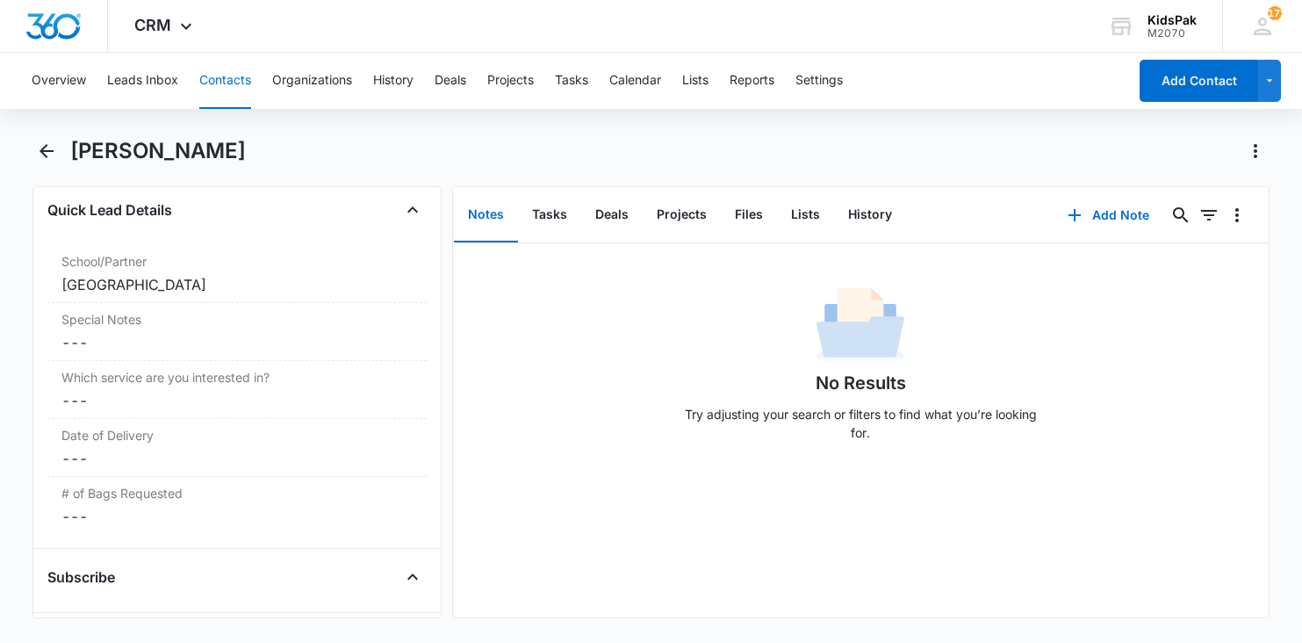
scroll to position [1558, 0]
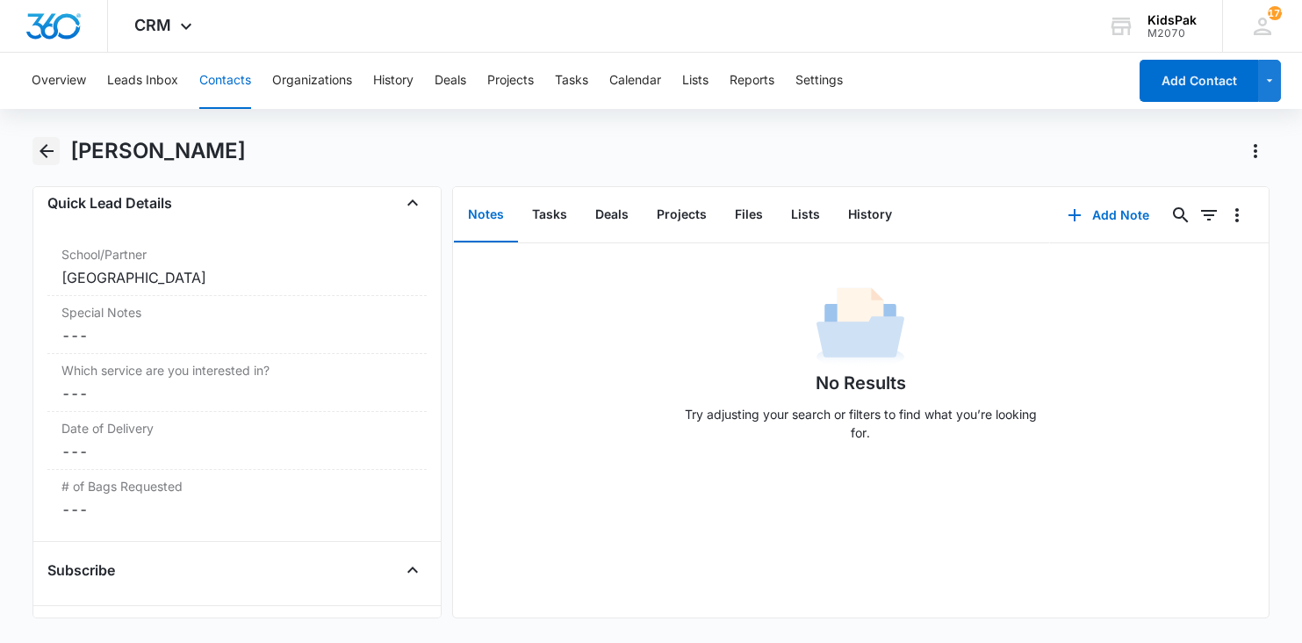
click at [42, 149] on icon "Back" at bounding box center [47, 151] width 14 height 14
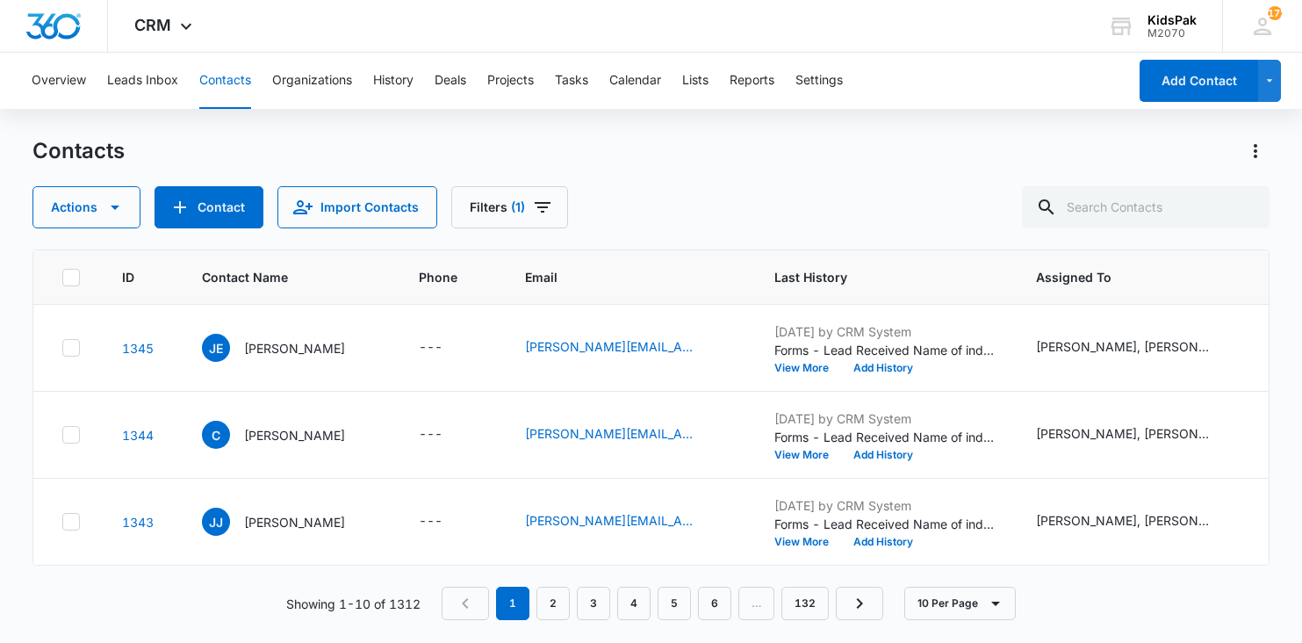
scroll to position [608, 0]
click at [292, 521] on p "Samara Cohen" at bounding box center [294, 522] width 101 height 18
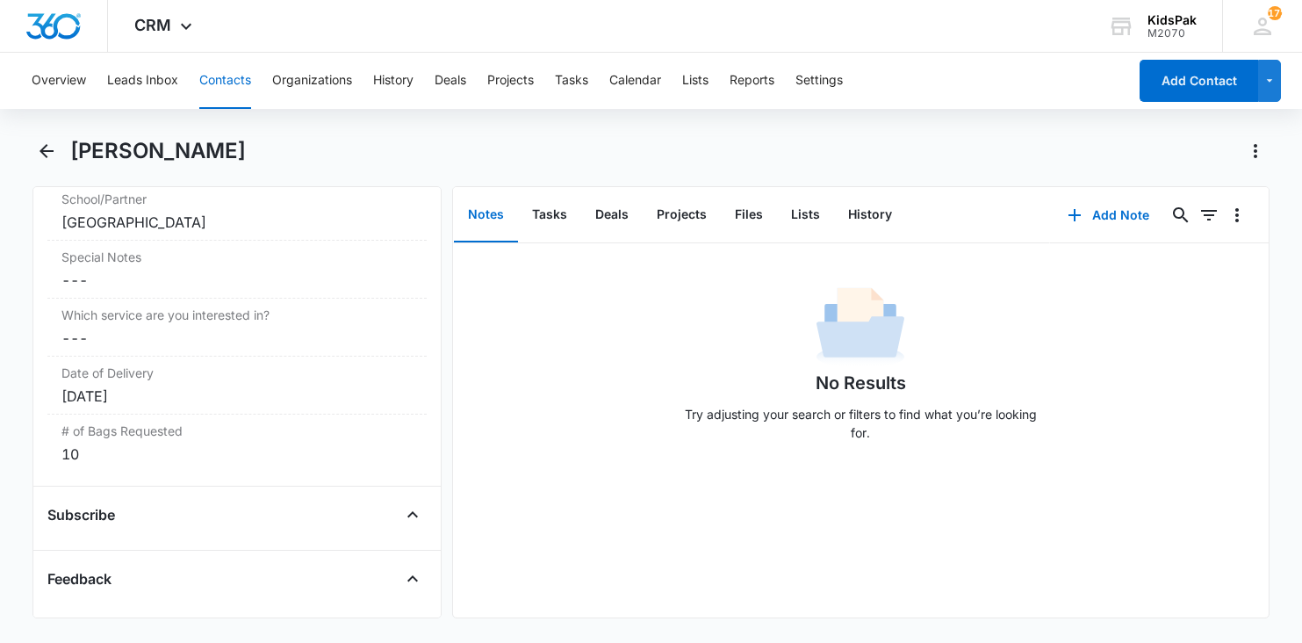
scroll to position [1617, 0]
click at [45, 151] on icon "Back" at bounding box center [47, 151] width 14 height 14
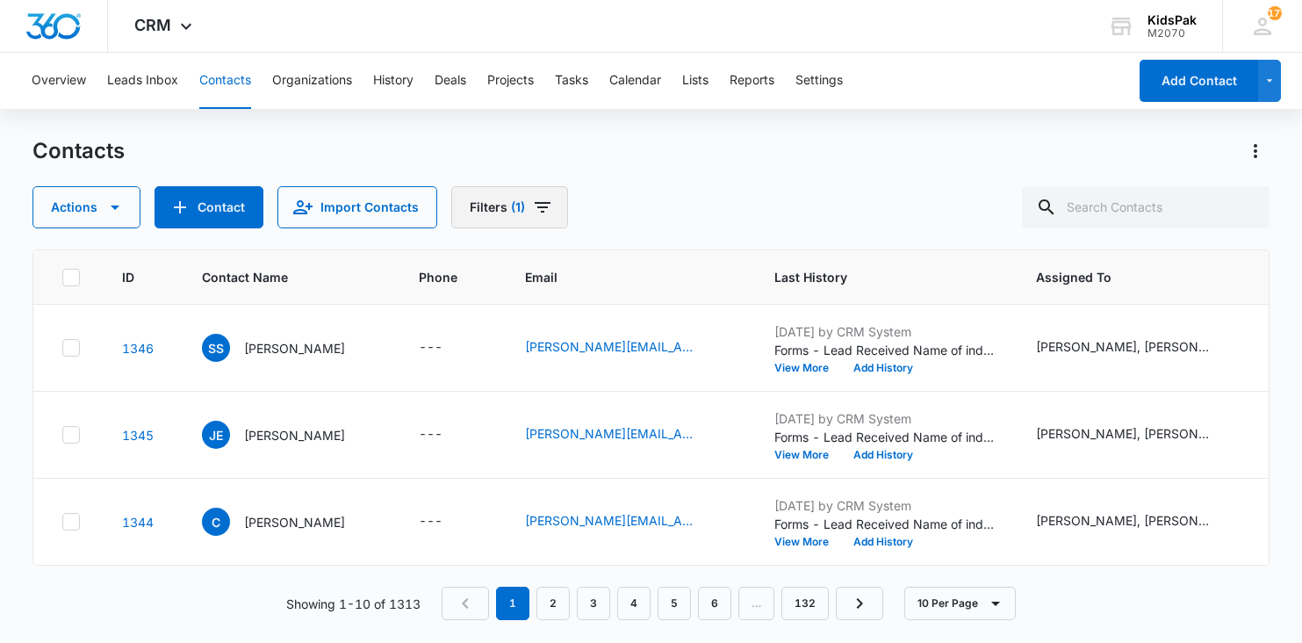
click at [543, 203] on icon "Filters" at bounding box center [543, 207] width 16 height 11
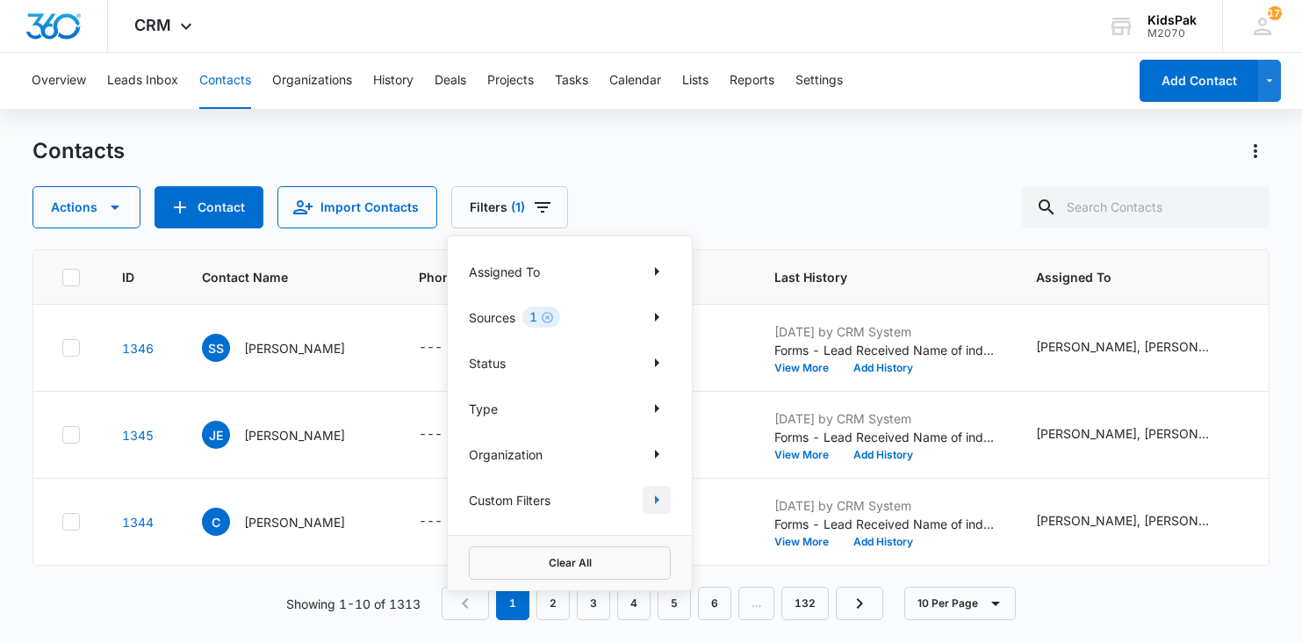
click at [658, 498] on icon "Show Custom Filters filters" at bounding box center [656, 499] width 21 height 21
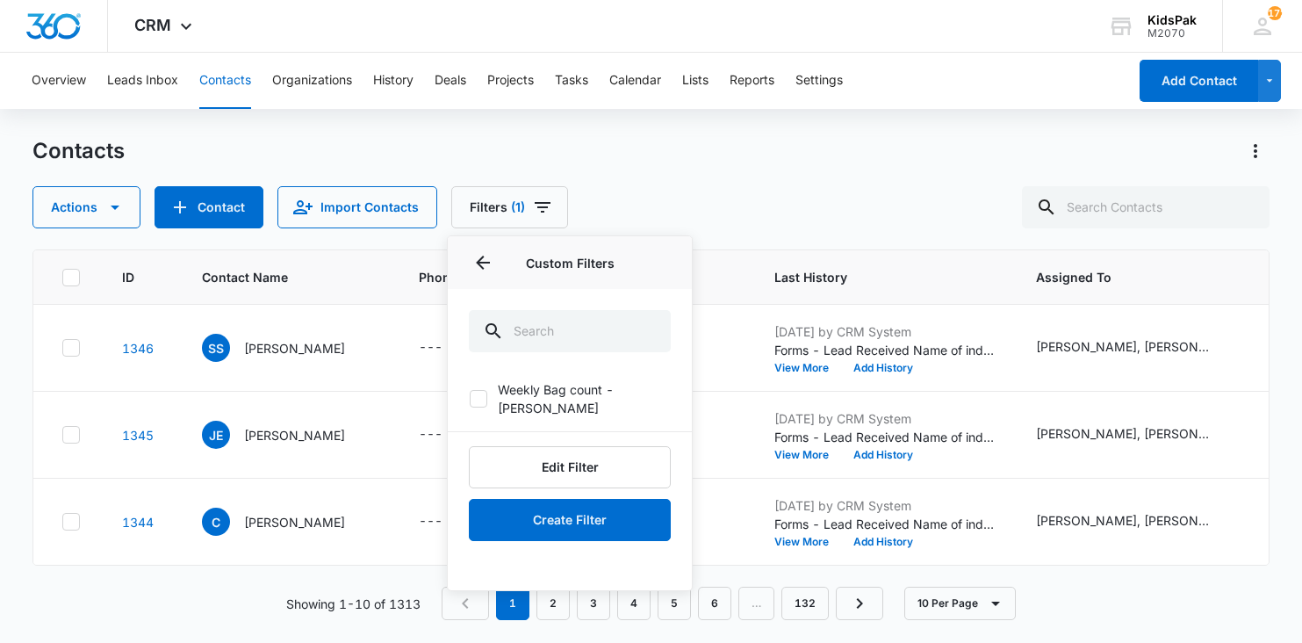
click at [483, 394] on icon at bounding box center [478, 398] width 11 height 8
click at [470, 399] on input "Weekly Bag count - stan" at bounding box center [469, 399] width 1 height 1
checkbox input "true"
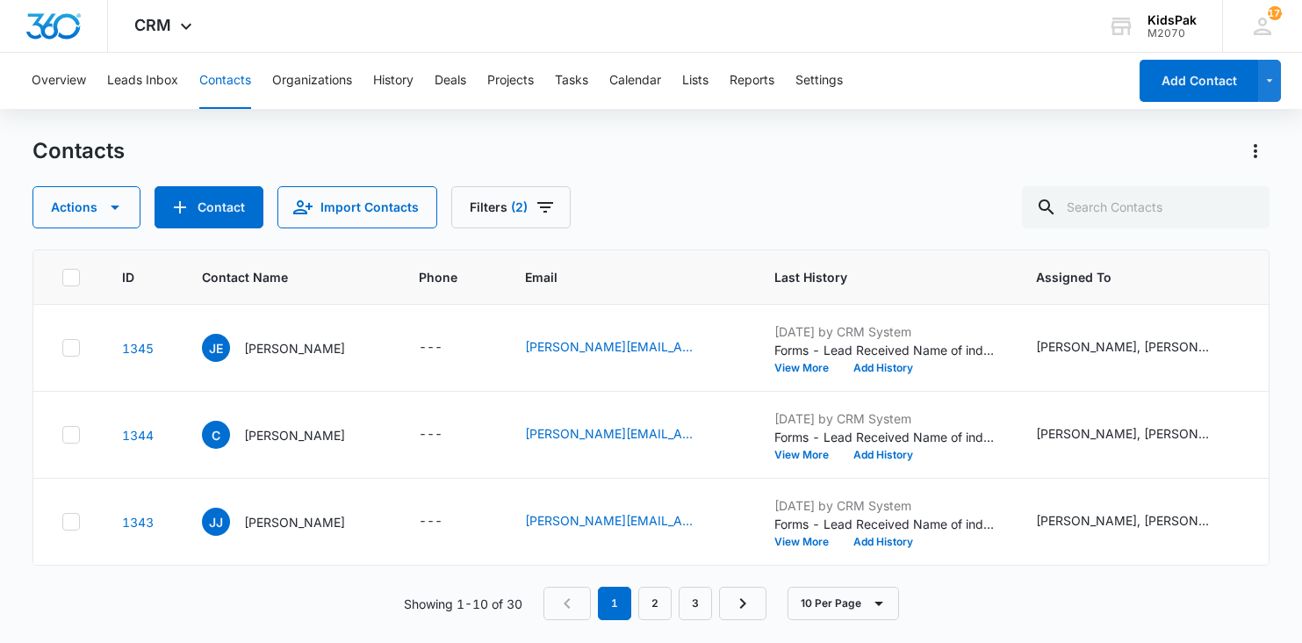
click at [747, 189] on div "Actions Contact Import Contacts Filters (2)" at bounding box center [650, 207] width 1237 height 42
click at [635, 602] on link "2" at bounding box center [634, 602] width 33 height 33
click at [605, 607] on link "1" at bounding box center [597, 602] width 33 height 33
click at [1254, 154] on icon "Actions" at bounding box center [1256, 151] width 4 height 14
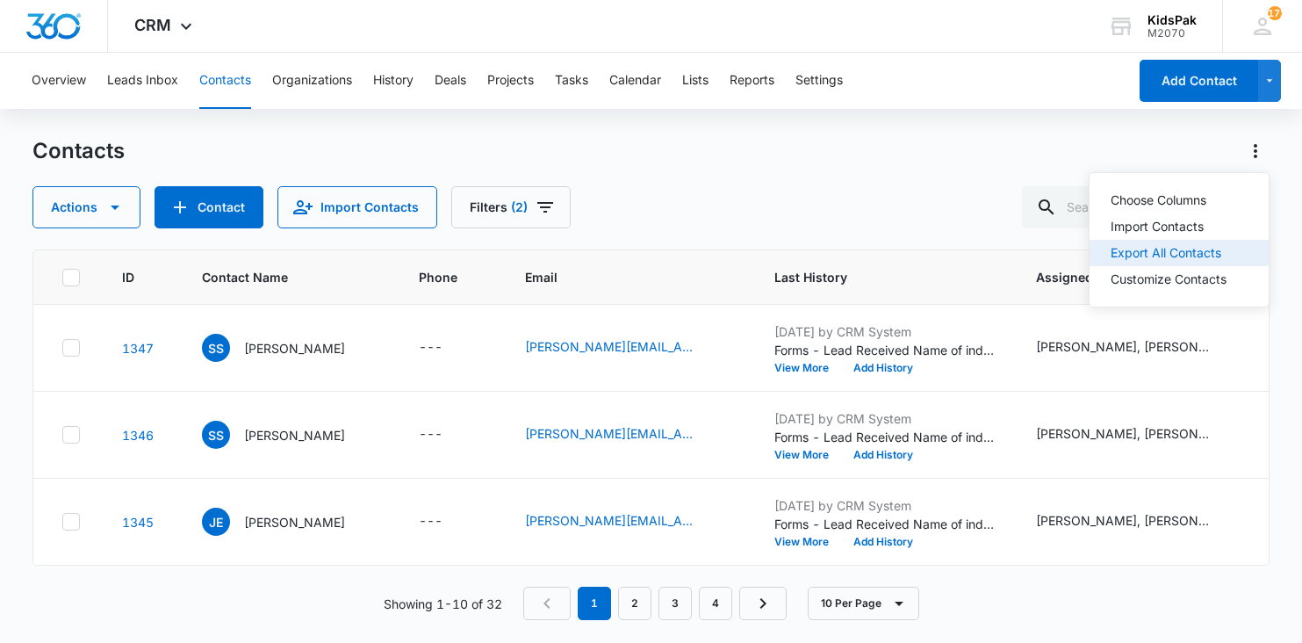
click at [1170, 253] on div "Export All Contacts" at bounding box center [1168, 253] width 116 height 12
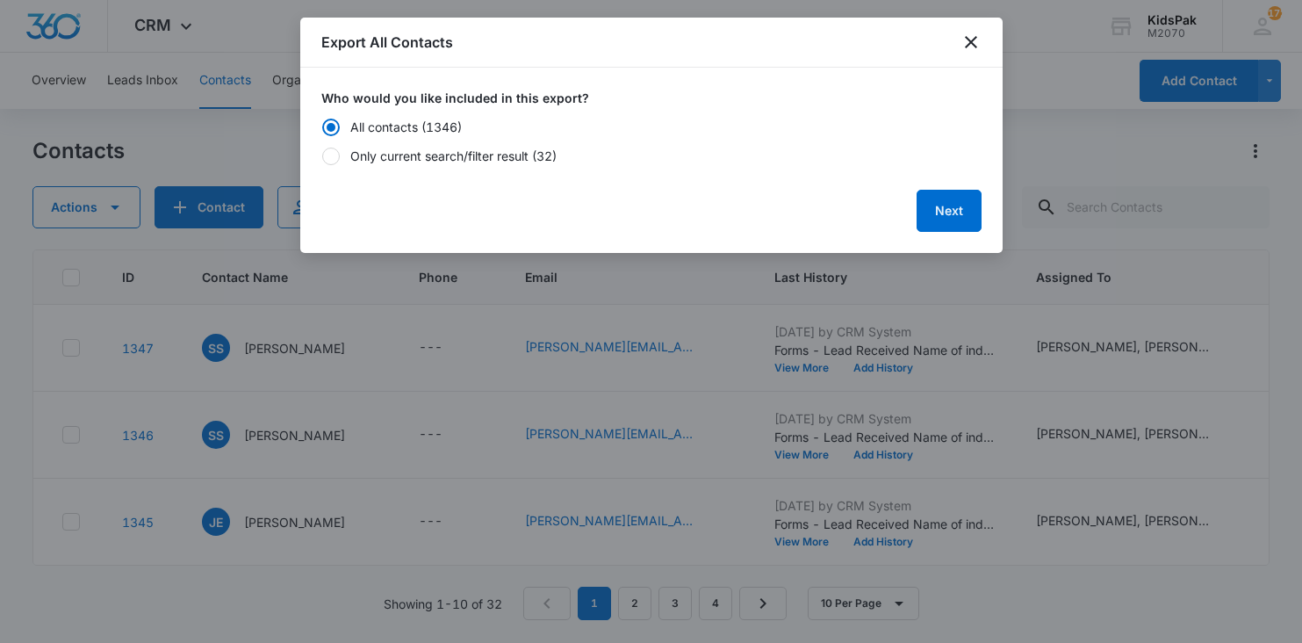
click at [522, 154] on div "Only current search/filter result (32)" at bounding box center [453, 156] width 206 height 18
click at [322, 155] on input "Only current search/filter result (32)" at bounding box center [321, 155] width 1 height 1
radio input "false"
radio input "true"
click at [956, 210] on button "Next" at bounding box center [948, 211] width 65 height 42
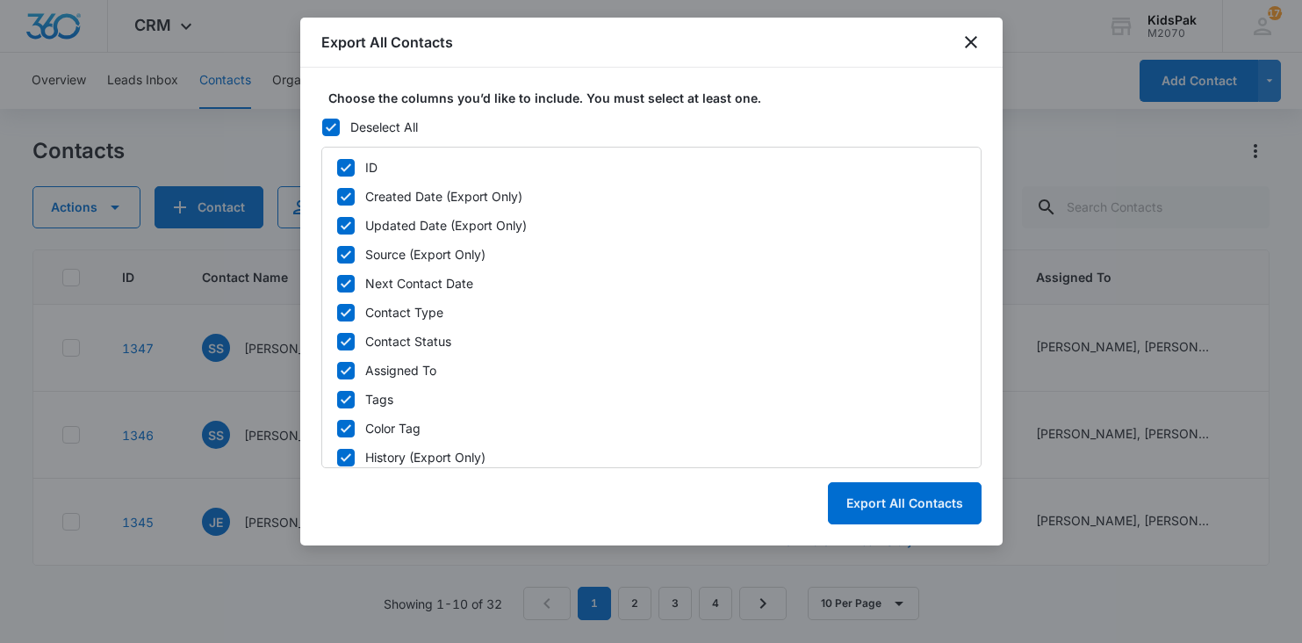
click at [334, 124] on icon at bounding box center [331, 127] width 11 height 8
click at [322, 126] on input "Deselect All" at bounding box center [321, 126] width 1 height 1
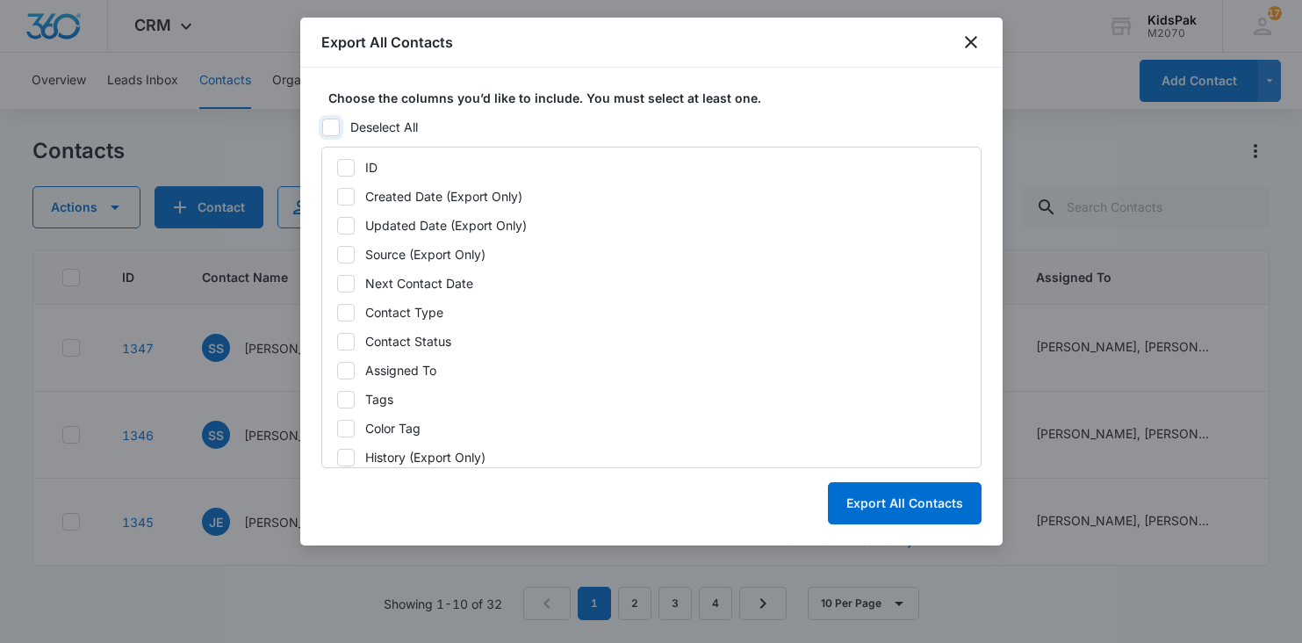
checkbox input "false"
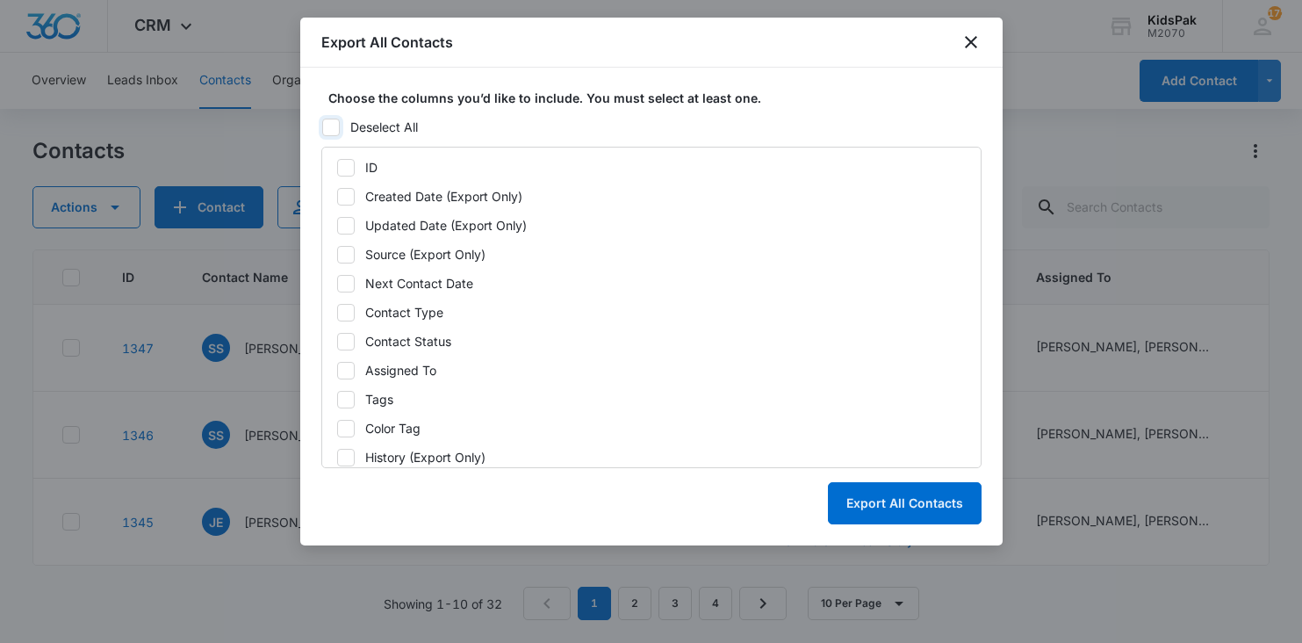
checkbox input "false"
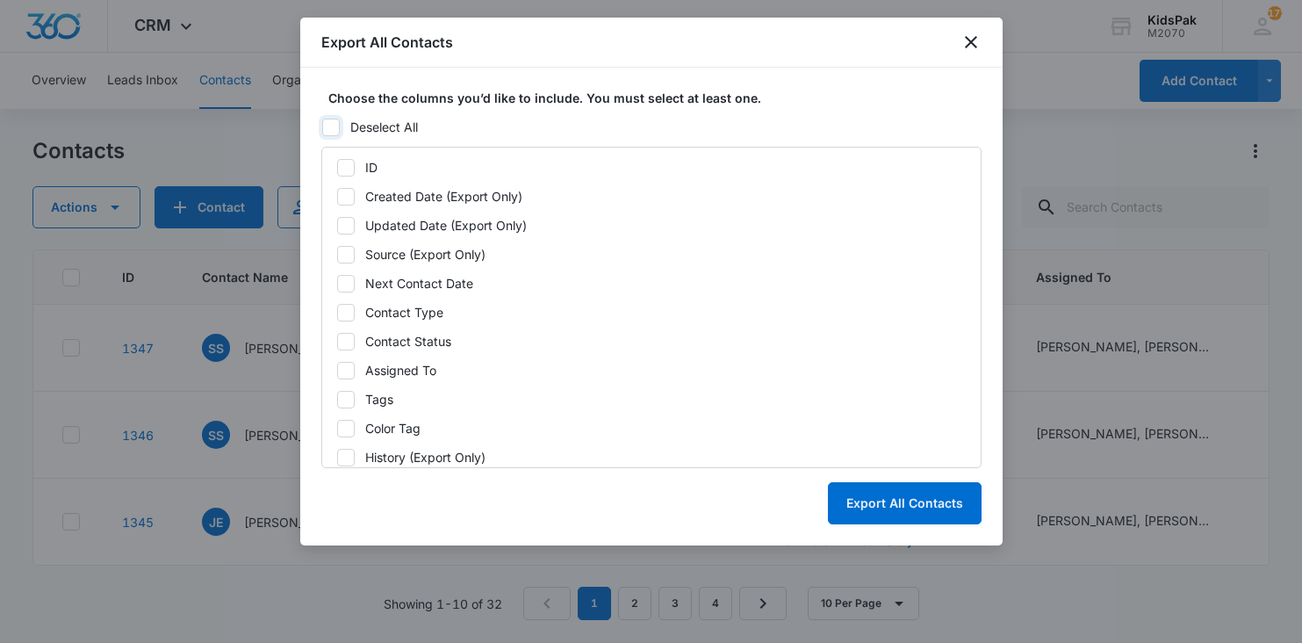
checkbox input "false"
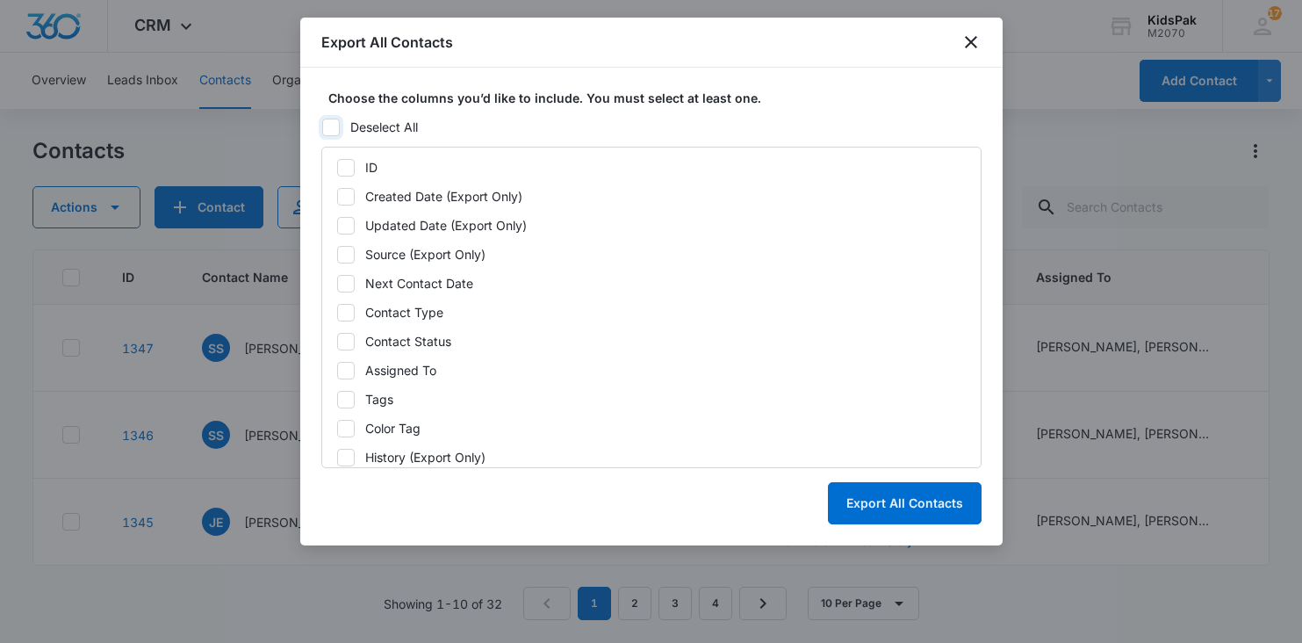
checkbox input "false"
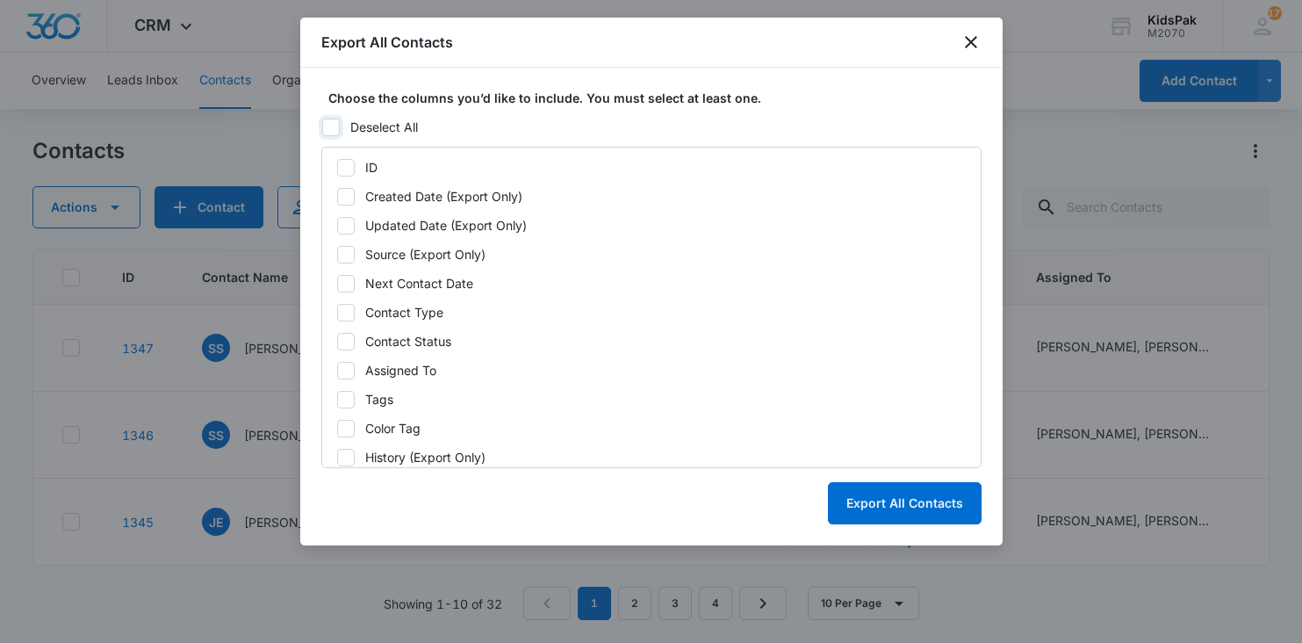
checkbox input "false"
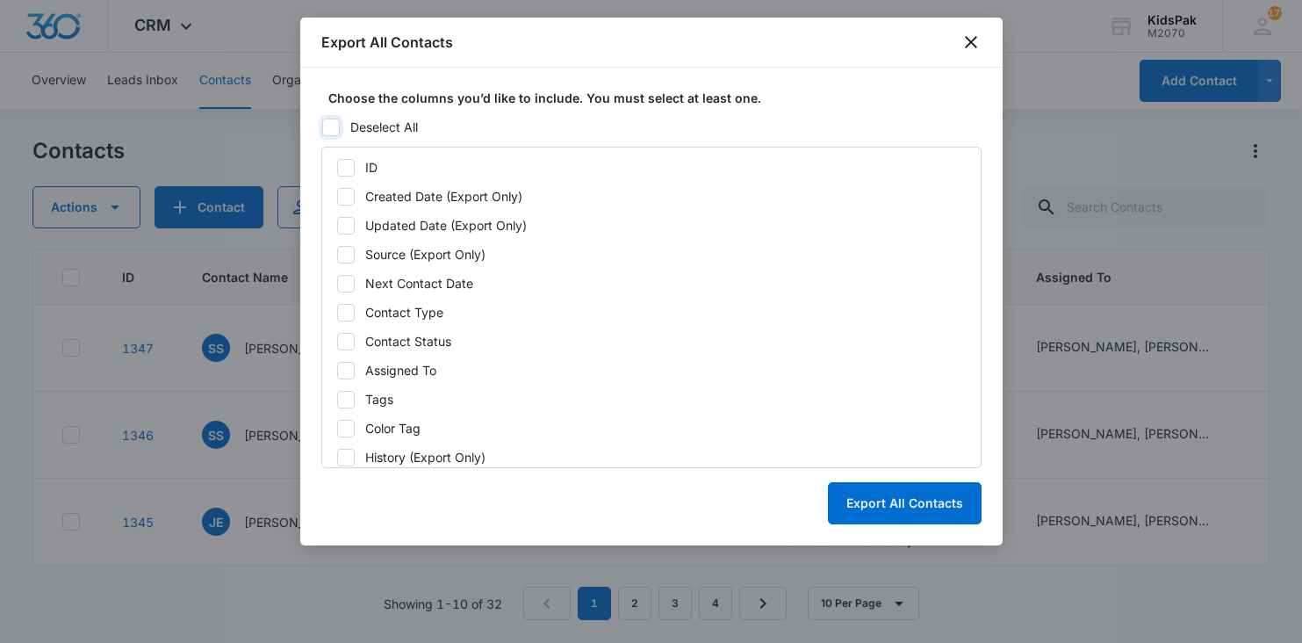
checkbox input "false"
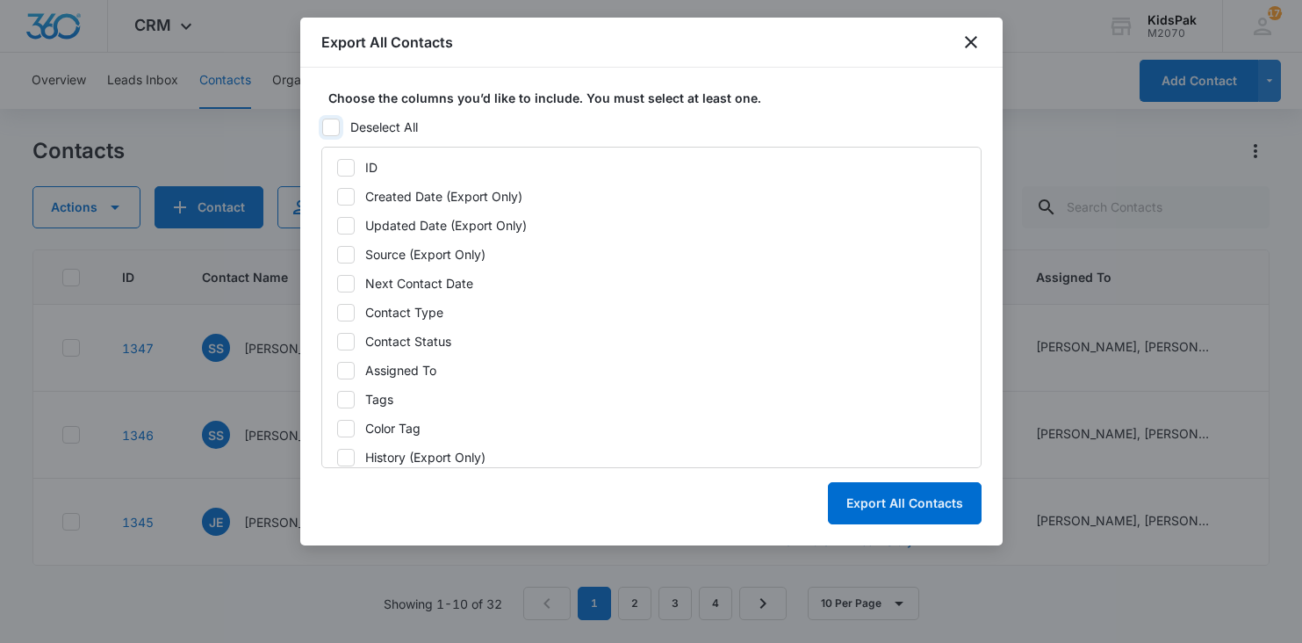
checkbox input "false"
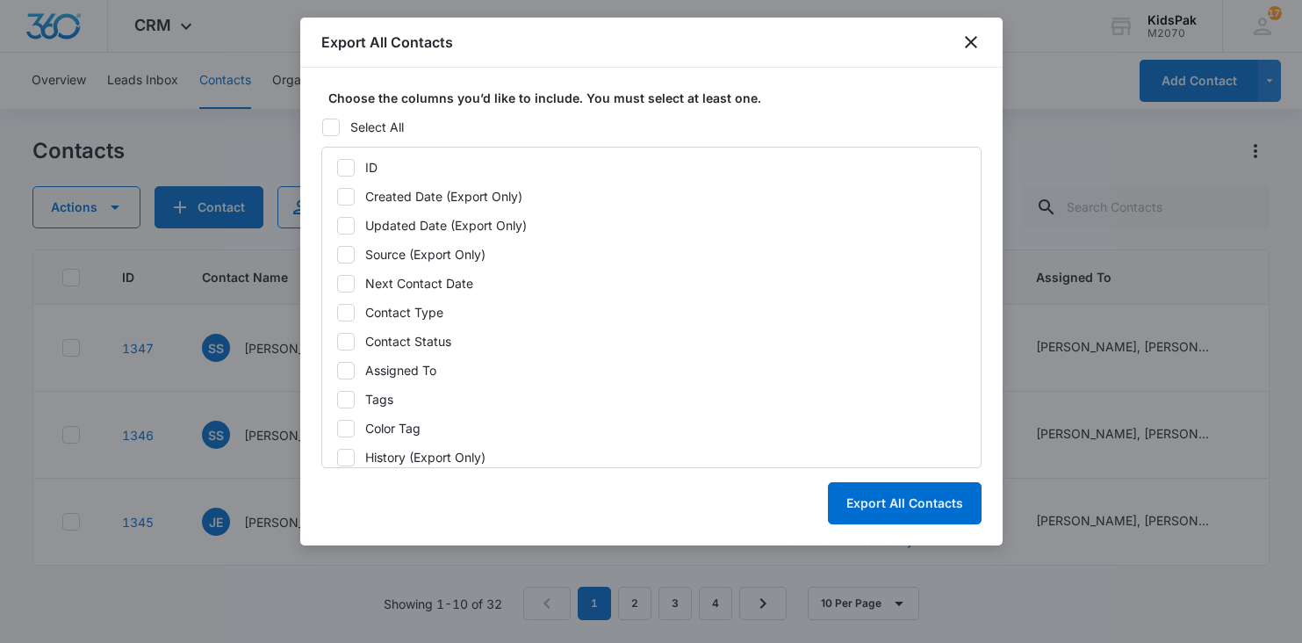
click at [348, 163] on icon at bounding box center [346, 168] width 16 height 16
click at [337, 167] on input "ID" at bounding box center [336, 167] width 1 height 1
checkbox input "true"
click at [350, 198] on icon at bounding box center [346, 197] width 16 height 16
click at [337, 197] on input "Created Date (Export Only)" at bounding box center [336, 196] width 1 height 1
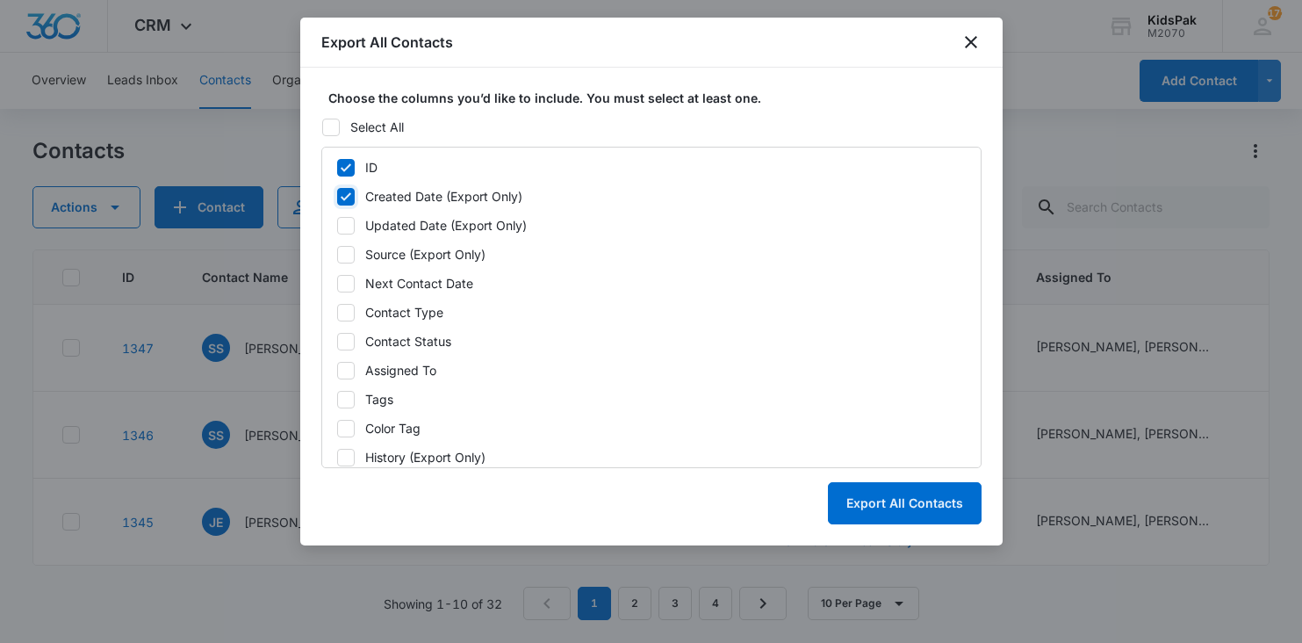
checkbox input "true"
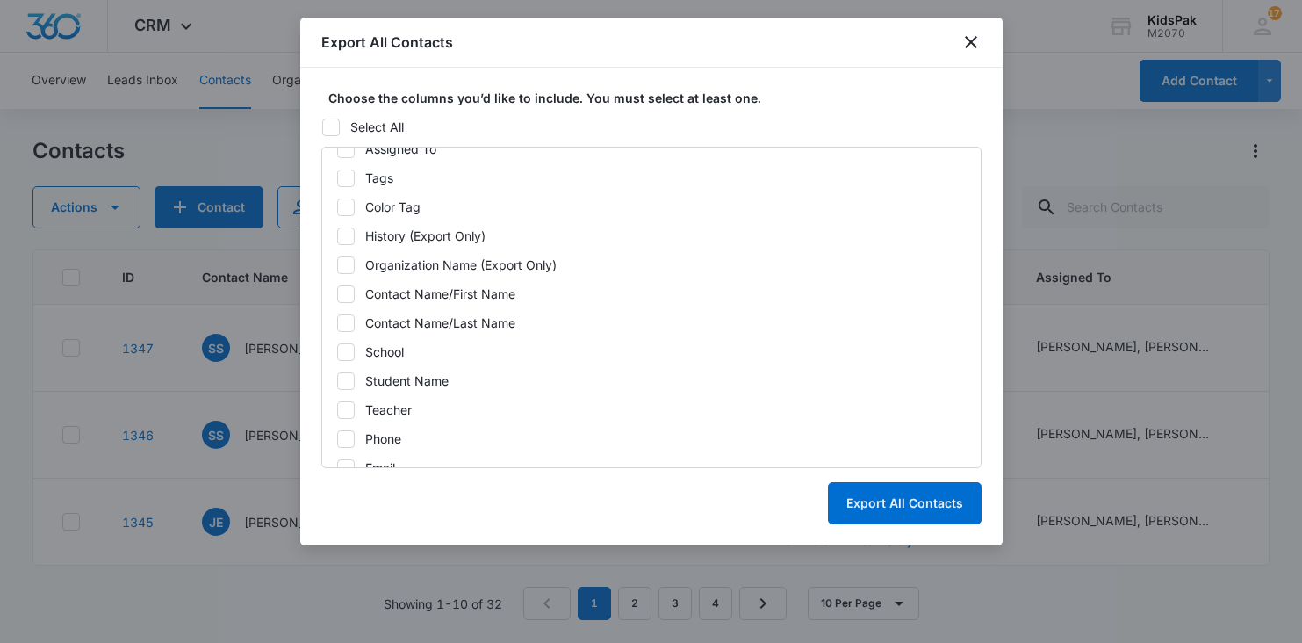
scroll to position [219, 0]
click at [349, 294] on icon at bounding box center [346, 296] width 16 height 16
click at [337, 295] on input "Contact Name/First Name" at bounding box center [336, 295] width 1 height 1
checkbox input "true"
click at [345, 322] on icon at bounding box center [346, 325] width 16 height 16
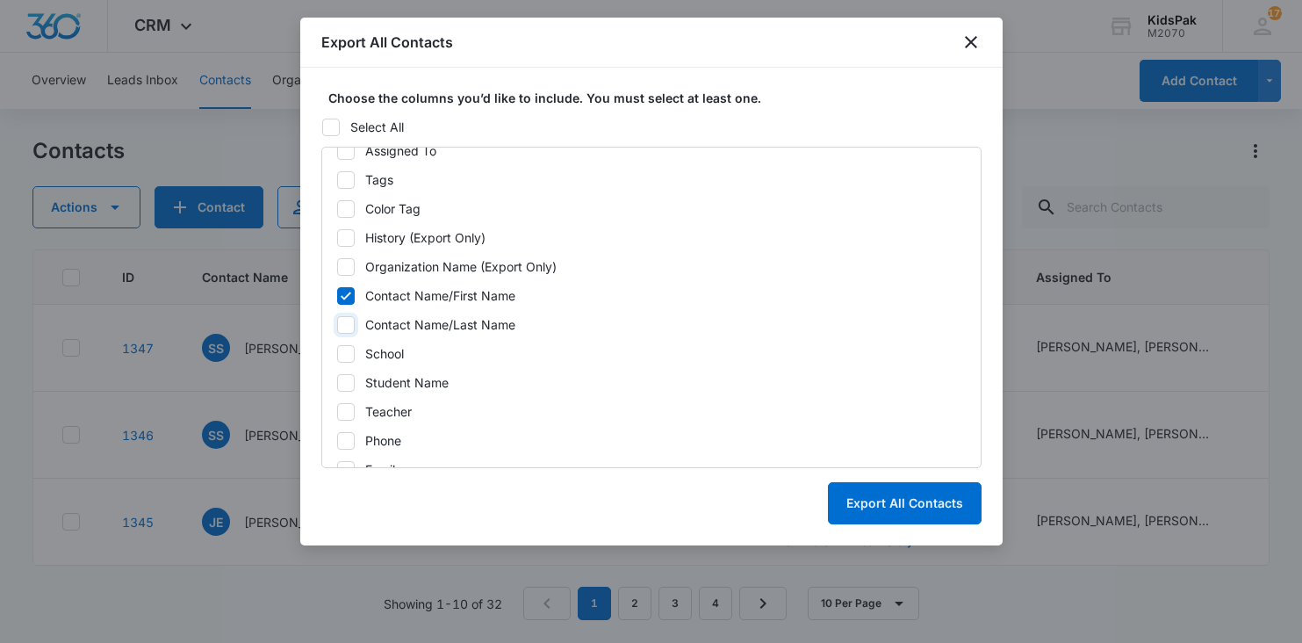
click at [337, 324] on input "Contact Name/Last Name" at bounding box center [336, 324] width 1 height 1
checkbox input "true"
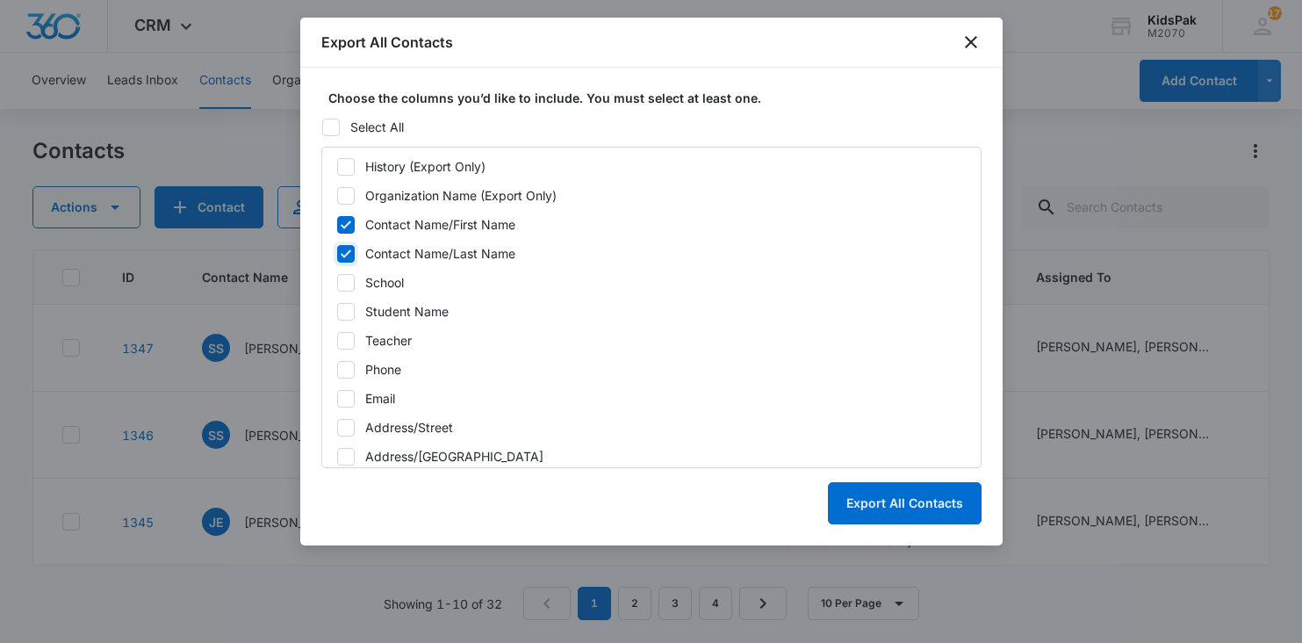
scroll to position [301, 0]
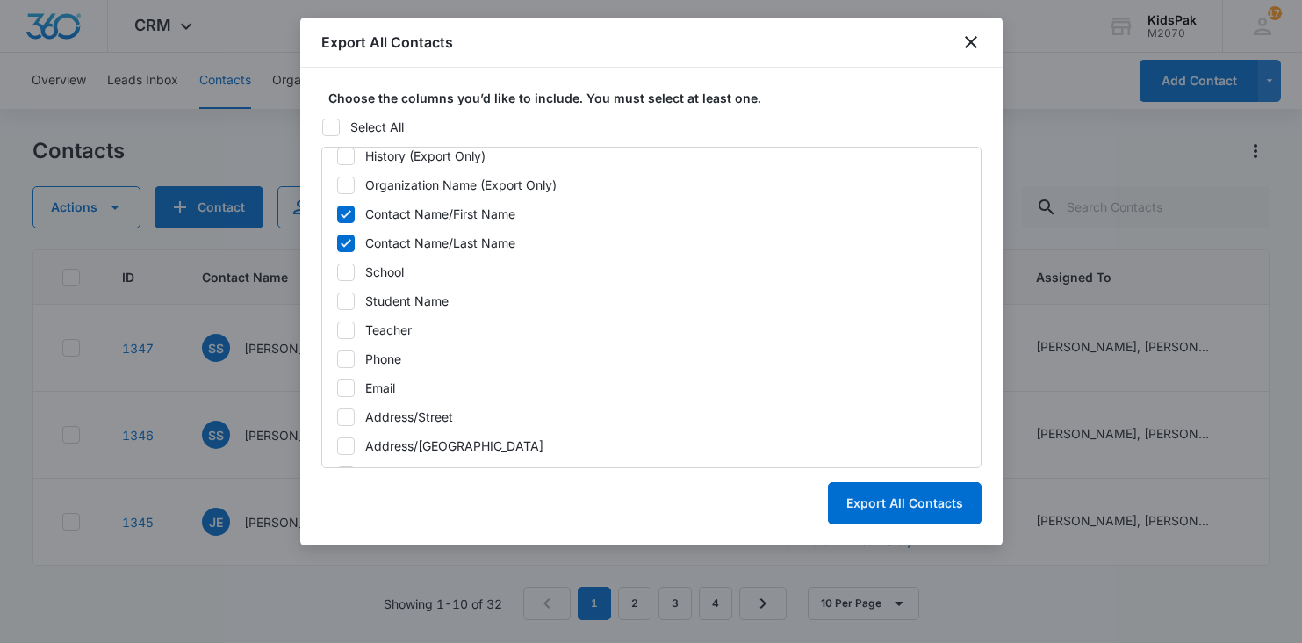
click at [347, 389] on icon at bounding box center [346, 388] width 16 height 16
click at [337, 388] on input "Email" at bounding box center [336, 387] width 1 height 1
checkbox input "true"
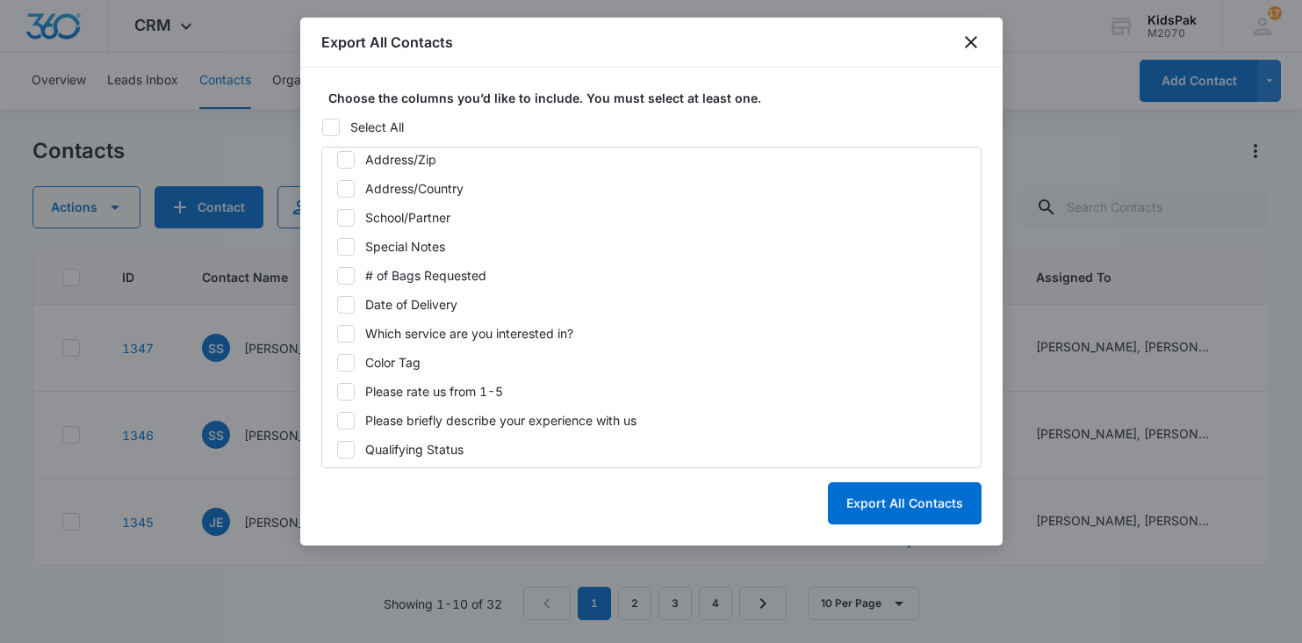
scroll to position [676, 0]
click at [345, 275] on icon at bounding box center [346, 273] width 11 height 8
click at [337, 274] on input "# of Bags Requested" at bounding box center [336, 273] width 1 height 1
checkbox input "true"
click at [344, 219] on icon at bounding box center [346, 216] width 16 height 16
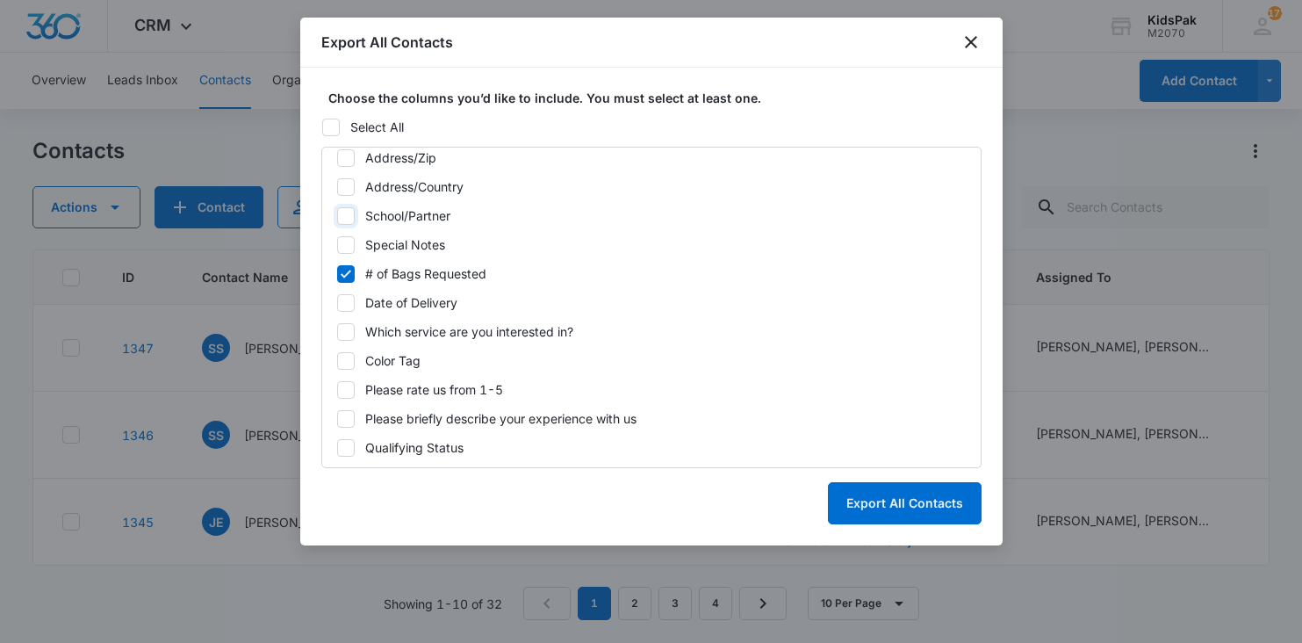
click at [337, 216] on input "School/Partner" at bounding box center [336, 215] width 1 height 1
checkbox input "true"
click at [347, 424] on icon at bounding box center [346, 419] width 16 height 16
click at [337, 419] on input "Please briefly describe your experience with us" at bounding box center [336, 418] width 1 height 1
checkbox input "true"
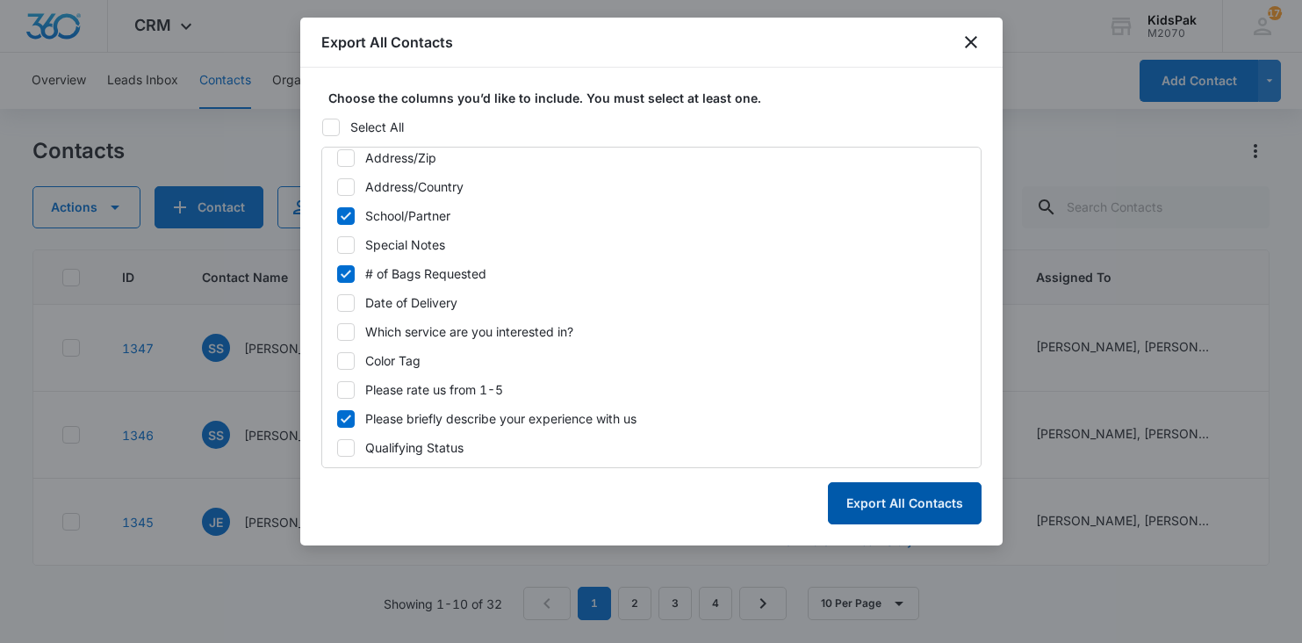
click at [881, 503] on button "Export All Contacts" at bounding box center [905, 503] width 154 height 42
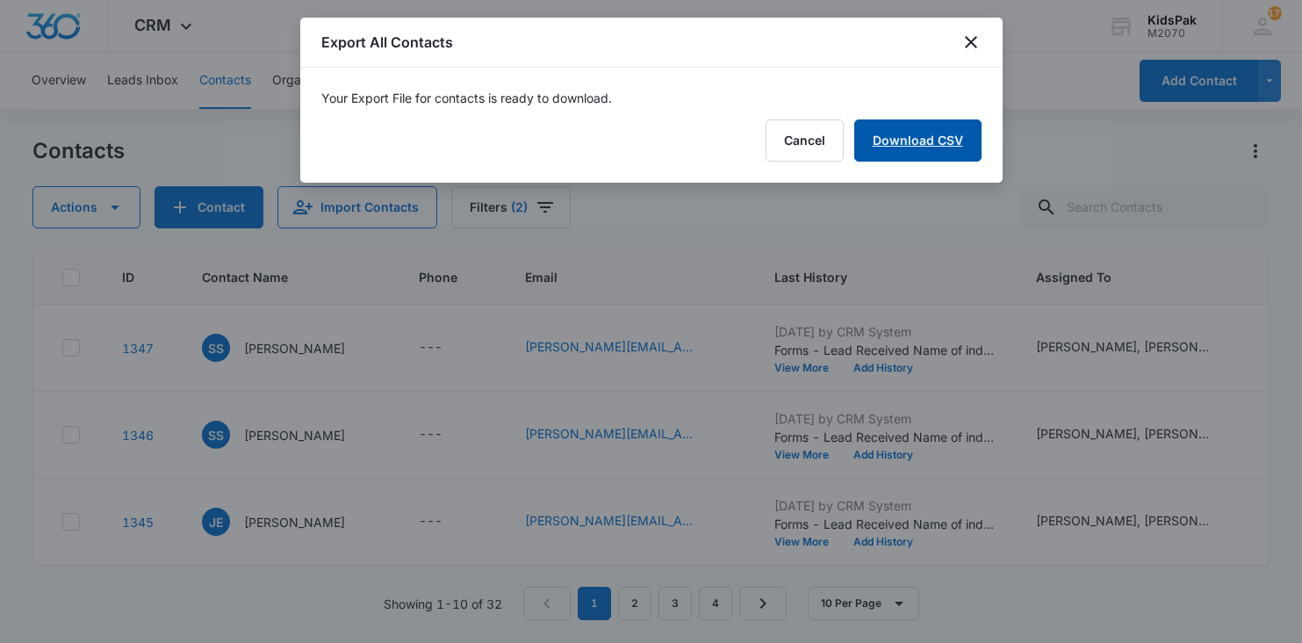
click at [925, 135] on link "Download CSV" at bounding box center [917, 140] width 127 height 42
click at [942, 140] on button "Finish" at bounding box center [945, 140] width 74 height 42
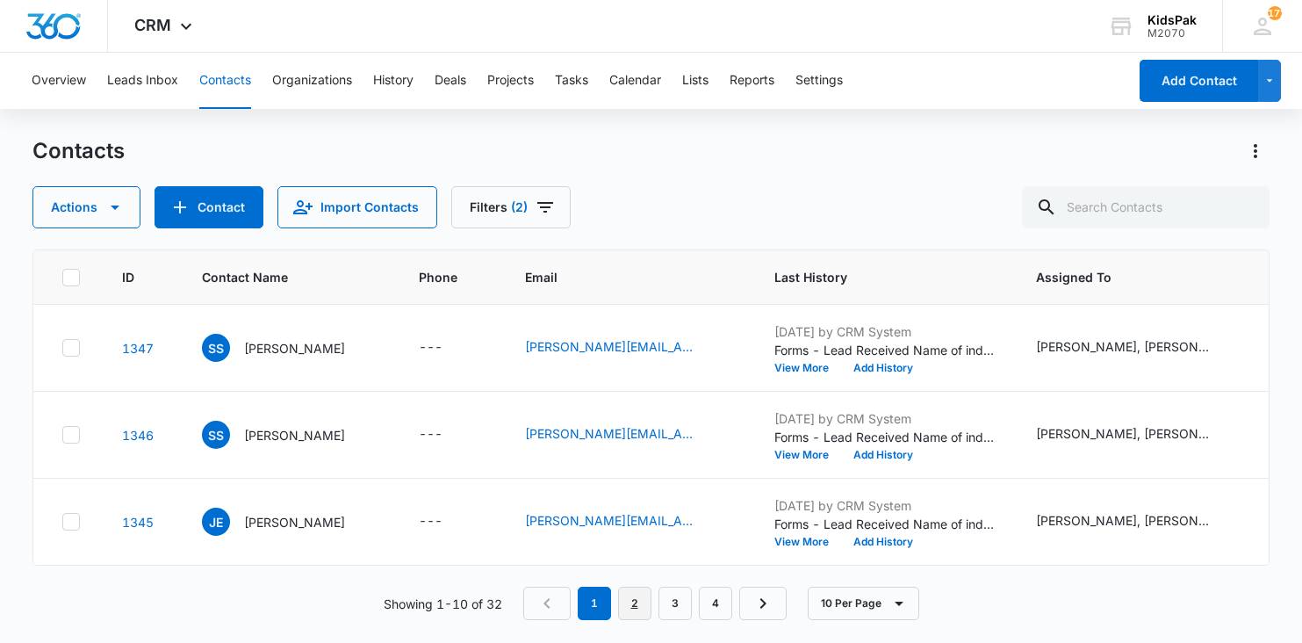
click at [636, 596] on link "2" at bounding box center [634, 602] width 33 height 33
click at [681, 605] on link "3" at bounding box center [678, 602] width 33 height 33
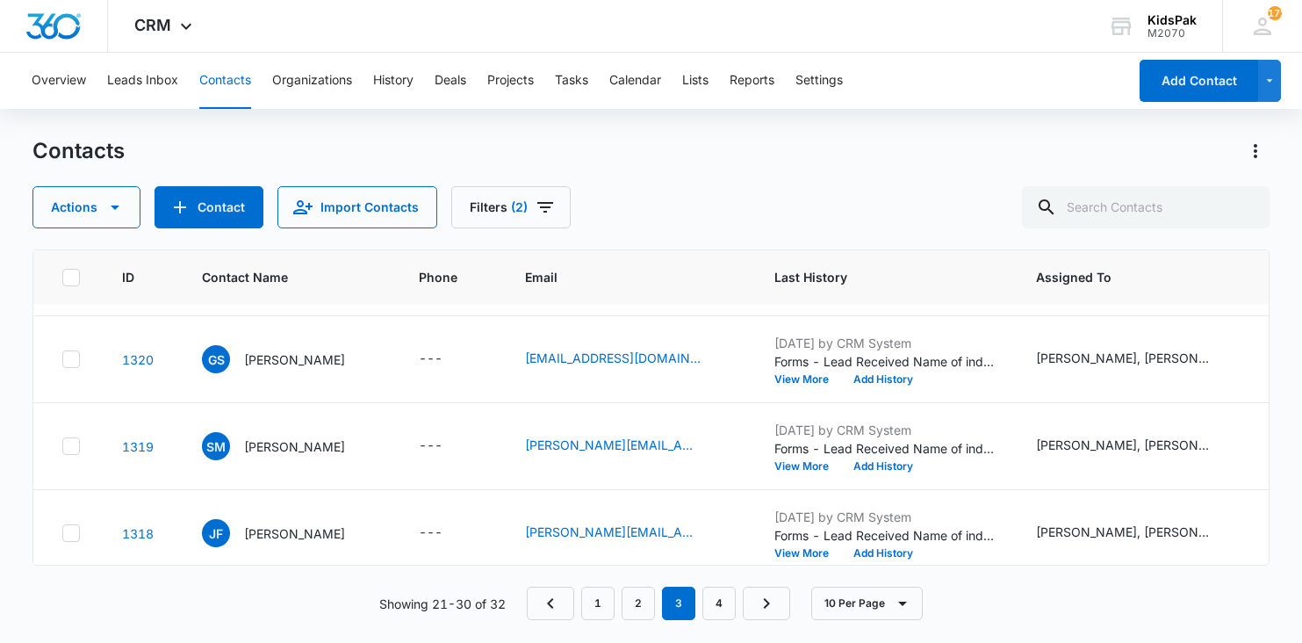
scroll to position [421, 0]
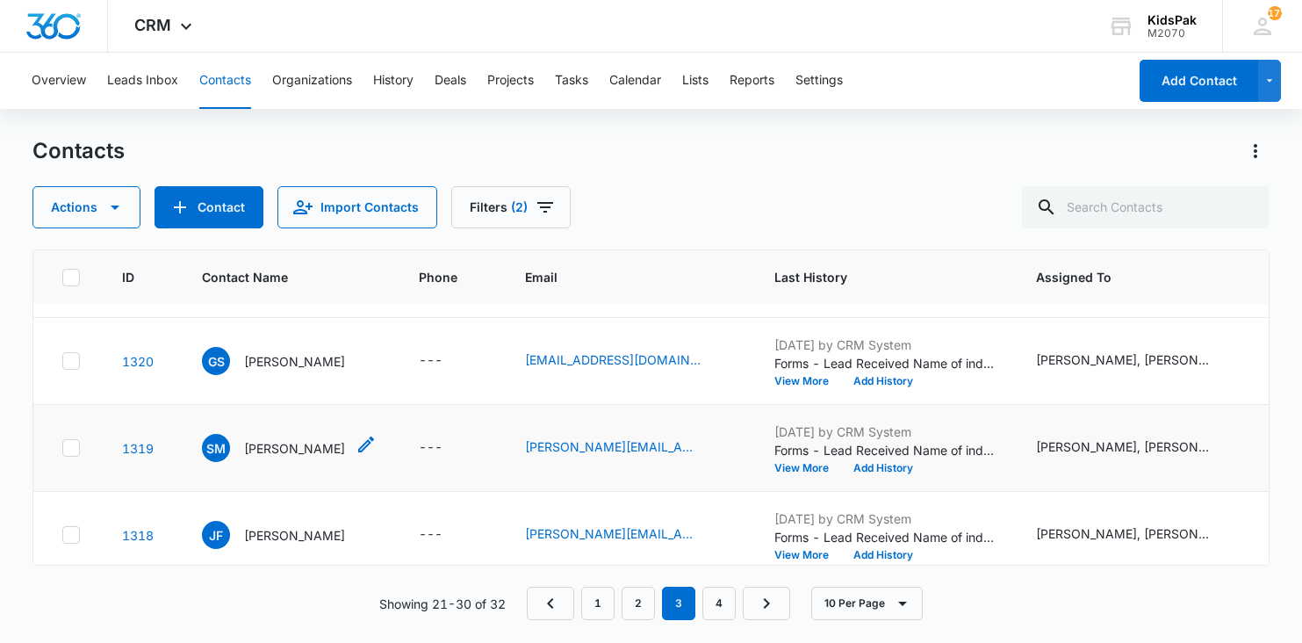
click at [279, 450] on p "Stephanie McNutt" at bounding box center [294, 448] width 101 height 18
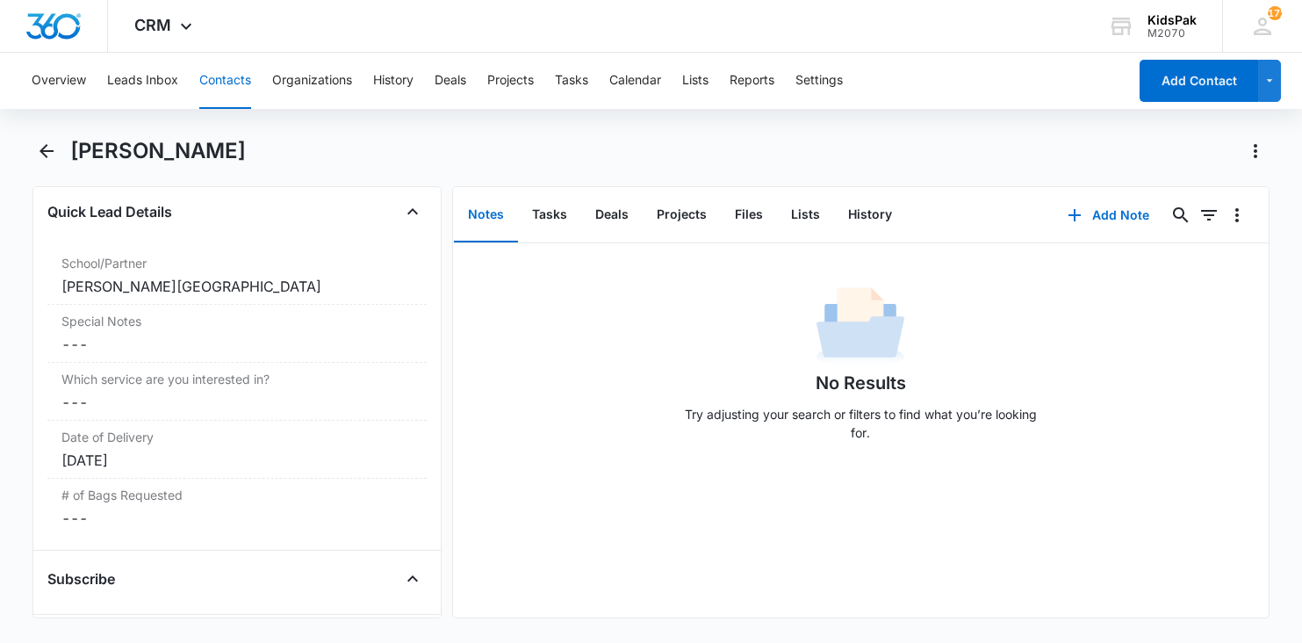
scroll to position [1548, 0]
